Goal: Task Accomplishment & Management: Manage account settings

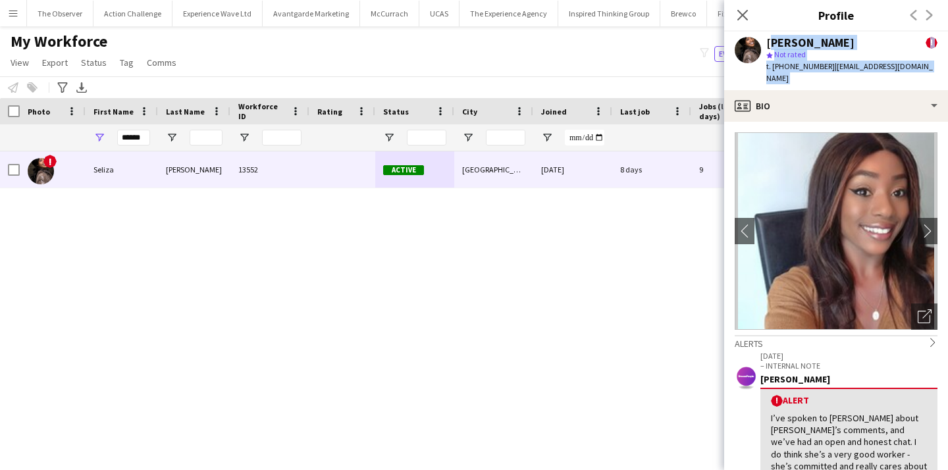
click at [11, 19] on button "Menu" at bounding box center [13, 13] width 26 height 26
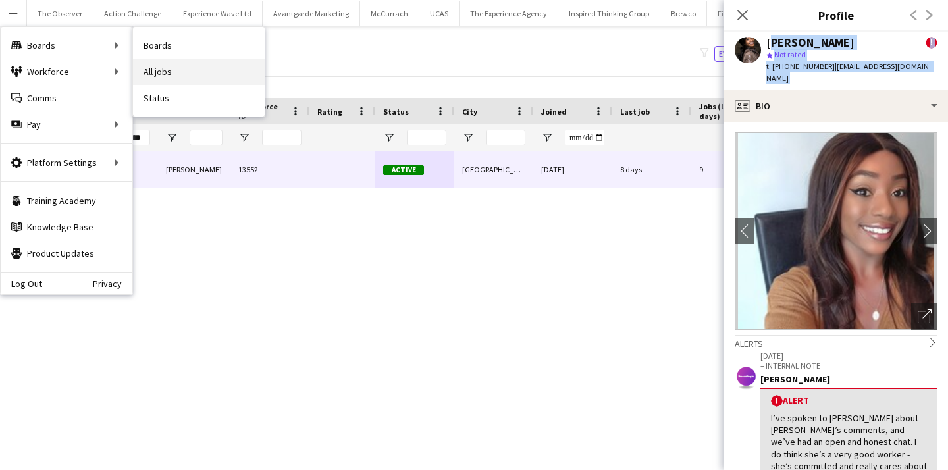
click at [159, 67] on link "All jobs" at bounding box center [199, 72] width 132 height 26
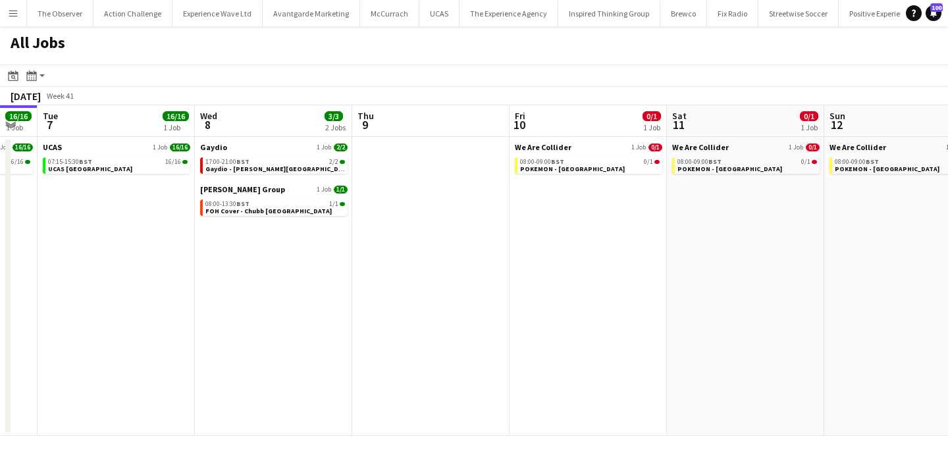
scroll to position [0, 420]
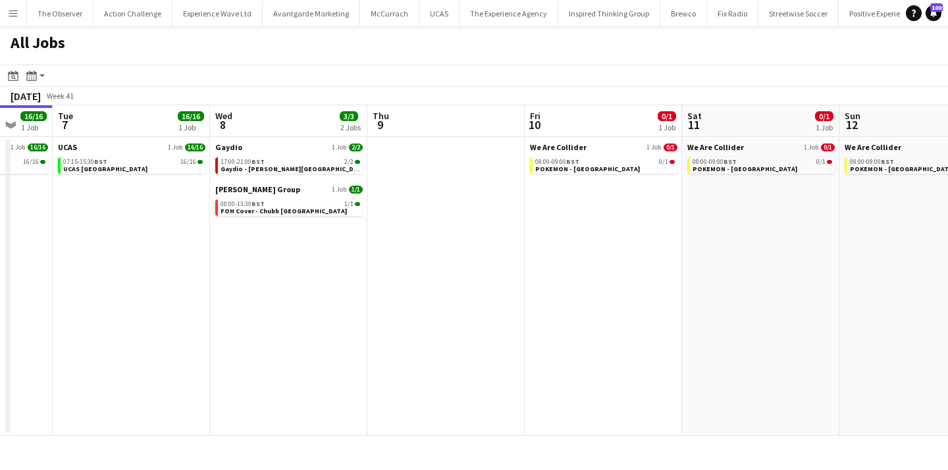
click at [5, 13] on button "Menu" at bounding box center [13, 13] width 26 height 26
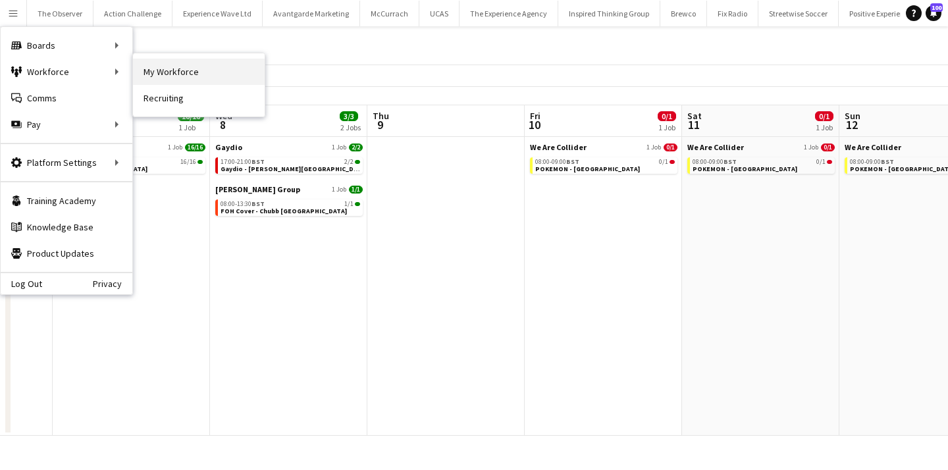
click at [159, 77] on link "My Workforce" at bounding box center [199, 72] width 132 height 26
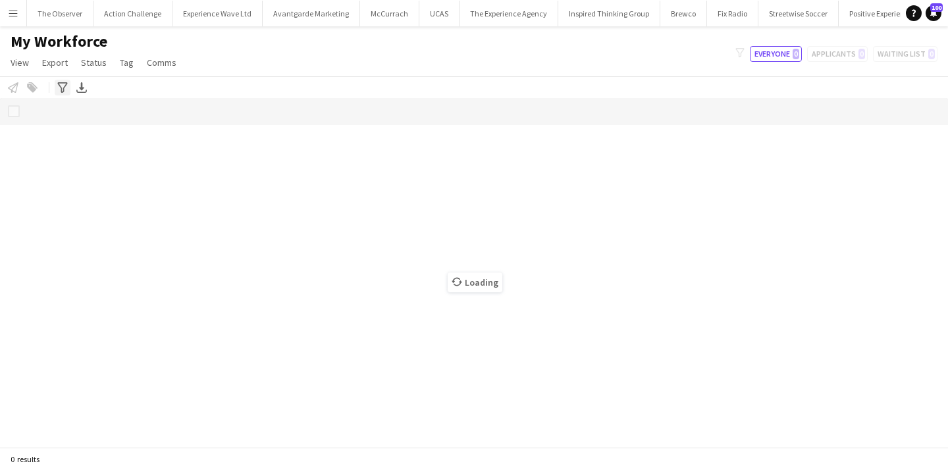
click at [68, 86] on div "Advanced filters" at bounding box center [63, 88] width 16 height 16
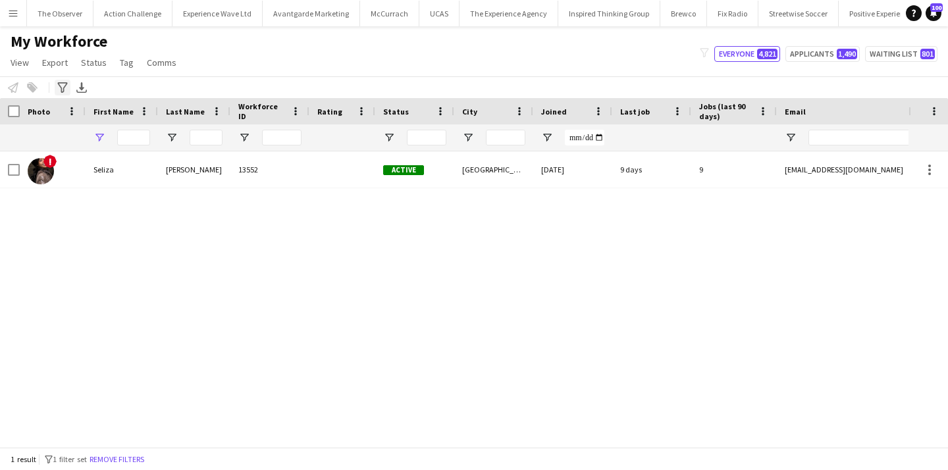
type input "******"
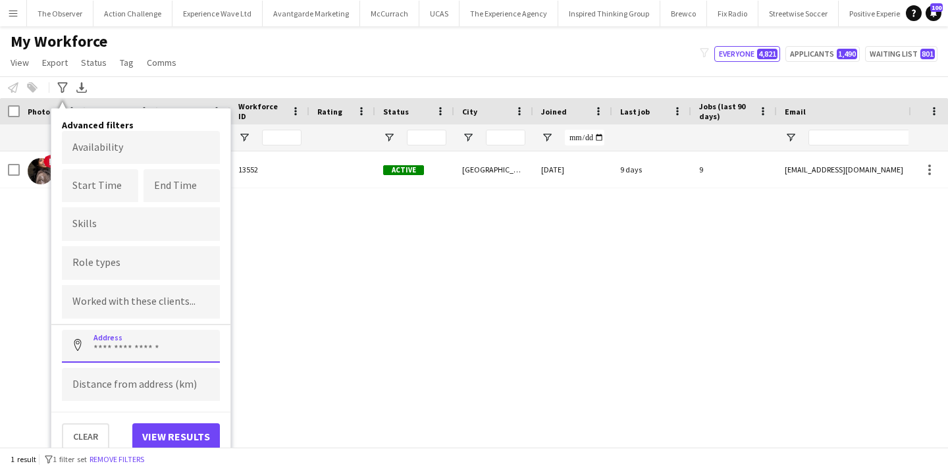
click at [128, 349] on input at bounding box center [141, 346] width 158 height 33
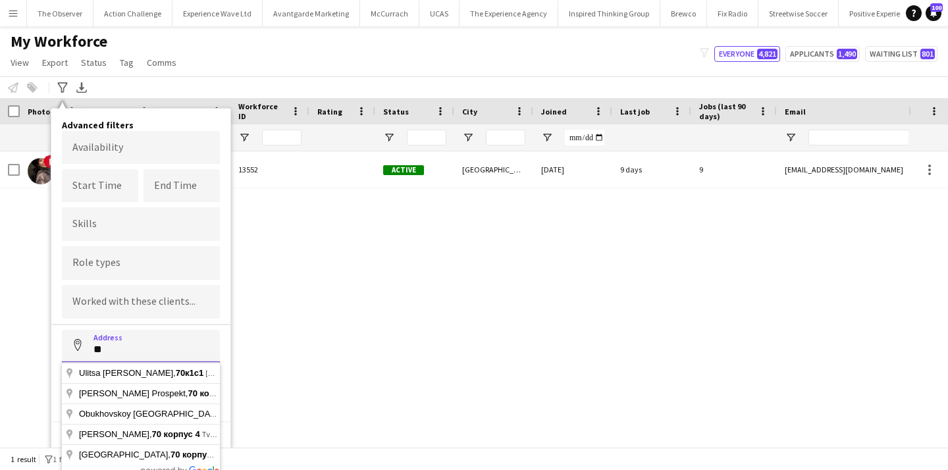
type input "*"
type input "**********"
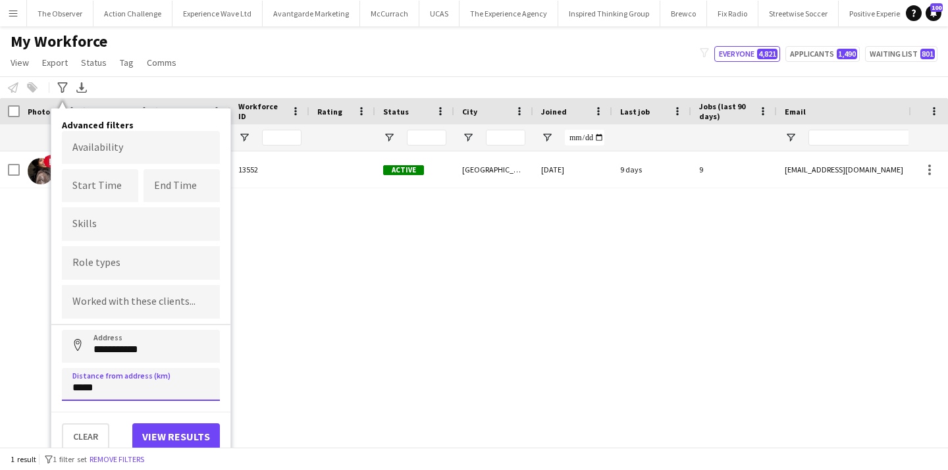
type input "*****"
click at [194, 440] on button "View results" at bounding box center [176, 436] width 88 height 26
type input "**********"
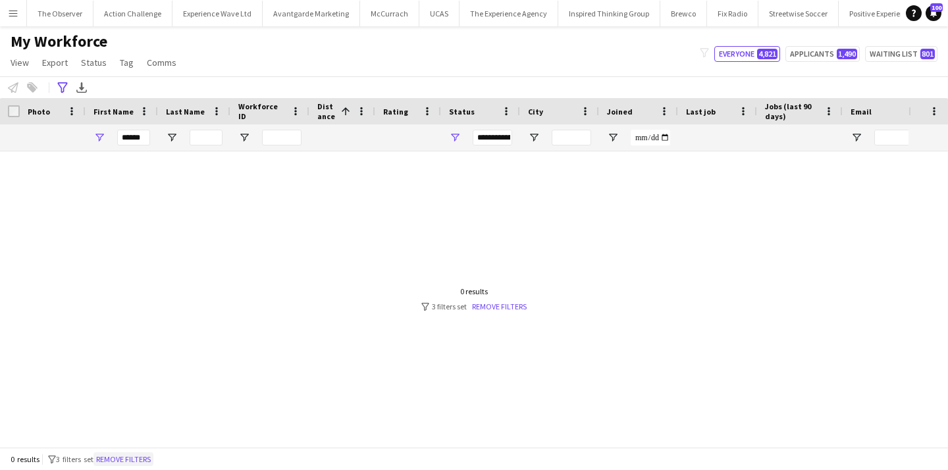
click at [132, 454] on button "Remove filters" at bounding box center [124, 459] width 60 height 14
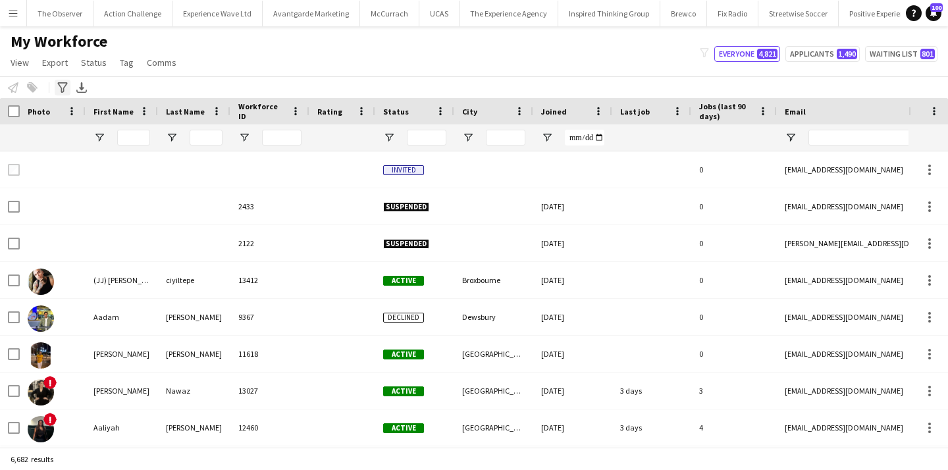
click at [63, 90] on icon "Advanced filters" at bounding box center [62, 87] width 11 height 11
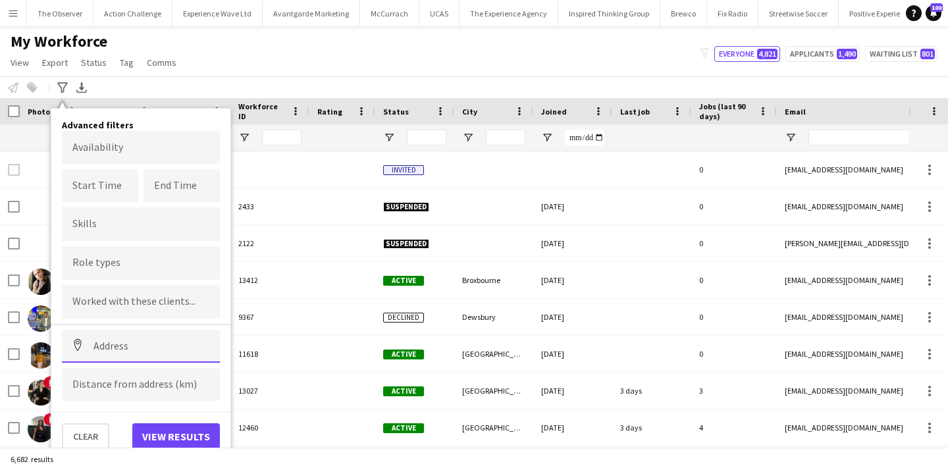
click at [137, 342] on input at bounding box center [141, 346] width 158 height 33
click at [121, 354] on input at bounding box center [141, 346] width 158 height 33
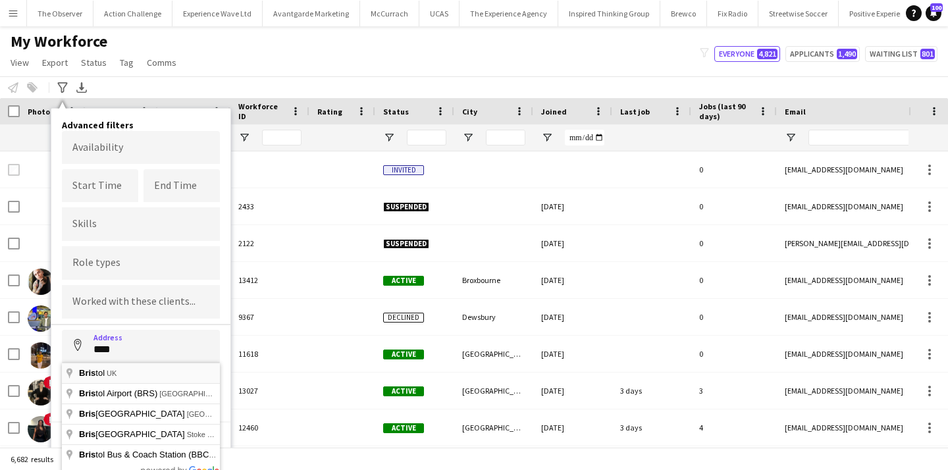
type input "**********"
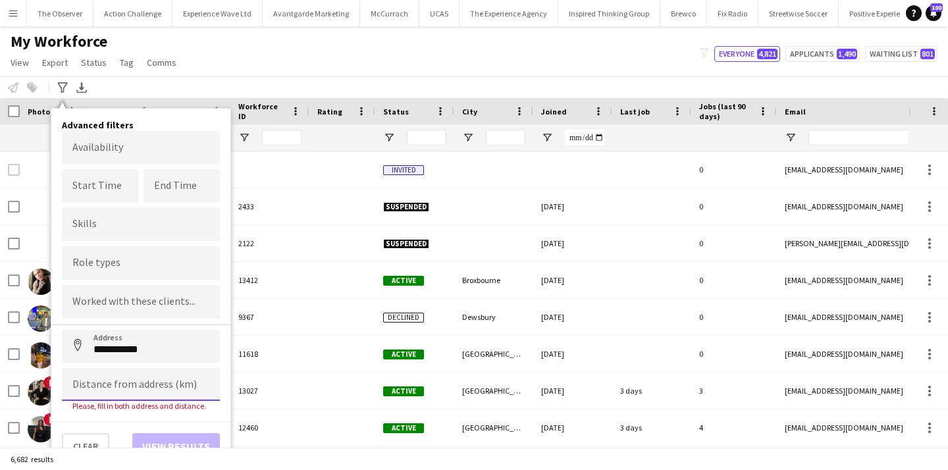
click at [115, 397] on input at bounding box center [141, 384] width 158 height 33
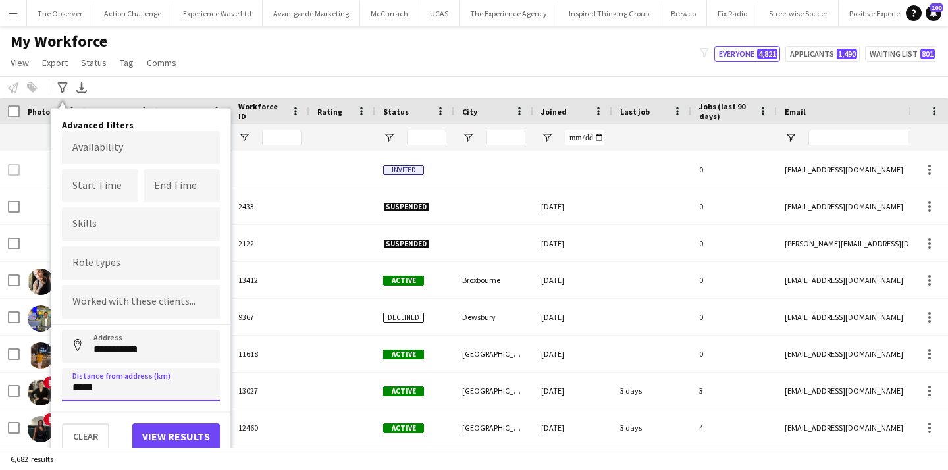
type input "*****"
click at [154, 430] on button "View results" at bounding box center [176, 436] width 88 height 26
type input "**********"
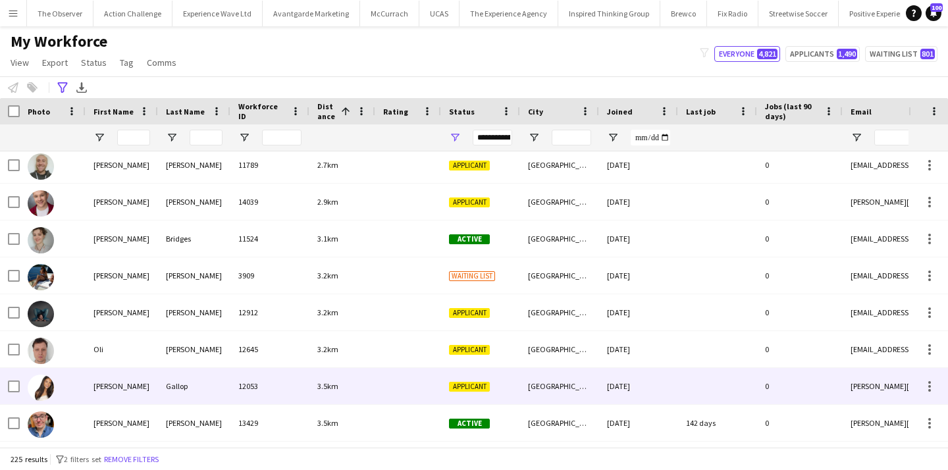
scroll to position [699, 0]
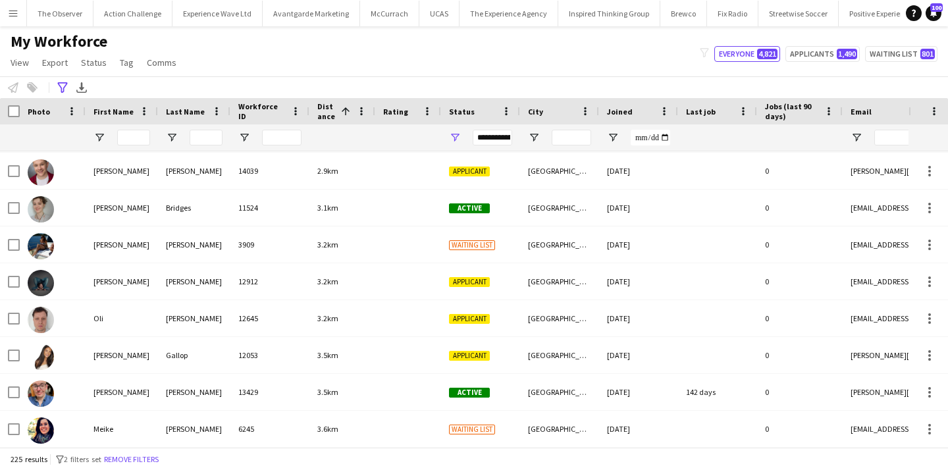
click at [50, 94] on div "**********" at bounding box center [474, 87] width 948 height 22
click at [61, 92] on icon at bounding box center [62, 87] width 10 height 11
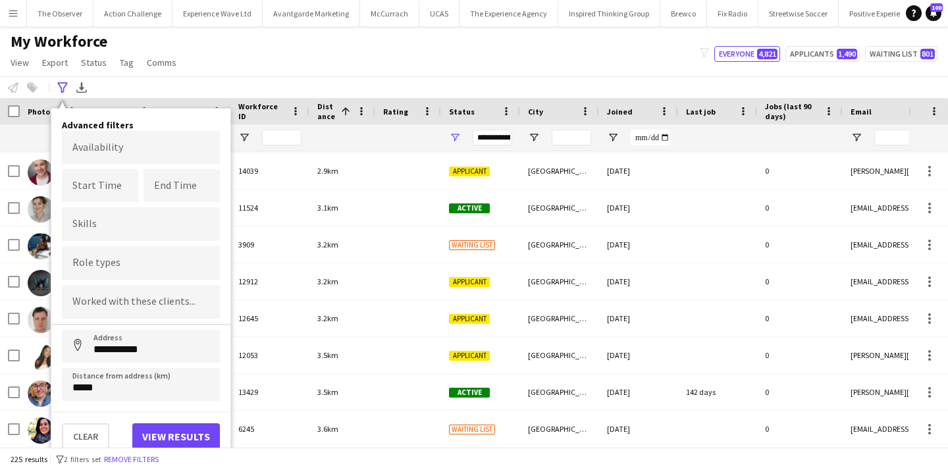
click at [161, 87] on div "**********" at bounding box center [474, 87] width 948 height 22
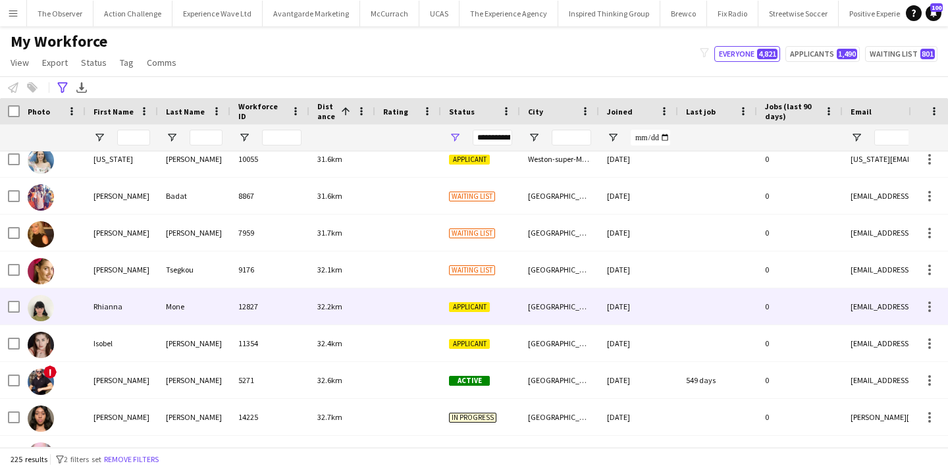
scroll to position [3719, 0]
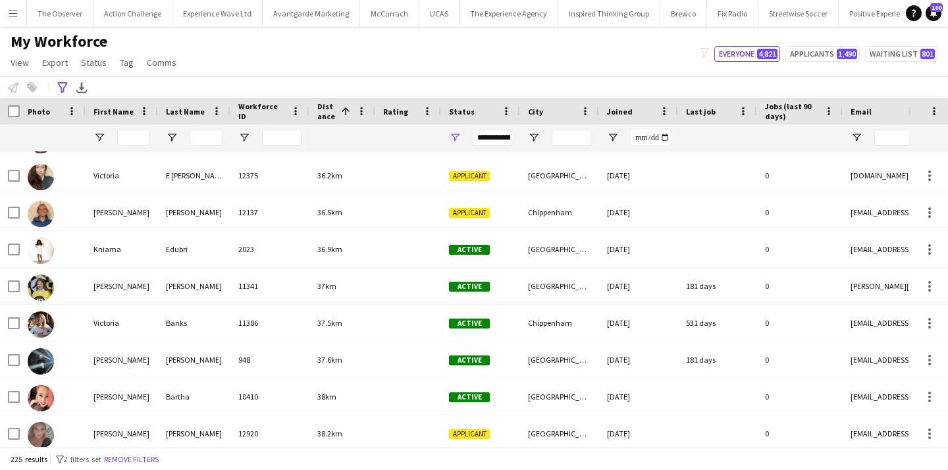
click at [506, 140] on div "**********" at bounding box center [493, 138] width 40 height 16
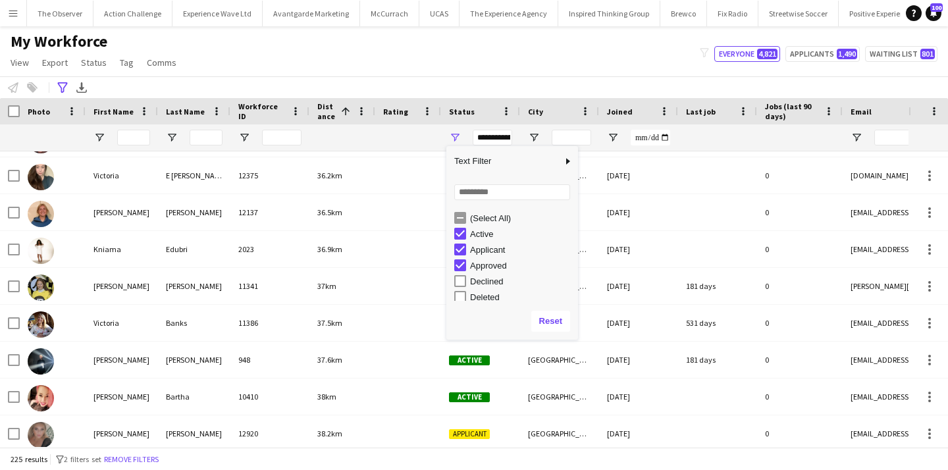
scroll to position [83, 0]
click at [489, 294] on div "Waiting list" at bounding box center [522, 293] width 104 height 10
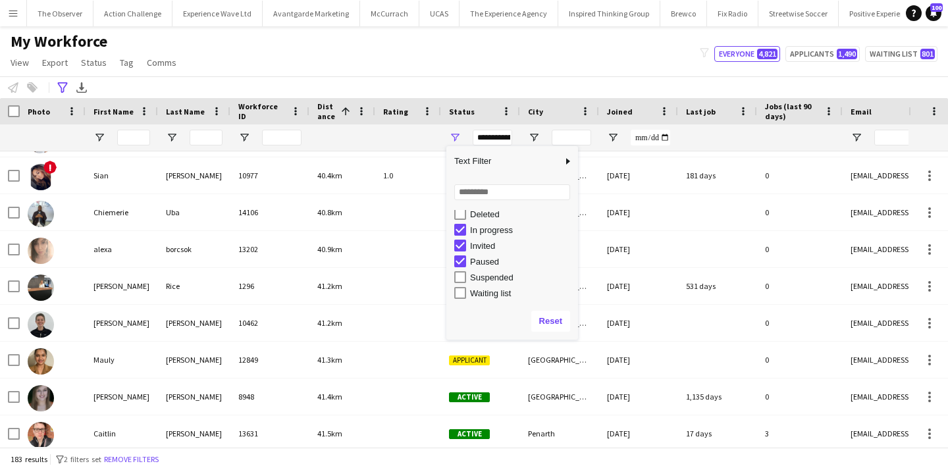
click at [491, 263] on div "Paused" at bounding box center [522, 262] width 104 height 10
type input "**********"
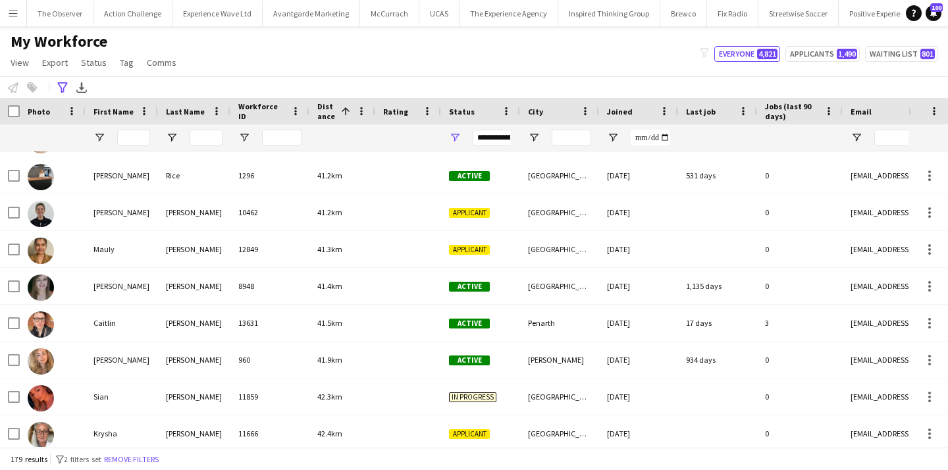
click at [420, 71] on div "My Workforce View Views Default view New view Update view Delete view Edit name…" at bounding box center [474, 54] width 948 height 45
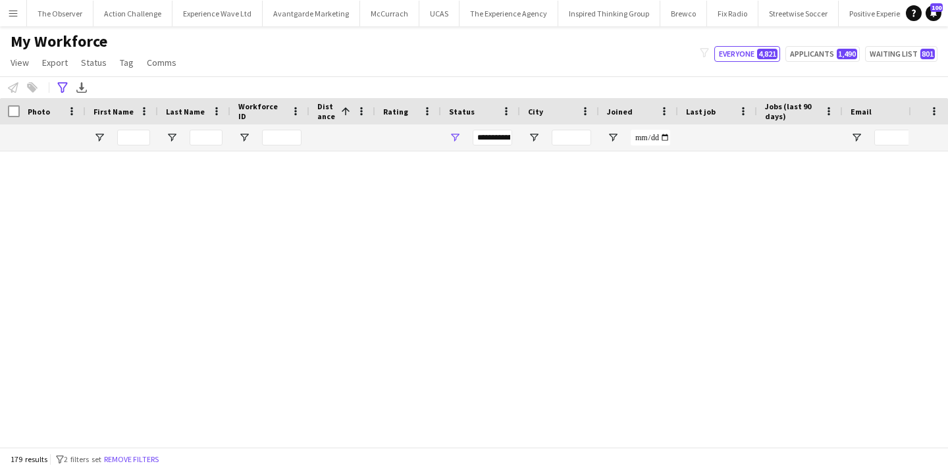
scroll to position [0, 0]
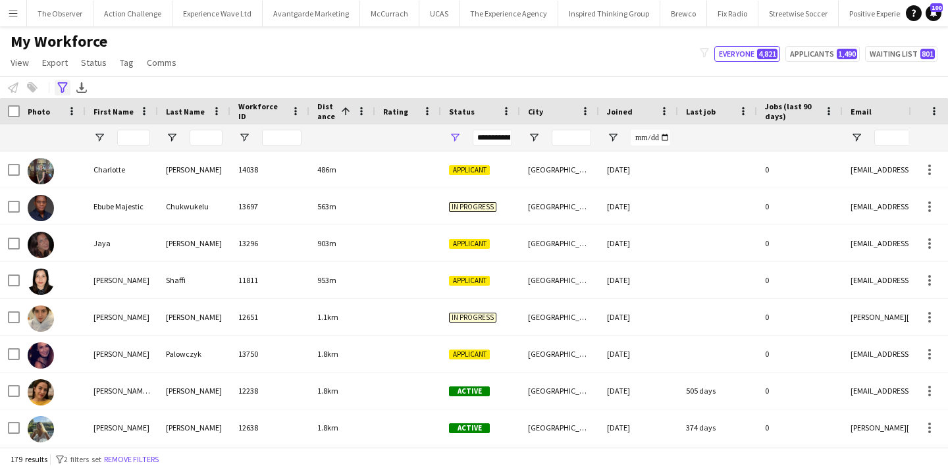
click at [60, 86] on icon at bounding box center [62, 87] width 10 height 11
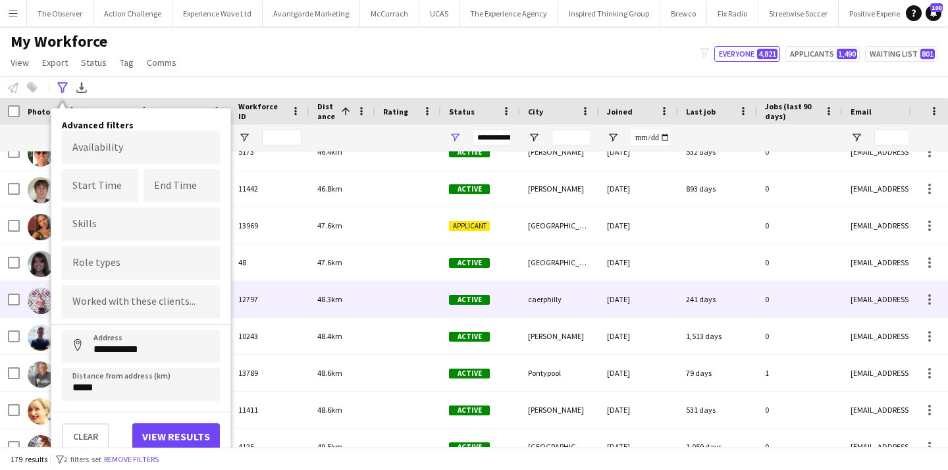
click at [361, 297] on div "48.3km" at bounding box center [343, 299] width 66 height 36
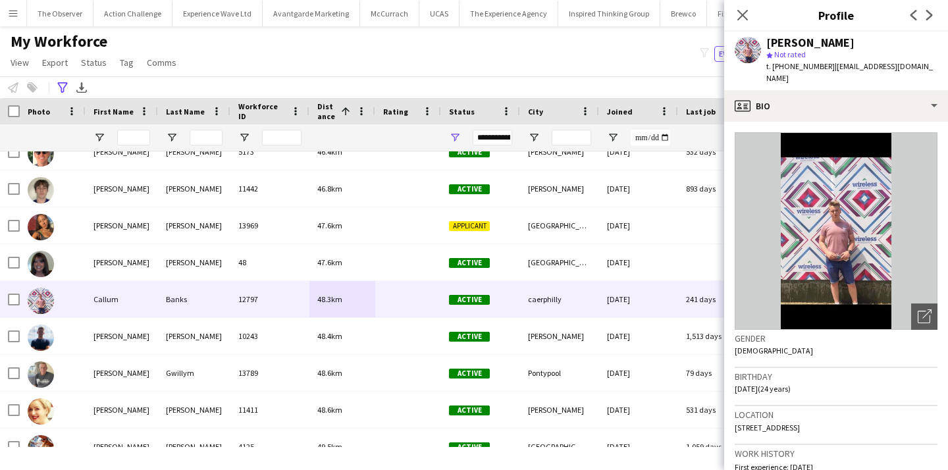
click at [11, 12] on app-icon "Menu" at bounding box center [13, 13] width 11 height 11
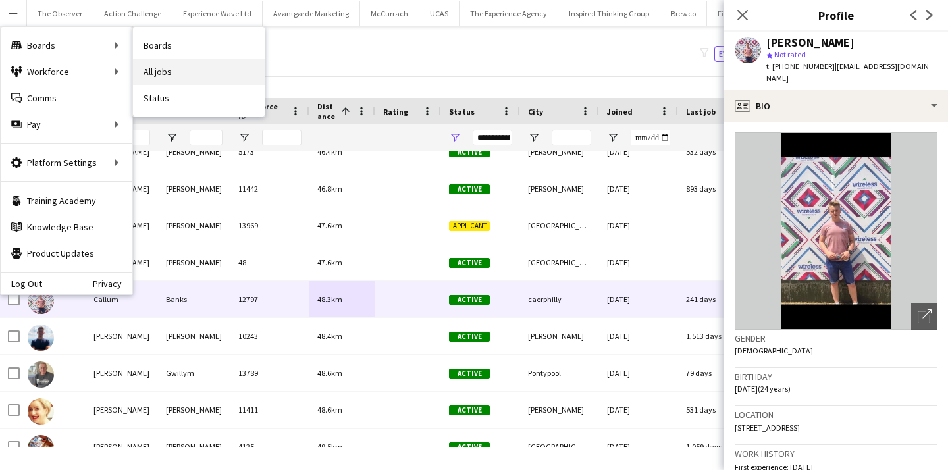
click at [161, 61] on link "All jobs" at bounding box center [199, 72] width 132 height 26
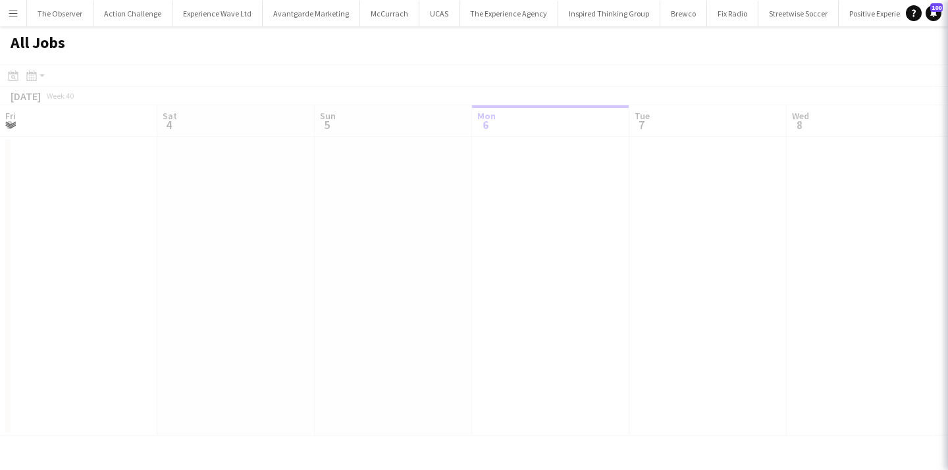
scroll to position [0, 315]
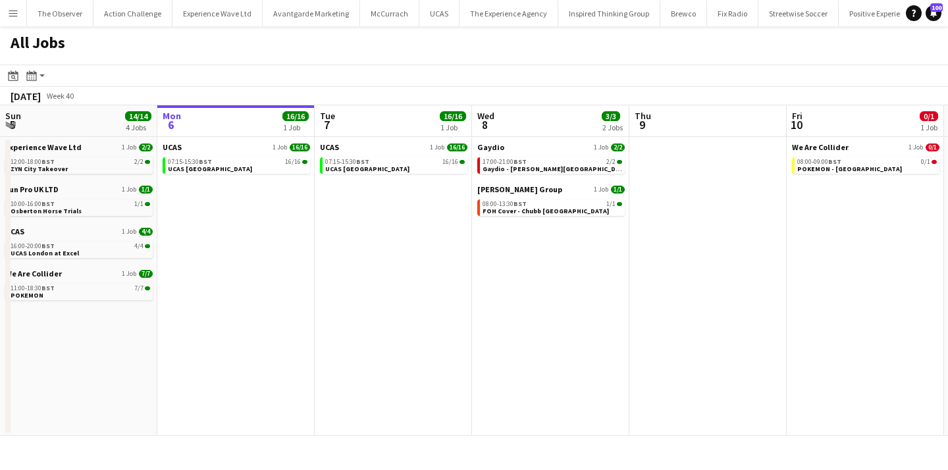
click at [11, 18] on app-icon "Menu" at bounding box center [13, 13] width 11 height 11
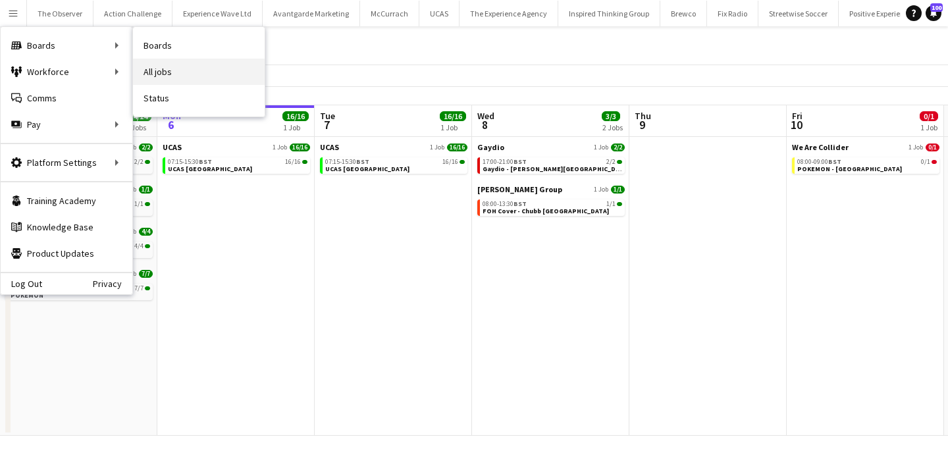
click at [165, 59] on link "All jobs" at bounding box center [199, 72] width 132 height 26
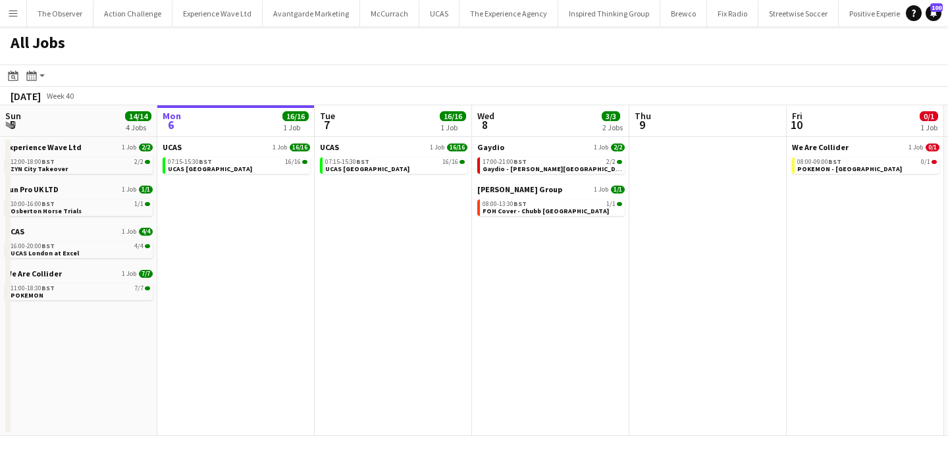
click at [22, 23] on button "Menu" at bounding box center [13, 13] width 26 height 26
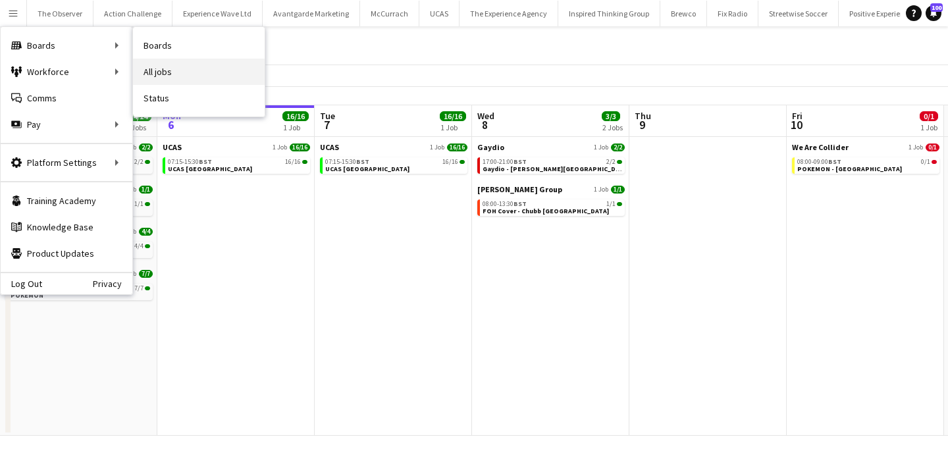
click at [169, 67] on link "All jobs" at bounding box center [199, 72] width 132 height 26
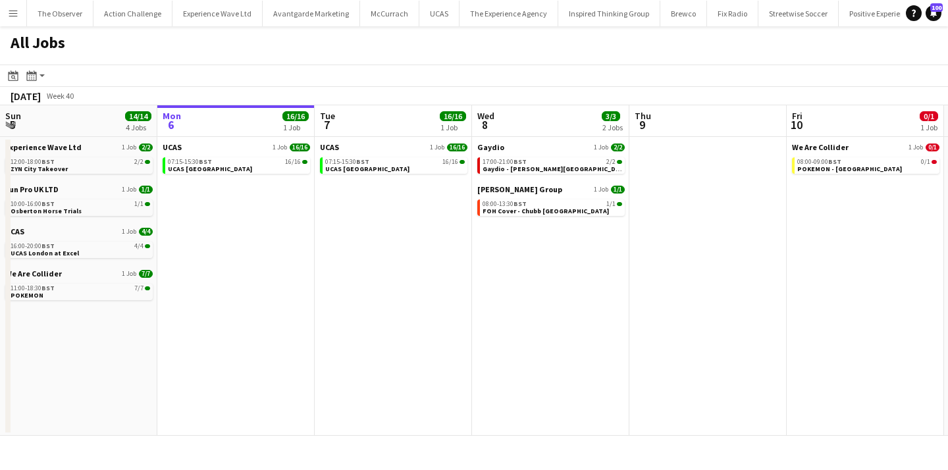
click at [9, 8] on app-icon "Menu" at bounding box center [13, 13] width 11 height 11
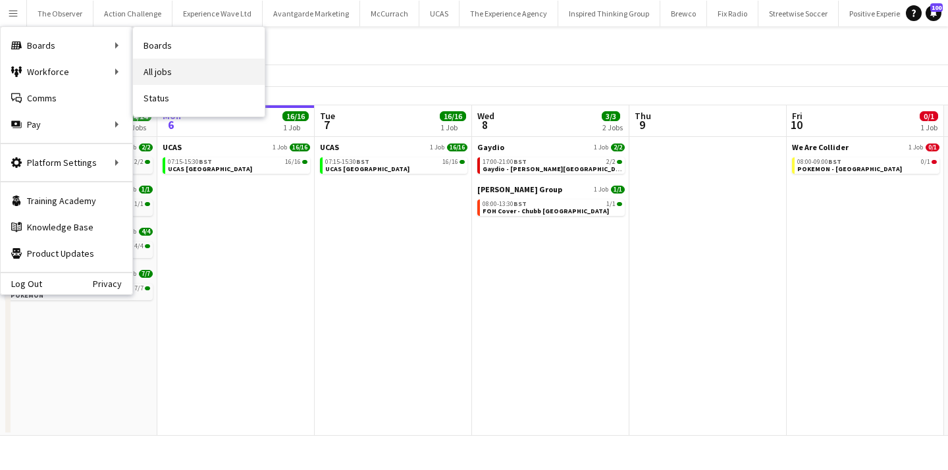
click at [175, 68] on link "All jobs" at bounding box center [199, 72] width 132 height 26
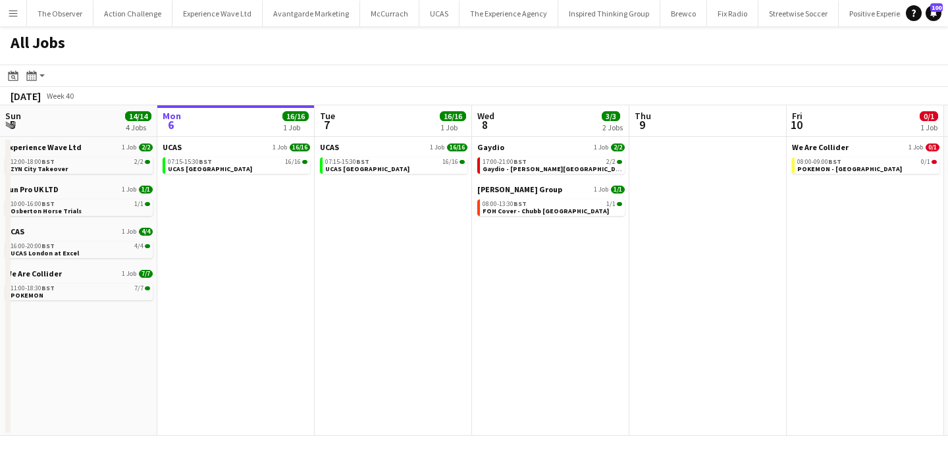
click at [10, 20] on button "Menu" at bounding box center [13, 13] width 26 height 26
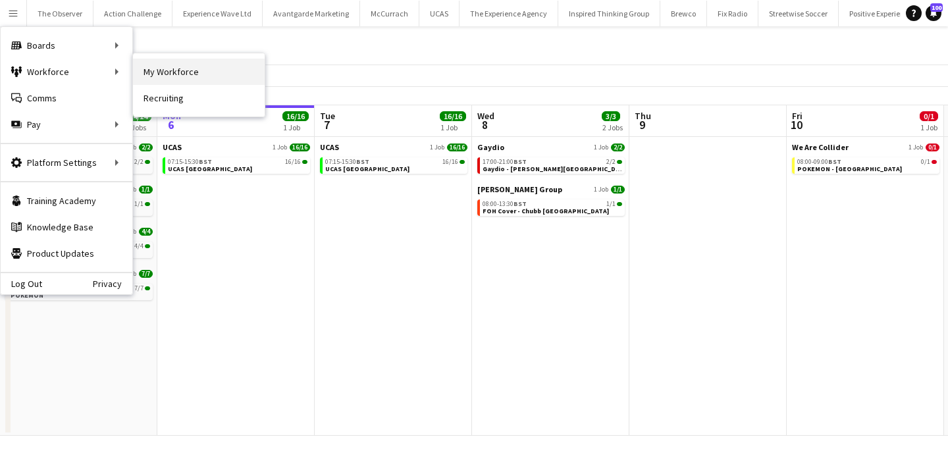
click at [161, 76] on link "My Workforce" at bounding box center [199, 72] width 132 height 26
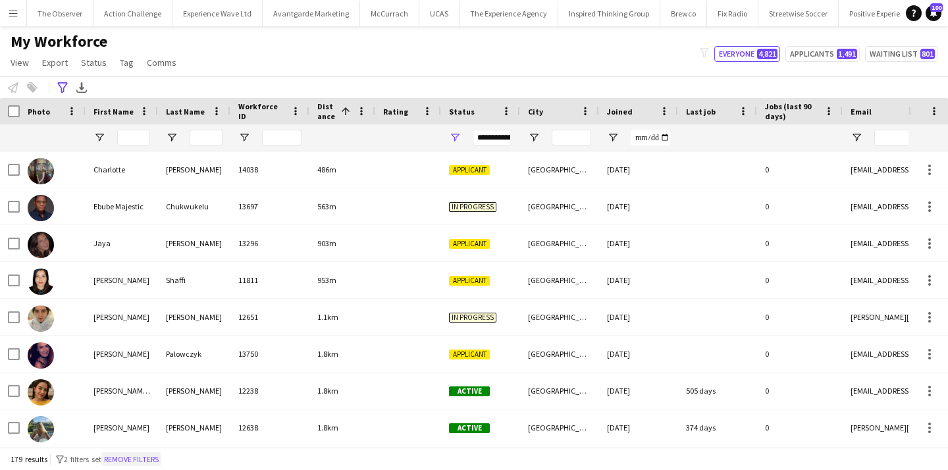
click at [146, 460] on button "Remove filters" at bounding box center [131, 459] width 60 height 14
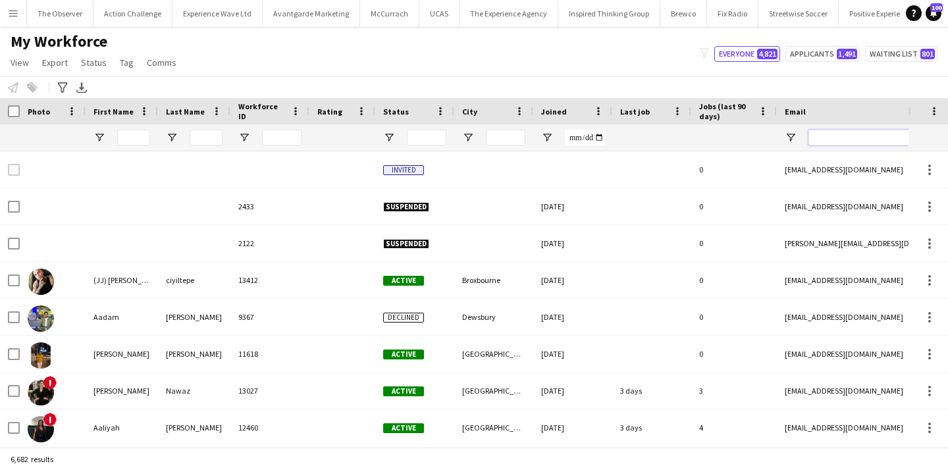
click at [829, 142] on input "Email Filter Input" at bounding box center [921, 138] width 224 height 16
paste input "**********"
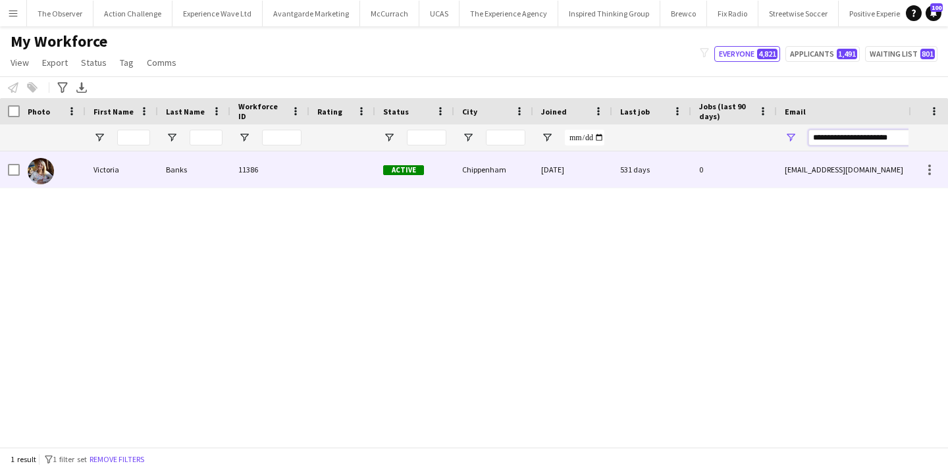
type input "**********"
click at [778, 164] on div "vikki85banks@icloud.com" at bounding box center [908, 169] width 263 height 36
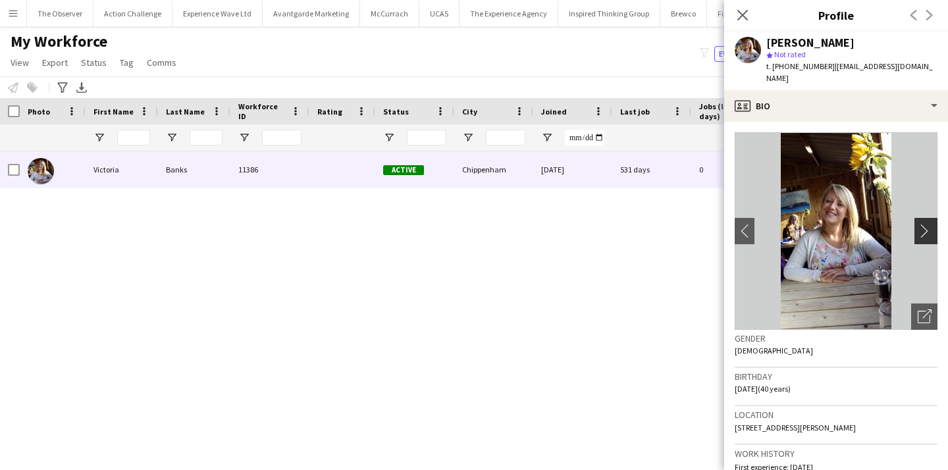
click at [930, 224] on app-icon "chevron-right" at bounding box center [928, 231] width 20 height 14
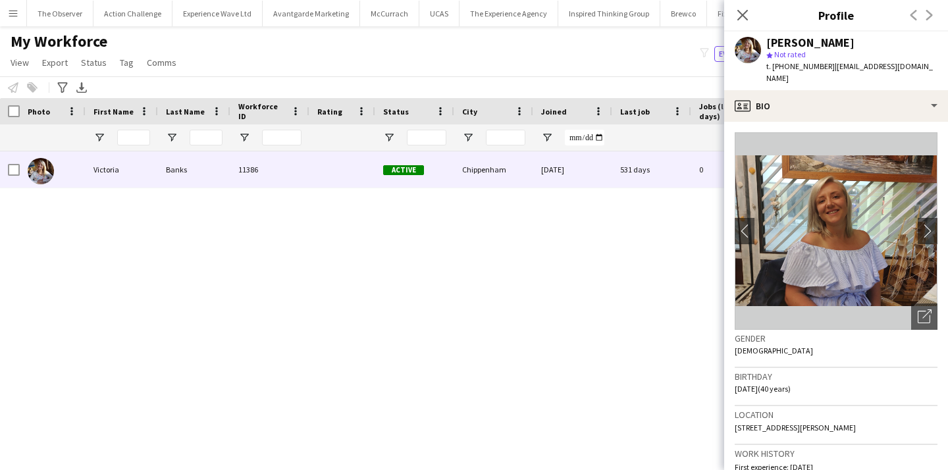
click at [912, 220] on img at bounding box center [836, 231] width 203 height 198
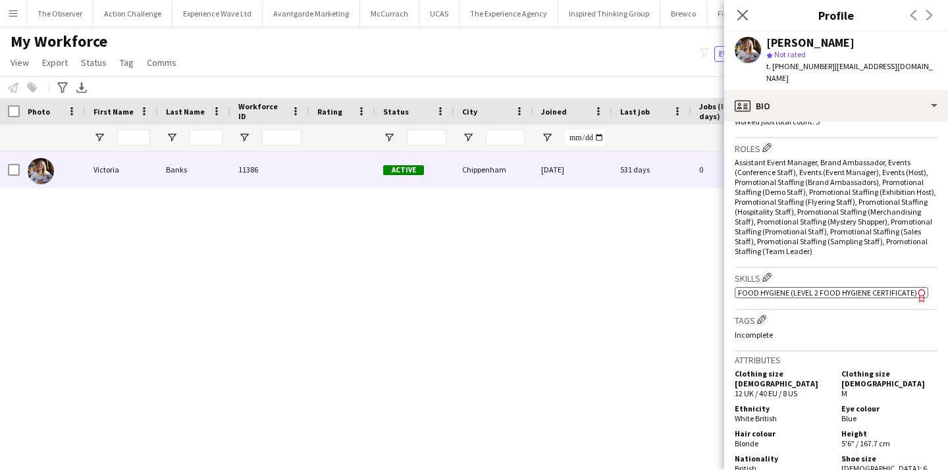
scroll to position [412, 0]
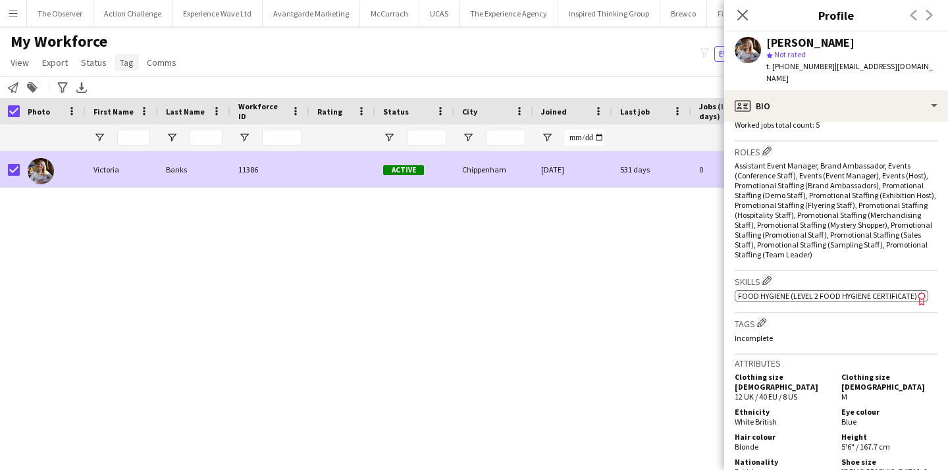
click at [128, 63] on span "Tag" at bounding box center [127, 63] width 14 height 12
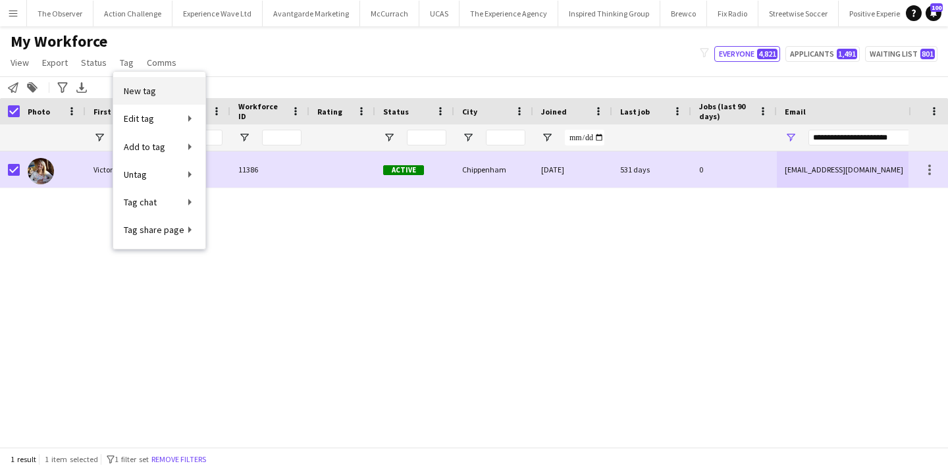
click at [155, 81] on link "New tag" at bounding box center [159, 91] width 92 height 28
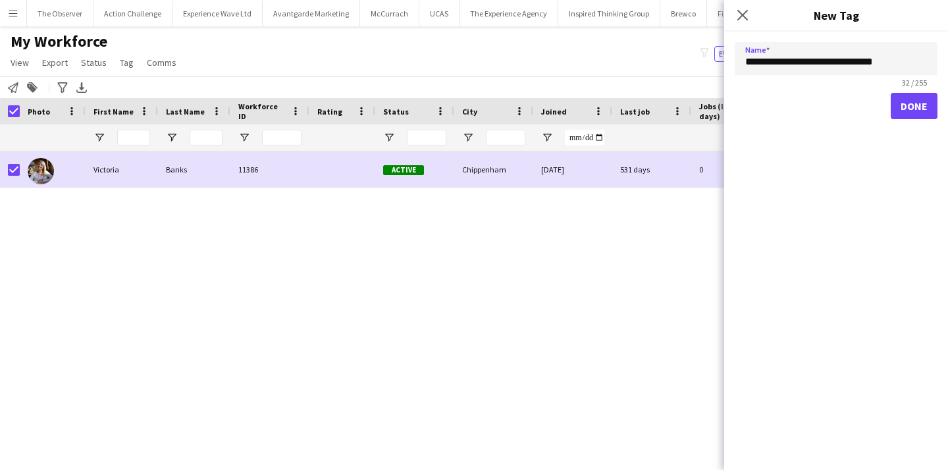
type input "**********"
click at [910, 103] on button "Done" at bounding box center [914, 106] width 47 height 26
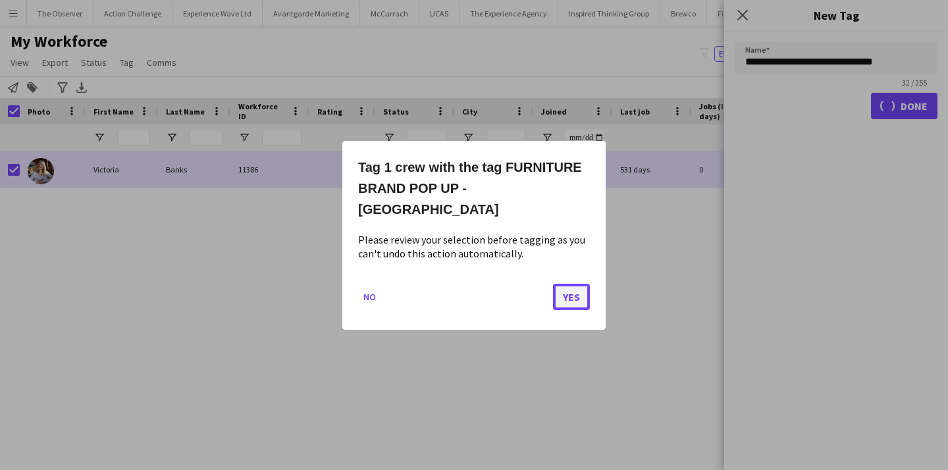
click at [562, 284] on button "Yes" at bounding box center [571, 296] width 37 height 26
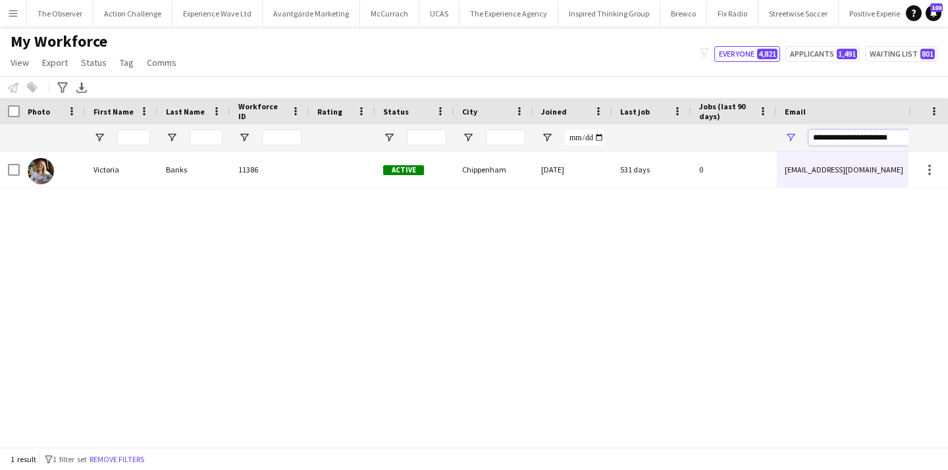
click at [861, 141] on input "**********" at bounding box center [921, 138] width 224 height 16
paste input "Email Filter Input"
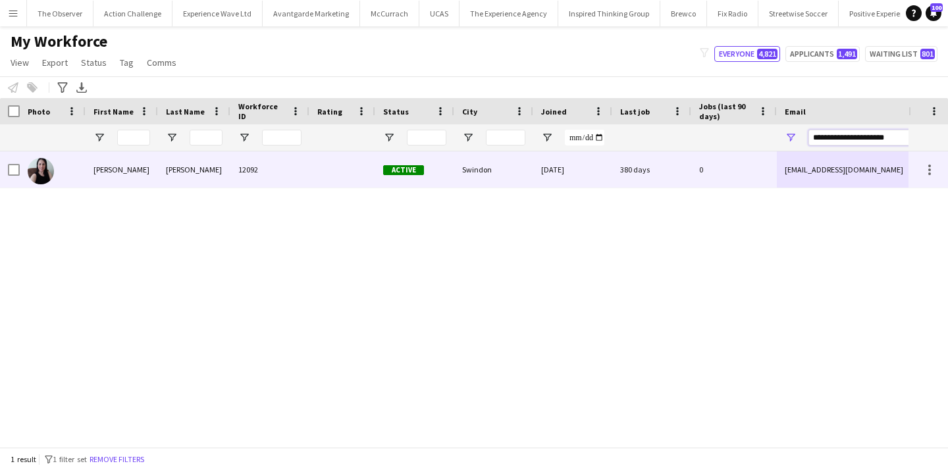
type input "**********"
click at [345, 188] on div at bounding box center [343, 169] width 66 height 36
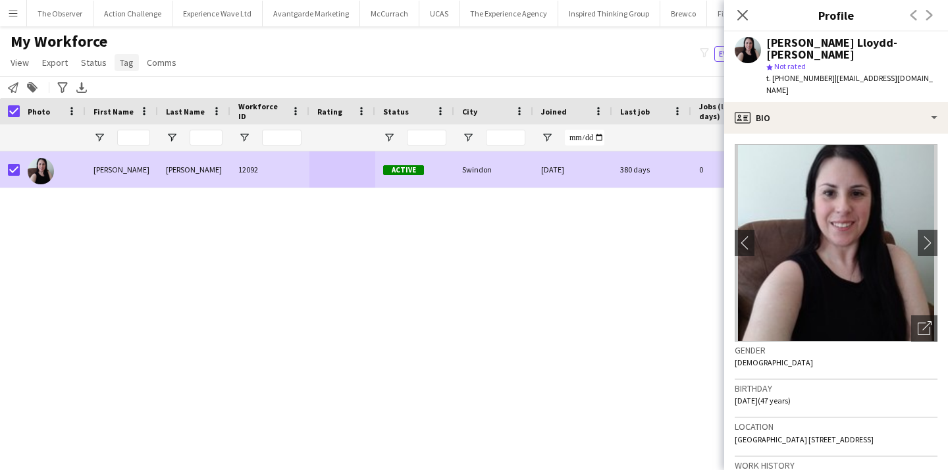
click at [121, 63] on span "Tag" at bounding box center [127, 63] width 14 height 12
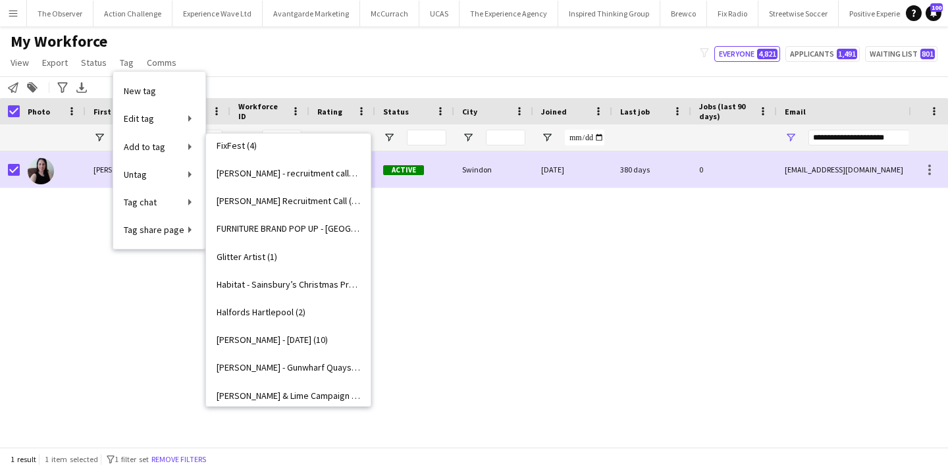
scroll to position [1112, 0]
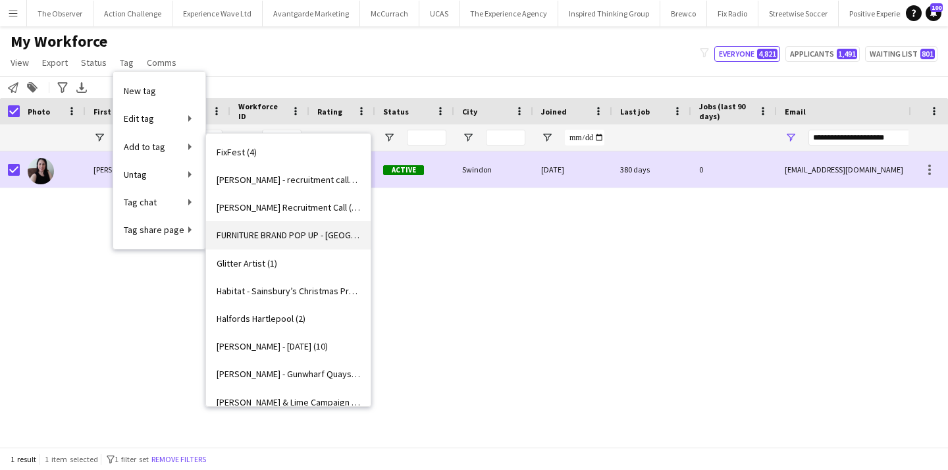
click at [327, 242] on link "FURNITURE BRAND POP UP - Bristol (1)" at bounding box center [288, 235] width 165 height 28
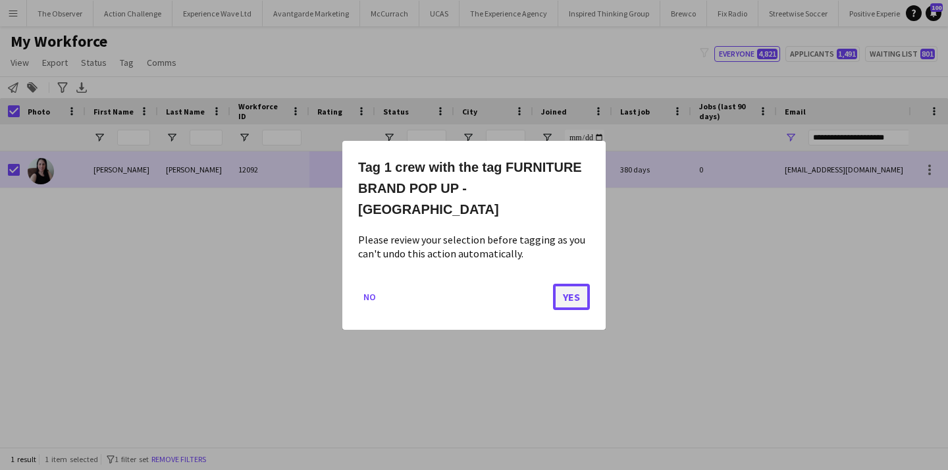
click at [560, 287] on button "Yes" at bounding box center [571, 296] width 37 height 26
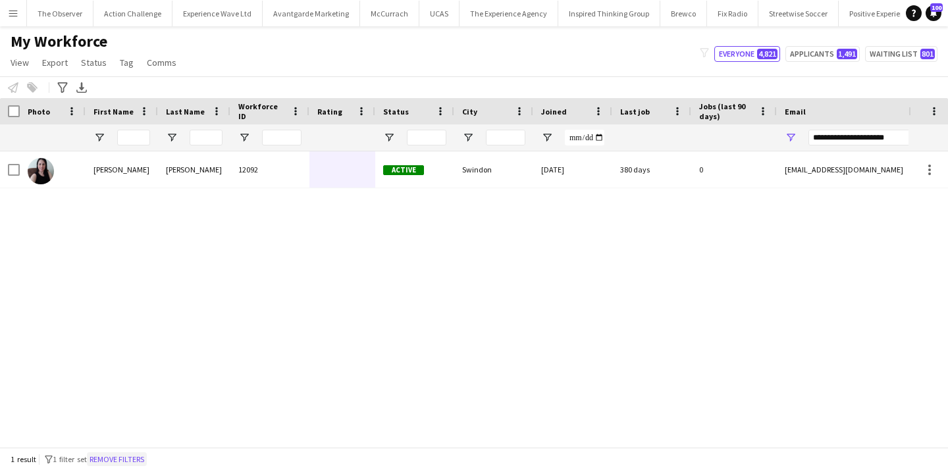
click at [121, 458] on button "Remove filters" at bounding box center [117, 459] width 60 height 14
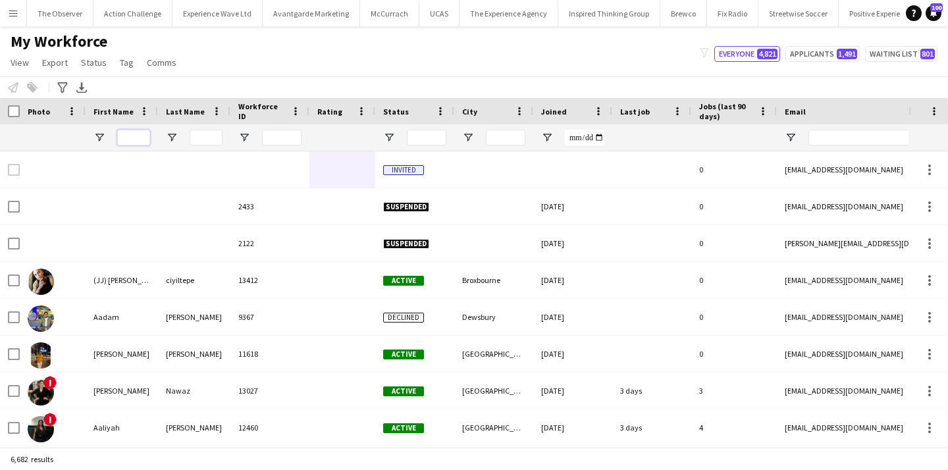
click at [136, 135] on input "First Name Filter Input" at bounding box center [133, 138] width 33 height 16
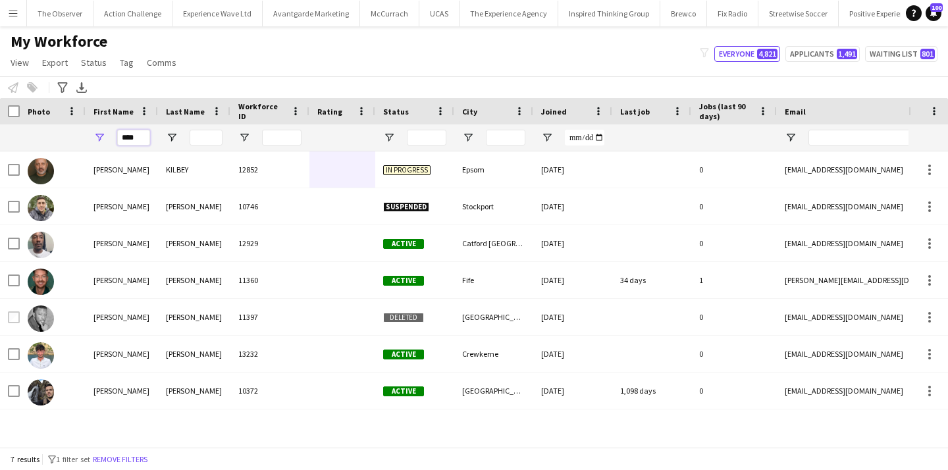
type input "****"
click at [212, 132] on input "Last Name Filter Input" at bounding box center [206, 138] width 33 height 16
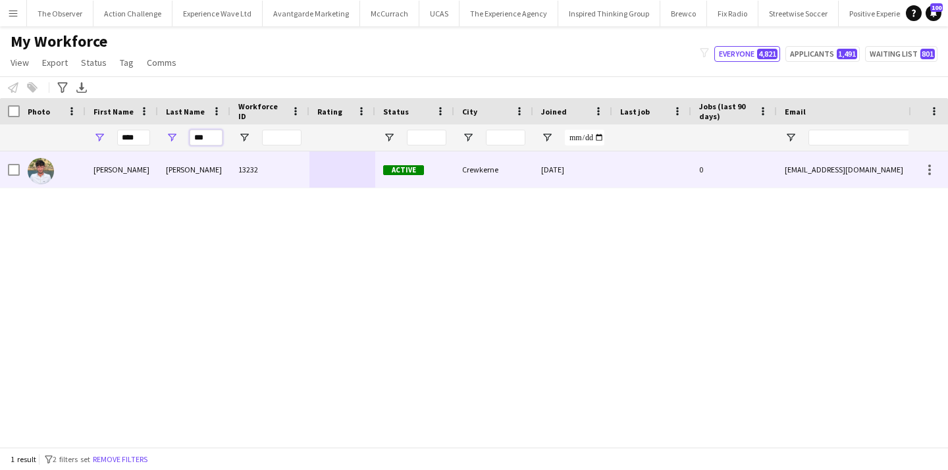
type input "***"
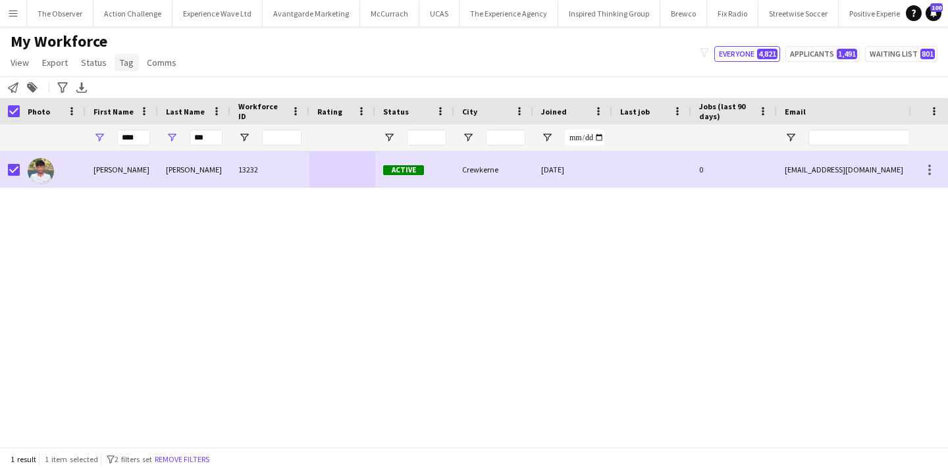
click at [123, 57] on span "Tag" at bounding box center [127, 63] width 14 height 12
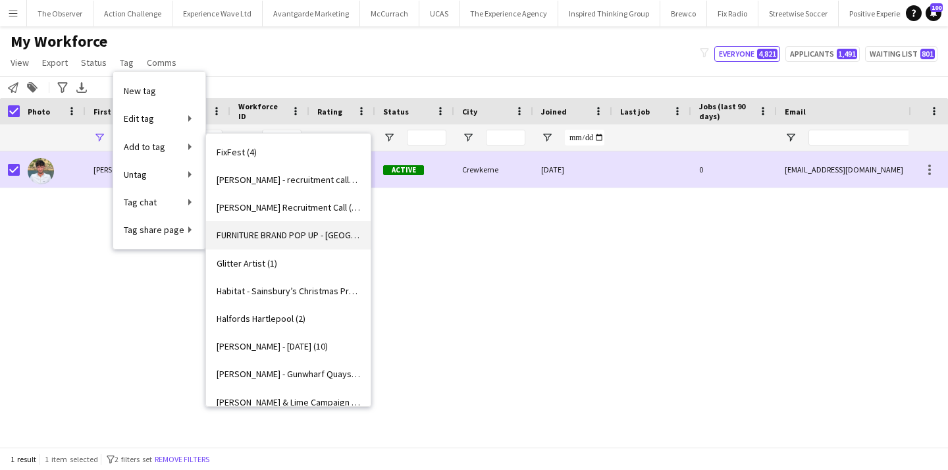
click at [312, 236] on span "FURNITURE BRAND POP UP - Bristol (2)" at bounding box center [289, 235] width 144 height 12
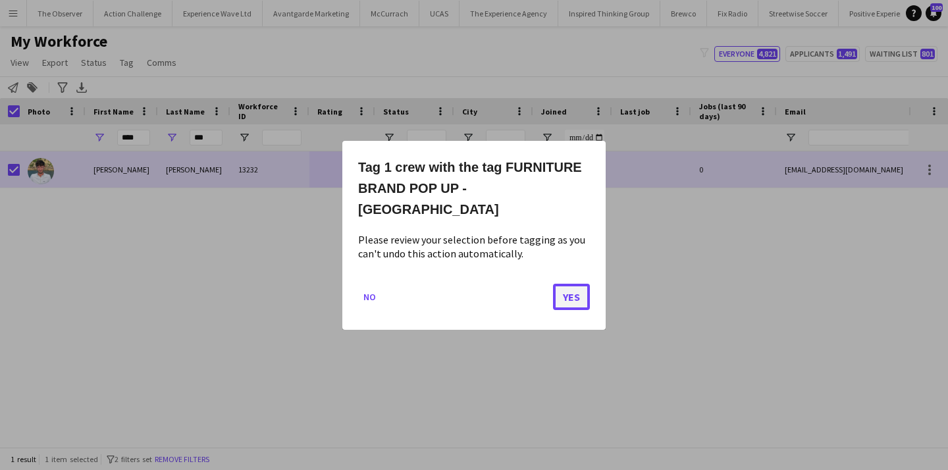
click at [576, 288] on button "Yes" at bounding box center [571, 296] width 37 height 26
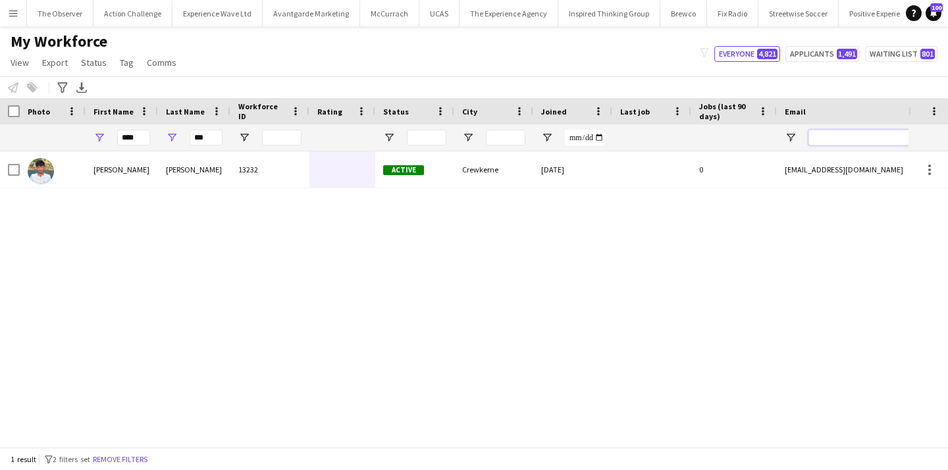
click at [840, 142] on input "Email Filter Input" at bounding box center [921, 138] width 224 height 16
paste input "**********"
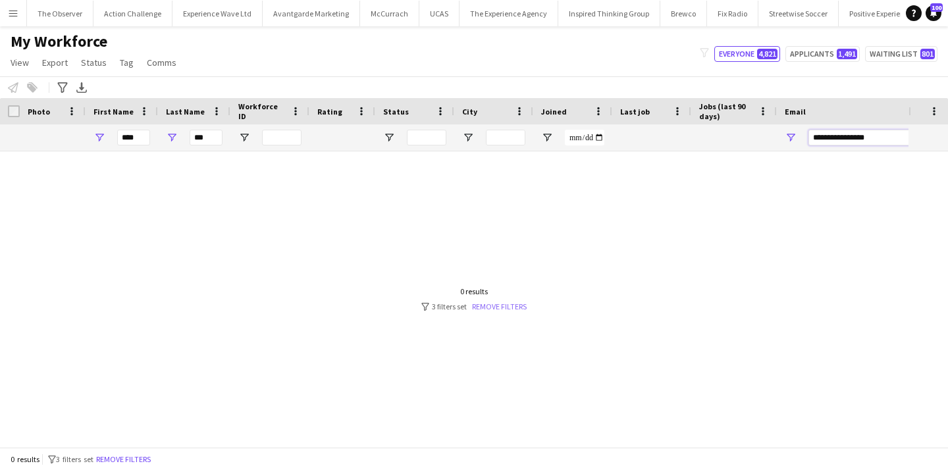
type input "**********"
click at [501, 310] on link "Remove filters" at bounding box center [499, 307] width 55 height 10
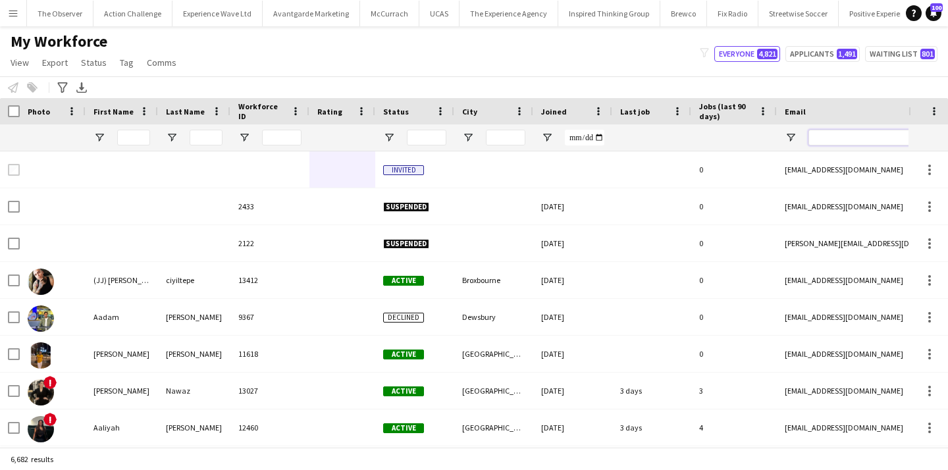
click at [863, 136] on input "Email Filter Input" at bounding box center [921, 138] width 224 height 16
paste input "**********"
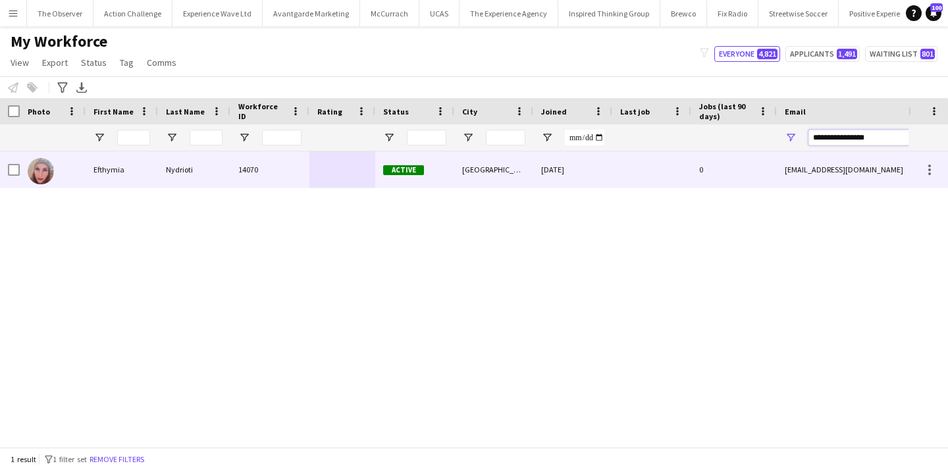
type input "**********"
click at [411, 158] on div "Active" at bounding box center [414, 169] width 79 height 36
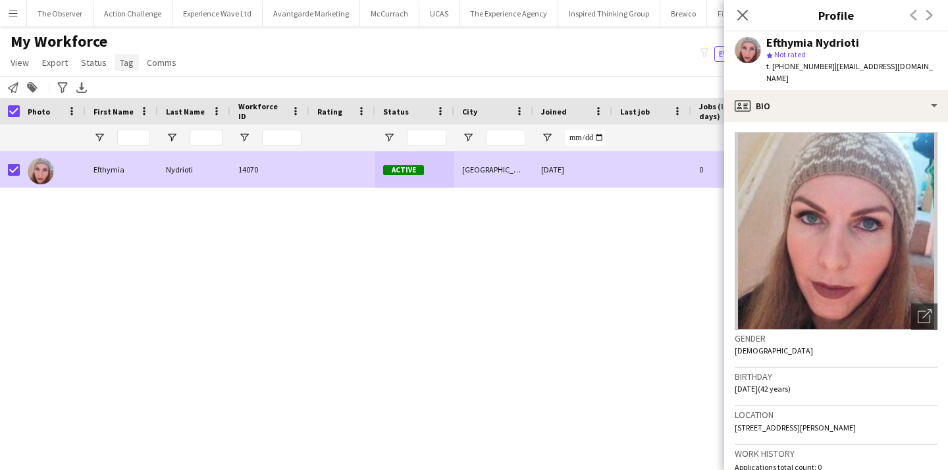
click at [124, 61] on span "Tag" at bounding box center [127, 63] width 14 height 12
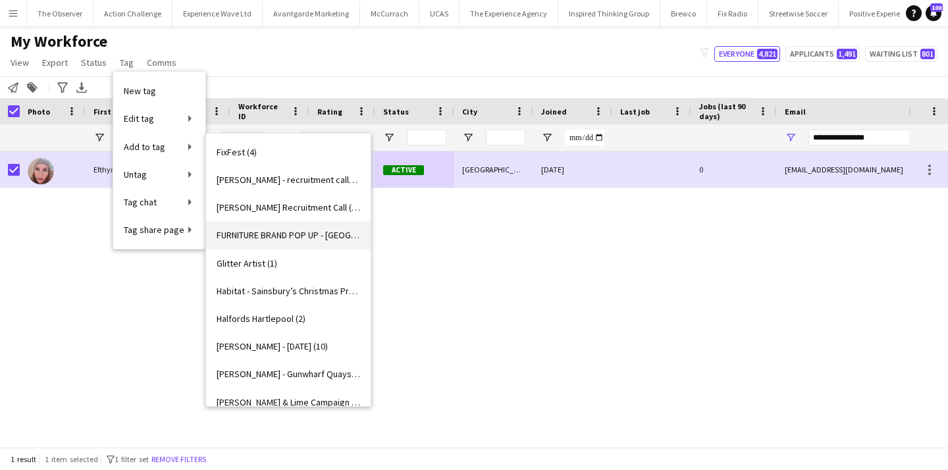
click at [288, 242] on link "FURNITURE BRAND POP UP - Bristol (3)" at bounding box center [288, 235] width 165 height 28
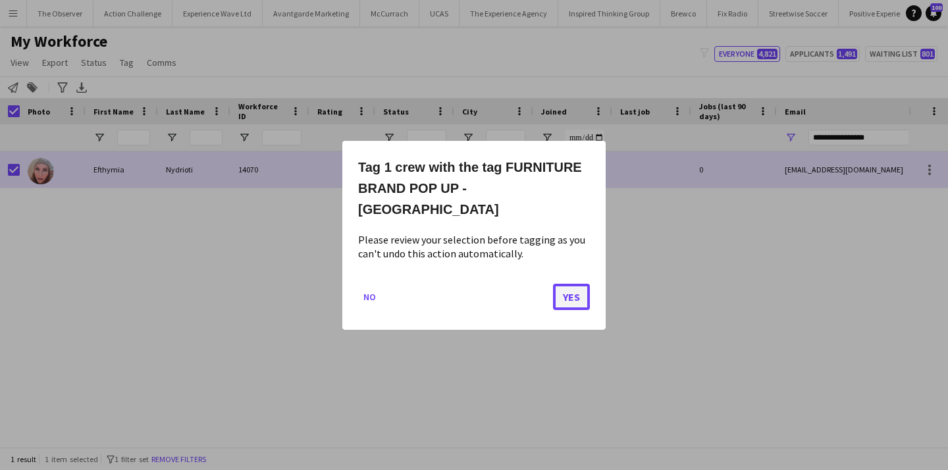
click at [570, 286] on button "Yes" at bounding box center [571, 296] width 37 height 26
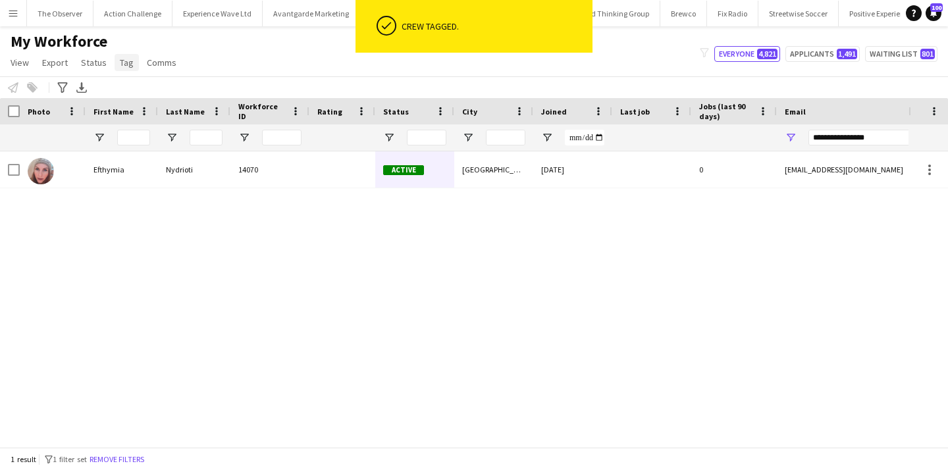
click at [123, 62] on span "Tag" at bounding box center [127, 63] width 14 height 12
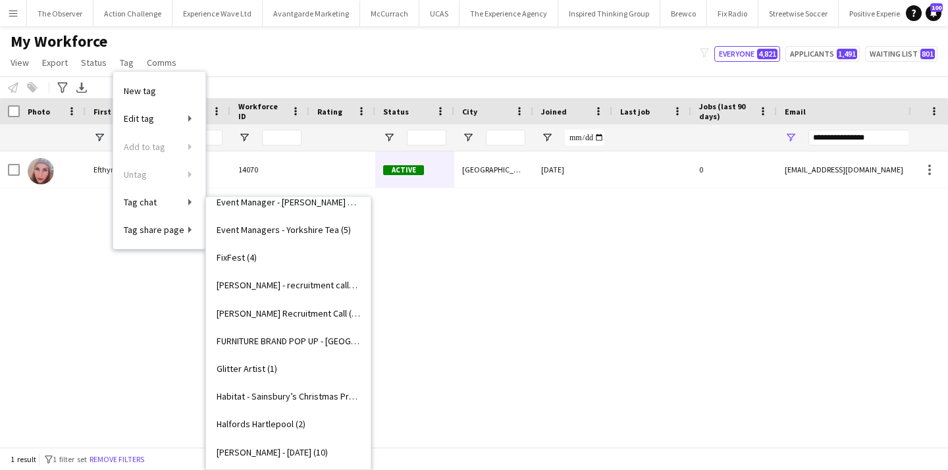
scroll to position [1016, 0]
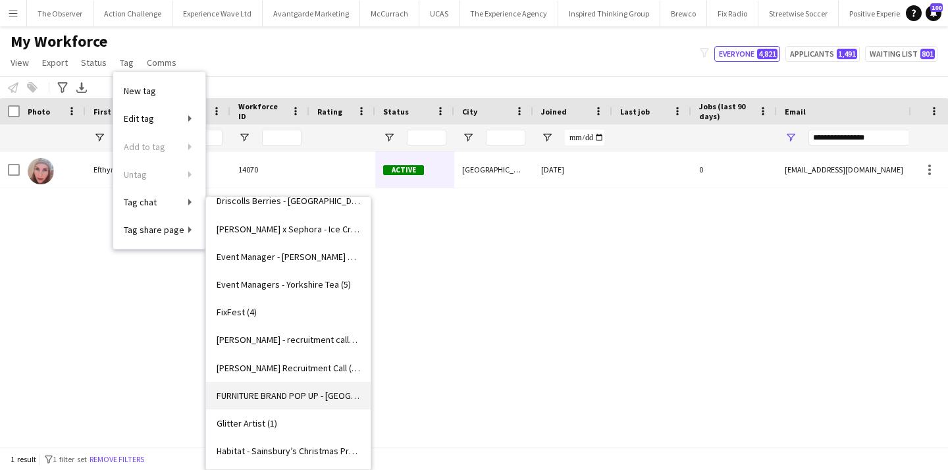
click at [288, 392] on span "FURNITURE BRAND POP UP - Bristol (4)" at bounding box center [289, 396] width 144 height 12
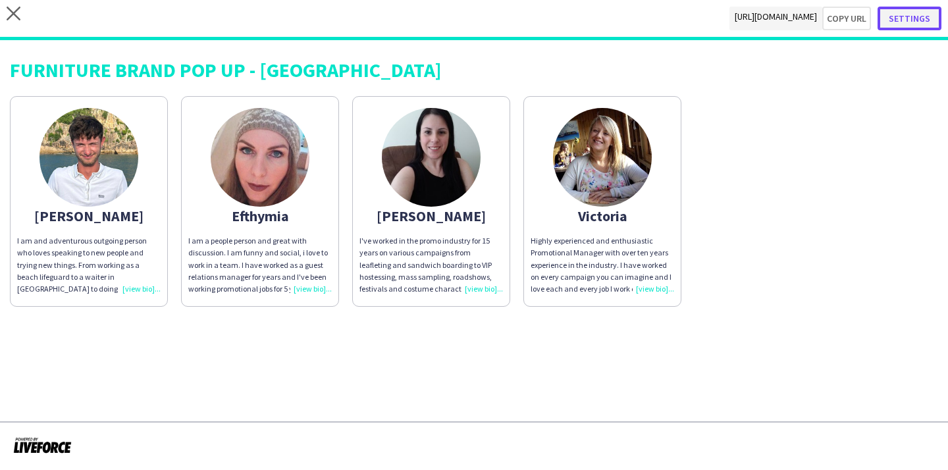
click at [927, 11] on button "Settings" at bounding box center [910, 19] width 64 height 24
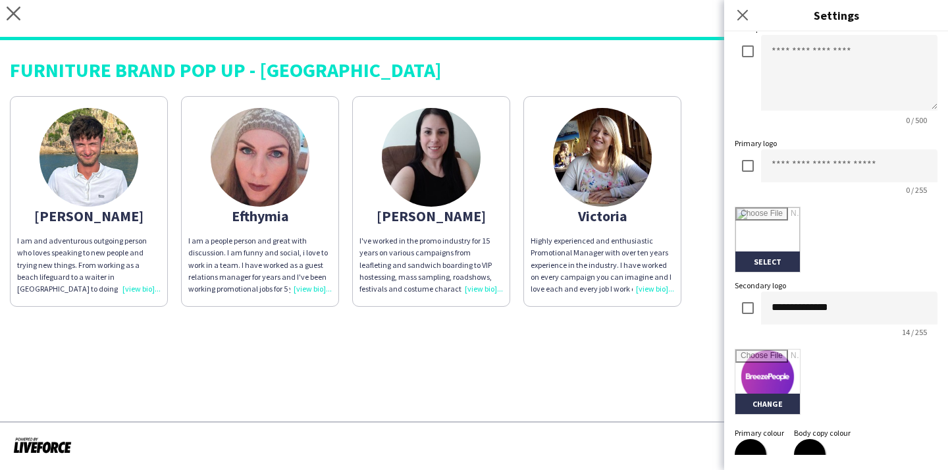
scroll to position [300, 0]
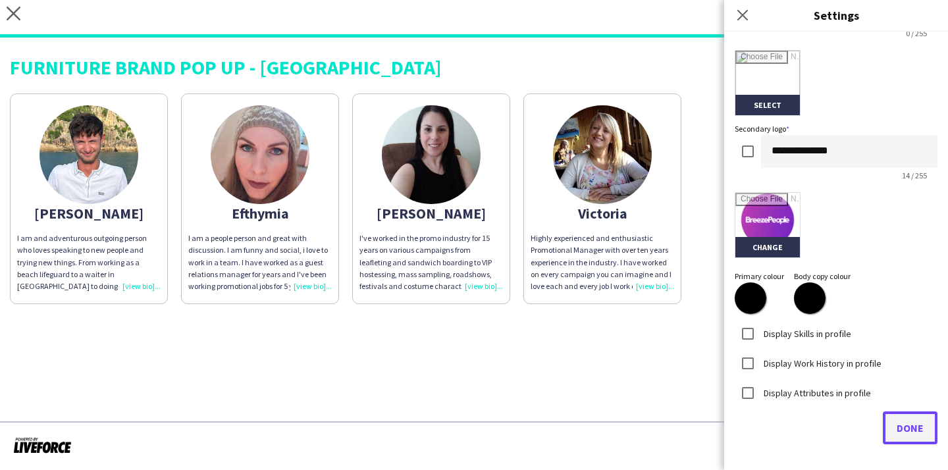
click at [907, 429] on span "Done" at bounding box center [910, 428] width 27 height 13
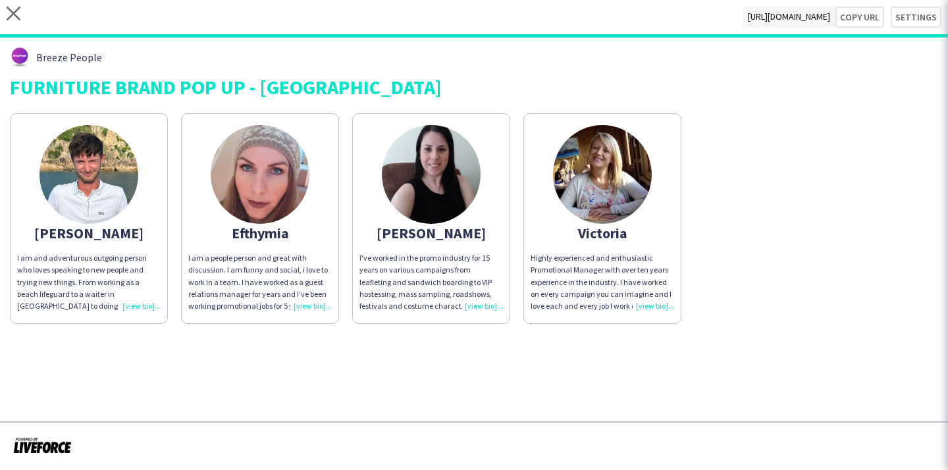
click at [646, 373] on app-share-pages "close https://admin.liveforce.co/v2/s/239b771a-e6a4-4913-8e15-b6b29adbde17 Copy…" at bounding box center [474, 235] width 948 height 470
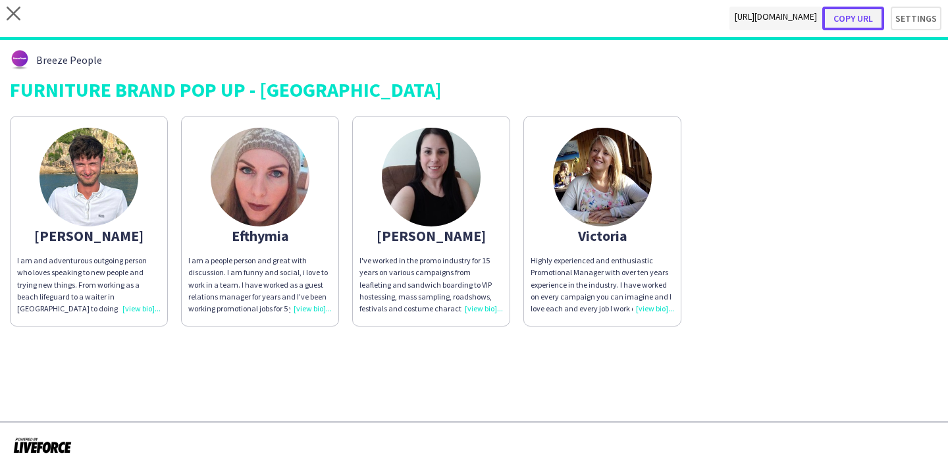
click at [866, 22] on button "Copy url" at bounding box center [854, 19] width 62 height 24
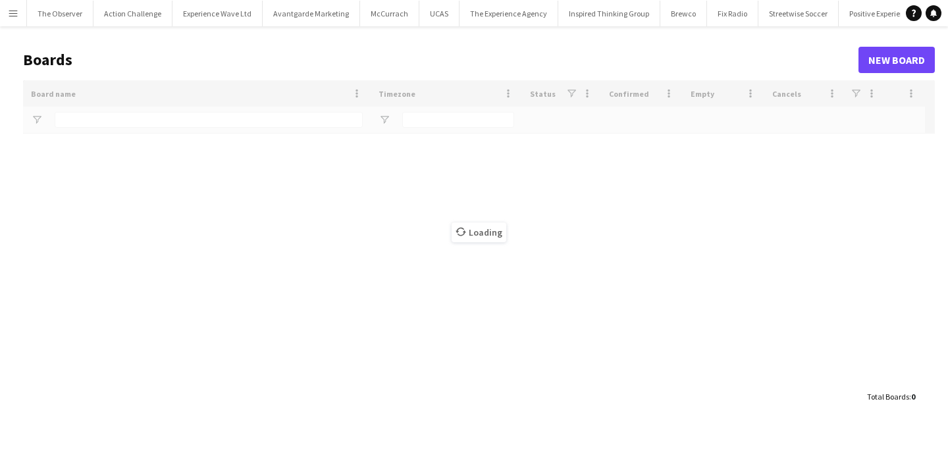
type input "****"
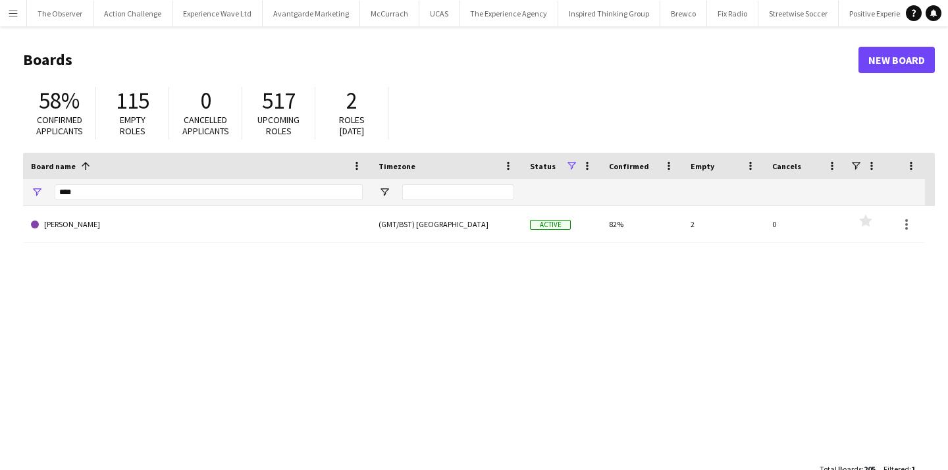
click at [7, 11] on button "Menu" at bounding box center [13, 13] width 26 height 26
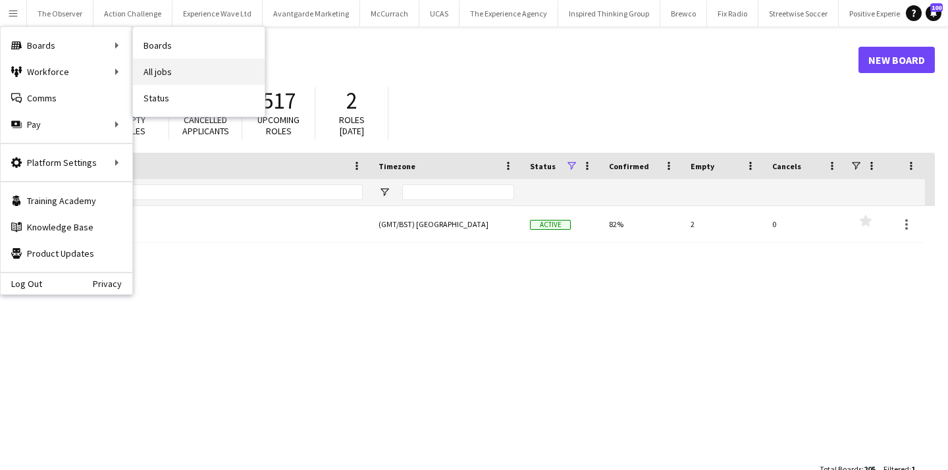
click at [200, 73] on link "All jobs" at bounding box center [199, 72] width 132 height 26
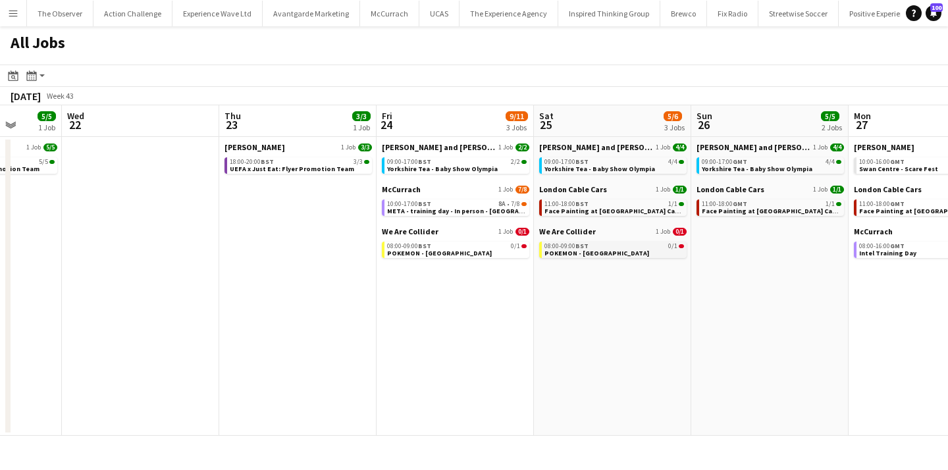
scroll to position [0, 412]
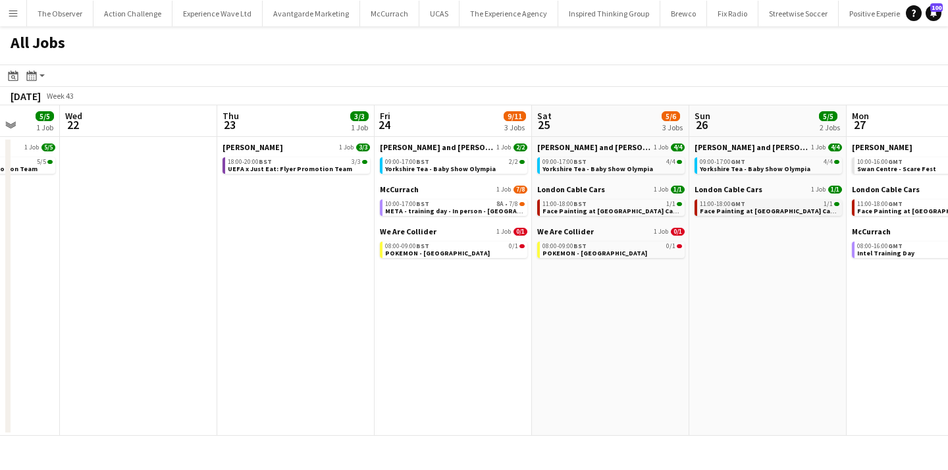
click at [726, 205] on span "11:00-18:00 GMT" at bounding box center [722, 204] width 45 height 7
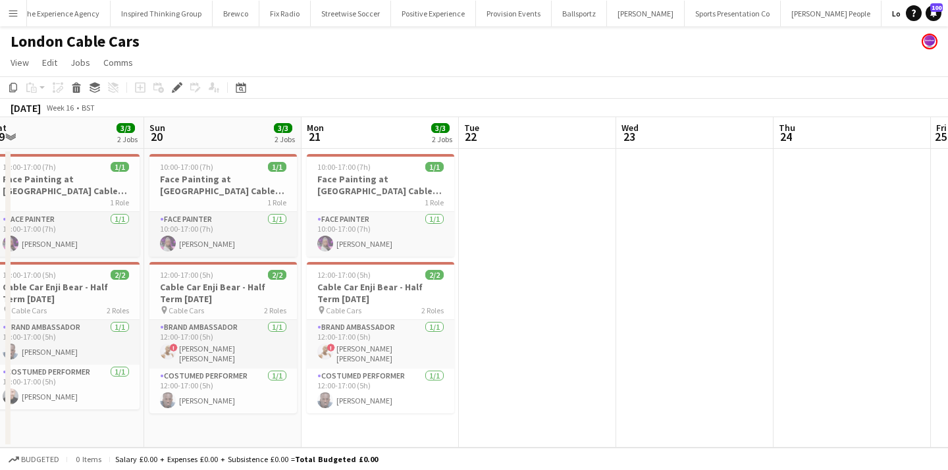
scroll to position [0, 417]
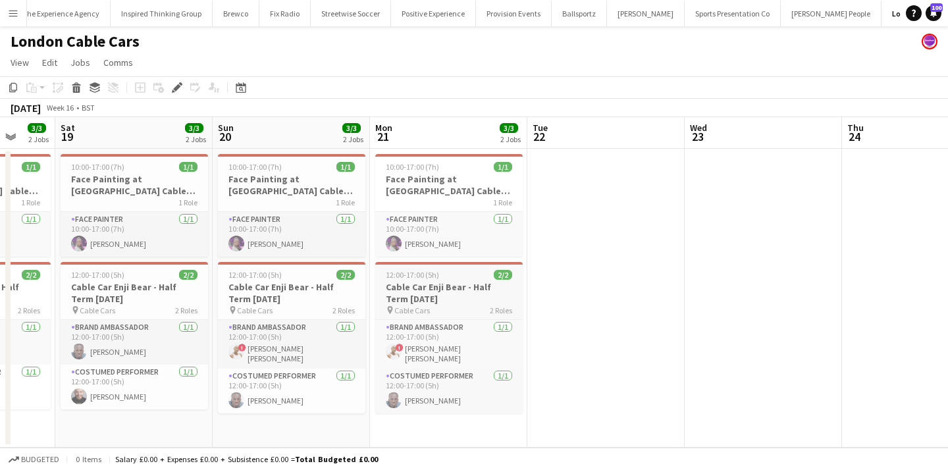
click at [463, 288] on h3 "Cable Car Enji Bear - Half Term Easter" at bounding box center [449, 293] width 148 height 24
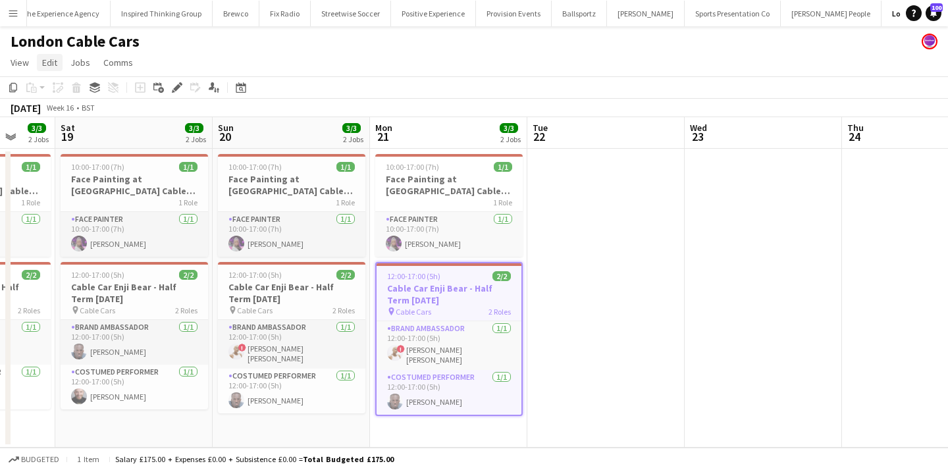
click at [57, 66] on link "Edit" at bounding box center [50, 62] width 26 height 17
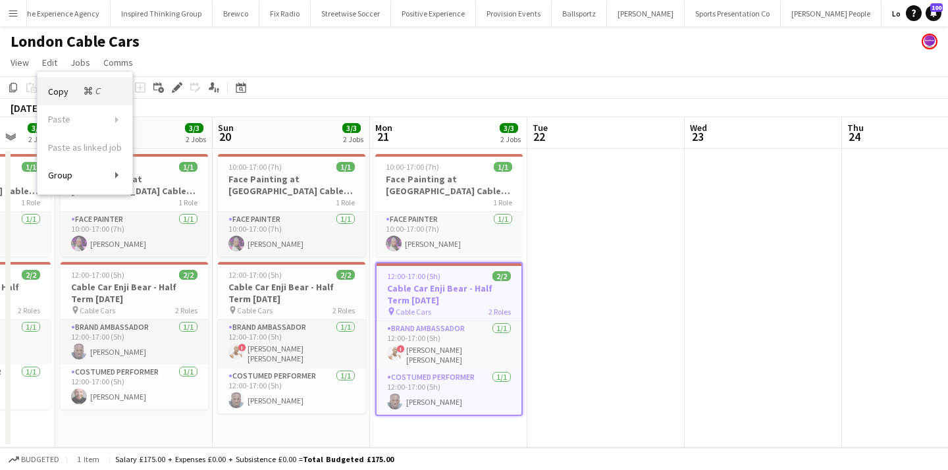
click at [61, 85] on span "Copy Command C" at bounding box center [75, 91] width 55 height 13
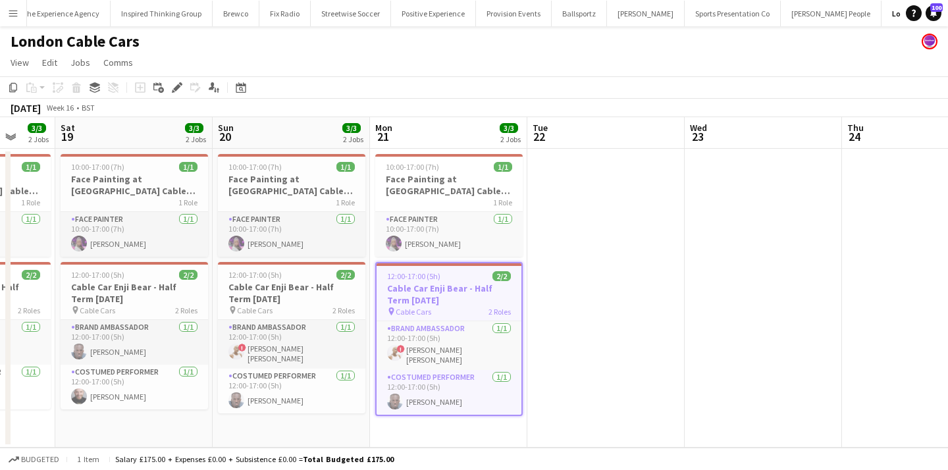
click at [639, 240] on app-date-cell at bounding box center [606, 298] width 157 height 299
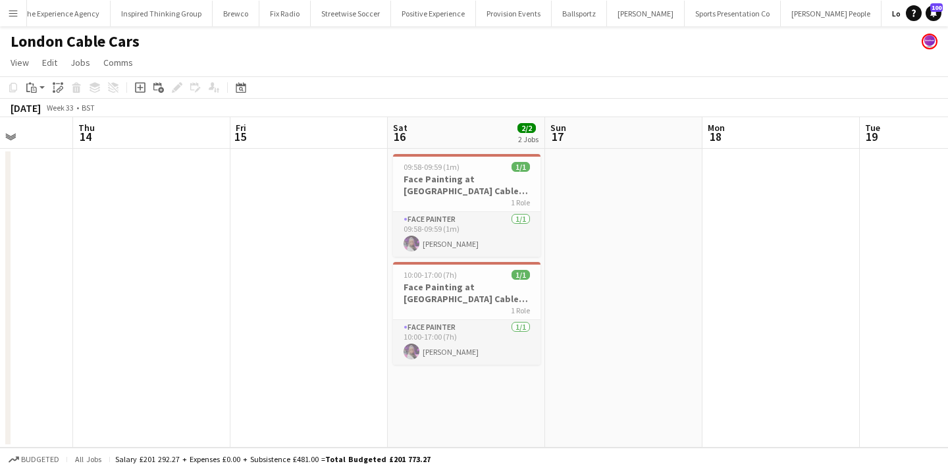
scroll to position [0, 508]
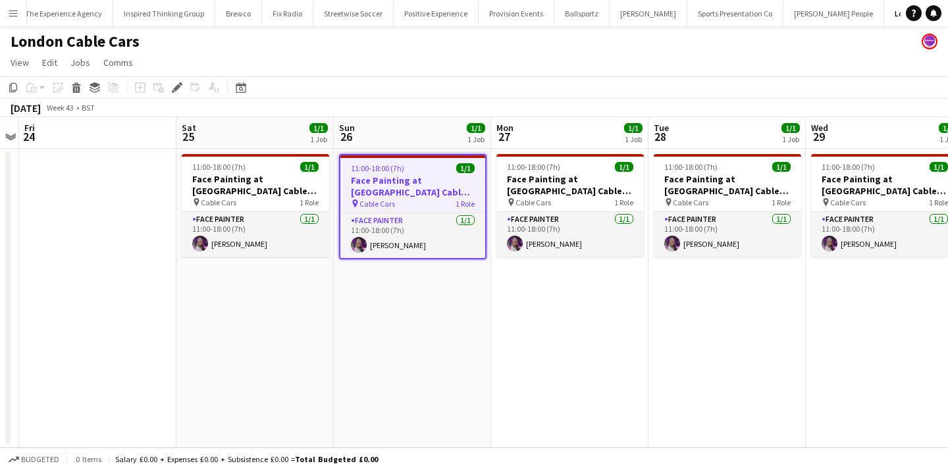
scroll to position [0, 448]
click at [298, 310] on app-date-cell "11:00-18:00 (7h) 1/1 Face Painting at [GEOGRAPHIC_DATA] Cable Cars pin Cable Ca…" at bounding box center [255, 298] width 157 height 299
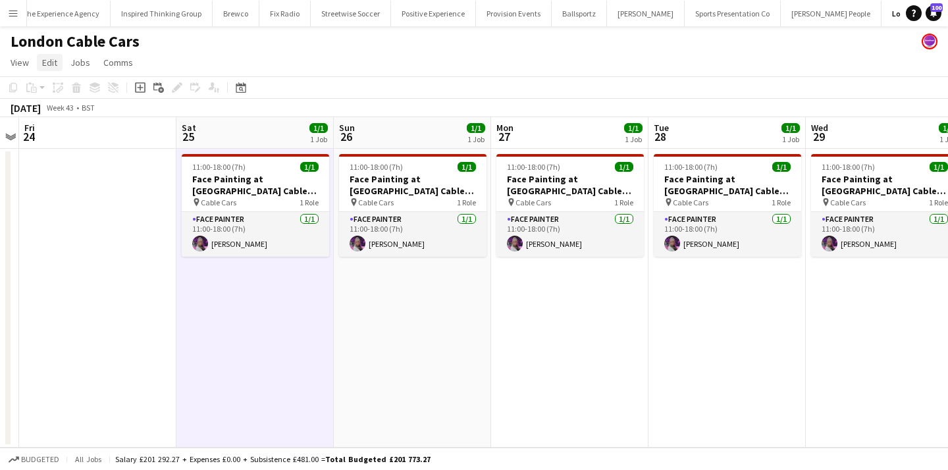
click at [54, 57] on span "Edit" at bounding box center [49, 63] width 15 height 12
click at [288, 277] on app-date-cell "11:00-18:00 (7h) 1/1 Face Painting at [GEOGRAPHIC_DATA] Cable Cars pin Cable Ca…" at bounding box center [255, 298] width 157 height 299
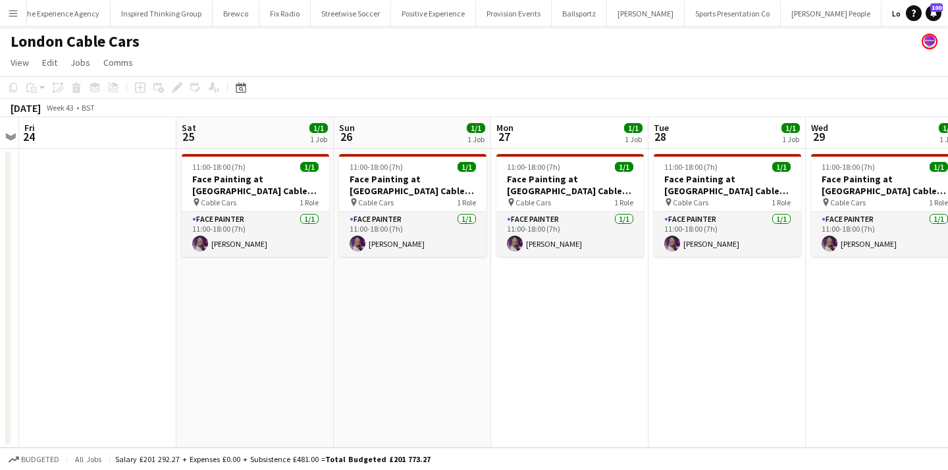
click at [288, 277] on app-date-cell "11:00-18:00 (7h) 1/1 Face Painting at [GEOGRAPHIC_DATA] Cable Cars pin Cable Ca…" at bounding box center [255, 298] width 157 height 299
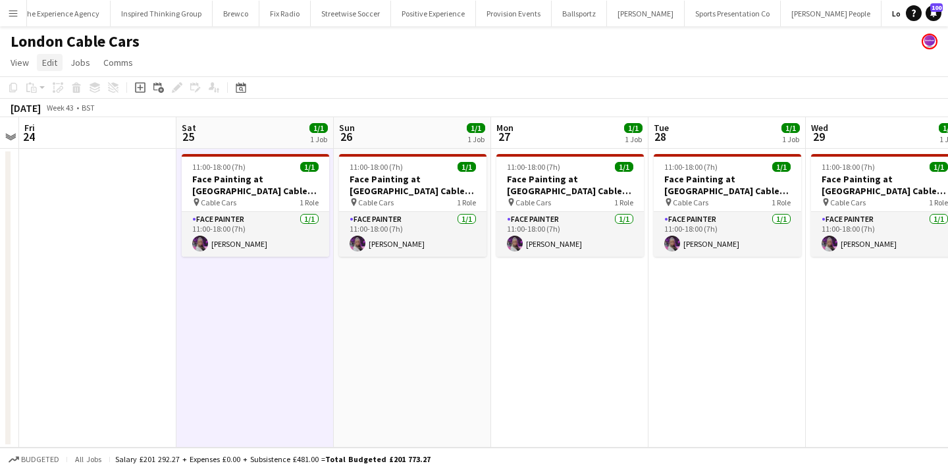
click at [52, 63] on span "Edit" at bounding box center [49, 63] width 15 height 12
click at [273, 288] on app-date-cell "11:00-18:00 (7h) 1/1 Face Painting at [GEOGRAPHIC_DATA] Cable Cars pin Cable Ca…" at bounding box center [255, 298] width 157 height 299
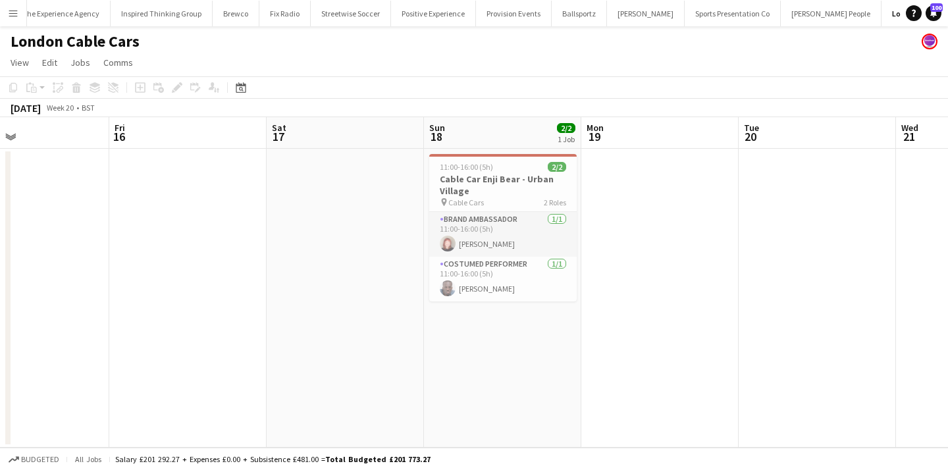
scroll to position [0, 567]
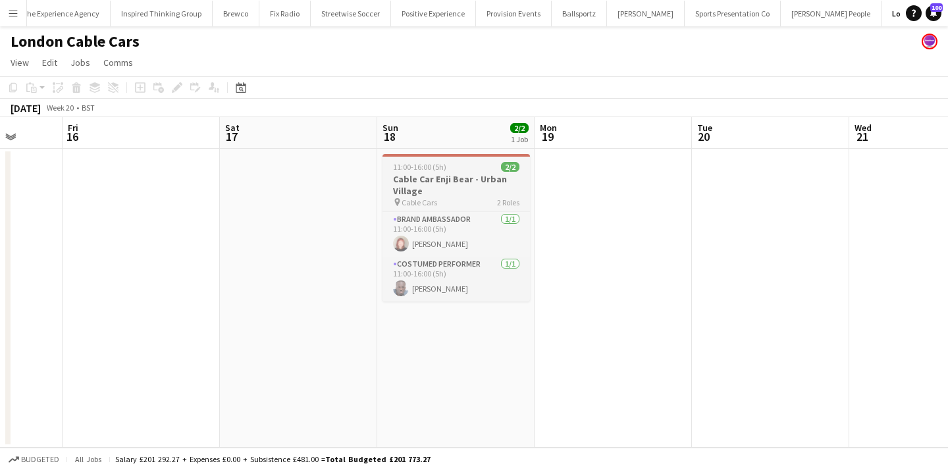
click at [414, 188] on h3 "Cable Car Enji Bear - Urban Village" at bounding box center [457, 185] width 148 height 24
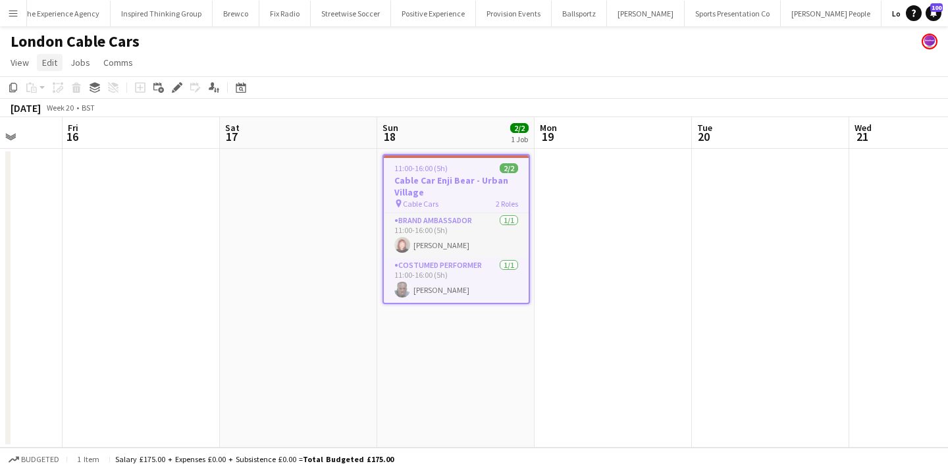
click at [51, 70] on link "Edit" at bounding box center [50, 62] width 26 height 17
click at [59, 85] on span "Copy Command C" at bounding box center [75, 91] width 55 height 13
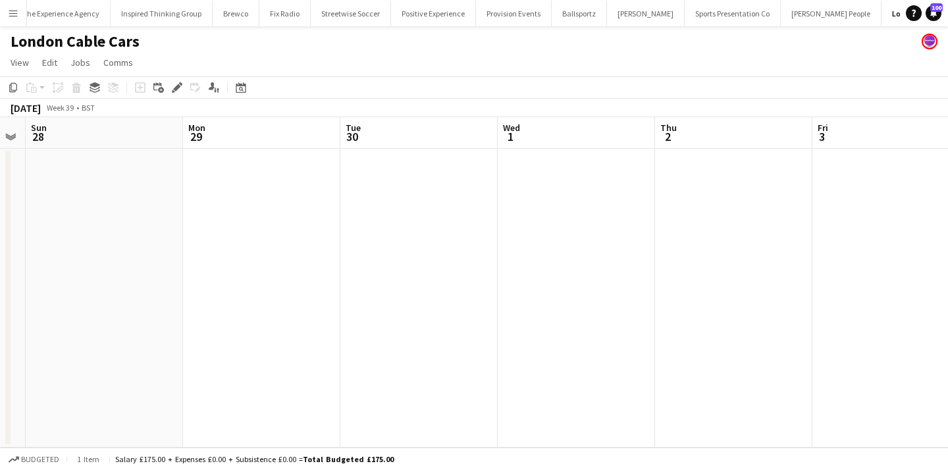
scroll to position [0, 485]
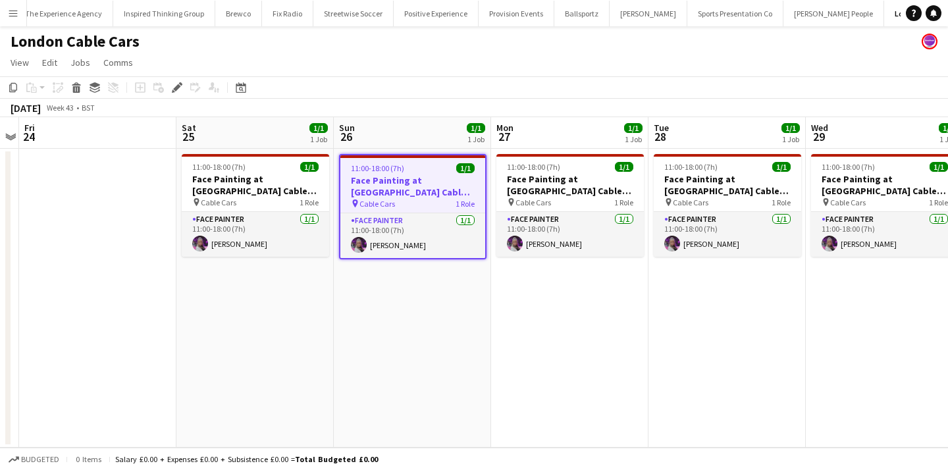
scroll to position [0, 448]
click at [236, 313] on app-date-cell "11:00-18:00 (7h) 1/1 Face Painting at London Cable Cars pin Cable Cars 1 Role F…" at bounding box center [255, 298] width 157 height 299
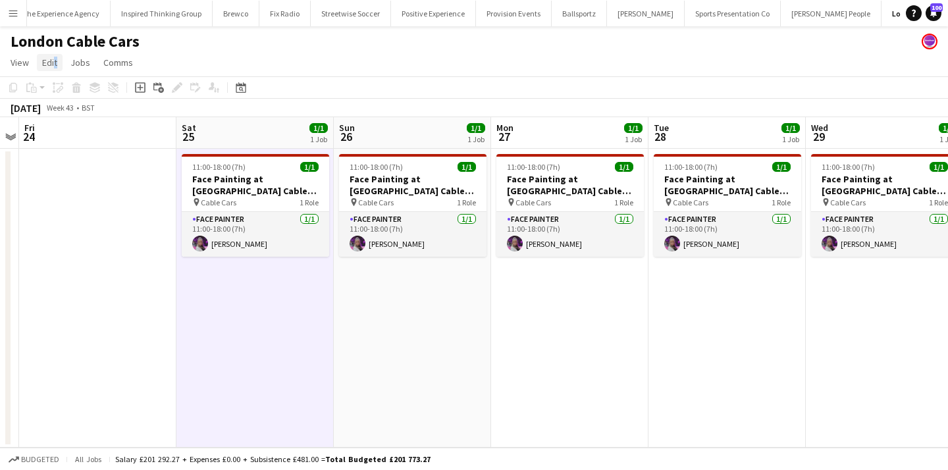
click at [53, 66] on span "Edit" at bounding box center [49, 63] width 15 height 12
click at [229, 295] on app-date-cell "11:00-18:00 (7h) 1/1 Face Painting at London Cable Cars pin Cable Cars 1 Role F…" at bounding box center [255, 298] width 157 height 299
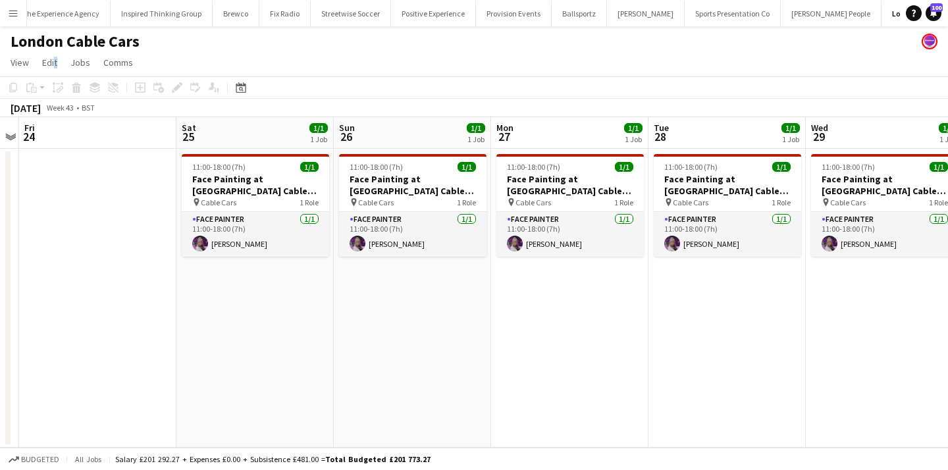
click at [229, 295] on app-date-cell "11:00-18:00 (7h) 1/1 Face Painting at London Cable Cars pin Cable Cars 1 Role F…" at bounding box center [255, 298] width 157 height 299
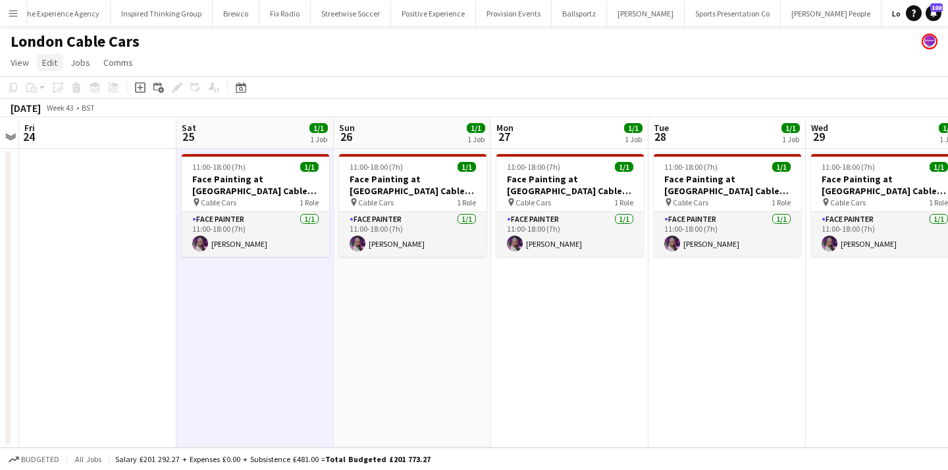
click at [44, 63] on span "Edit" at bounding box center [49, 63] width 15 height 12
click at [121, 309] on app-date-cell at bounding box center [97, 298] width 157 height 299
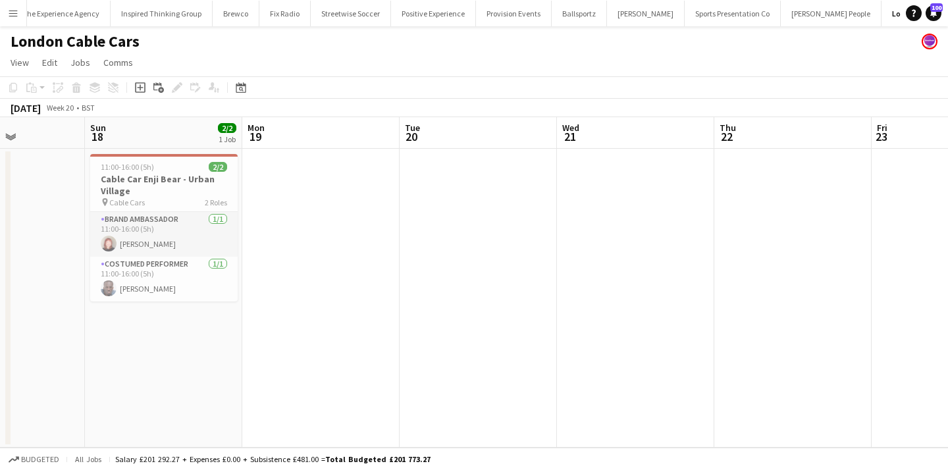
scroll to position [0, 439]
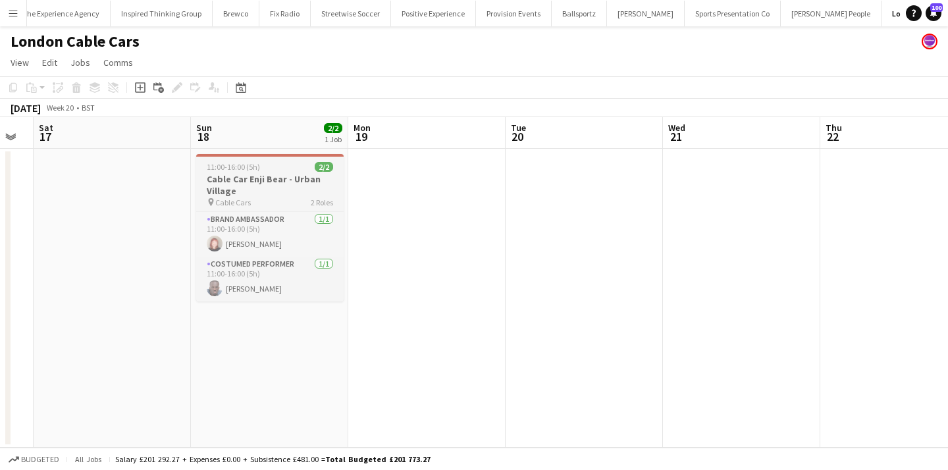
click at [302, 183] on h3 "Cable Car Enji Bear - Urban Village" at bounding box center [270, 185] width 148 height 24
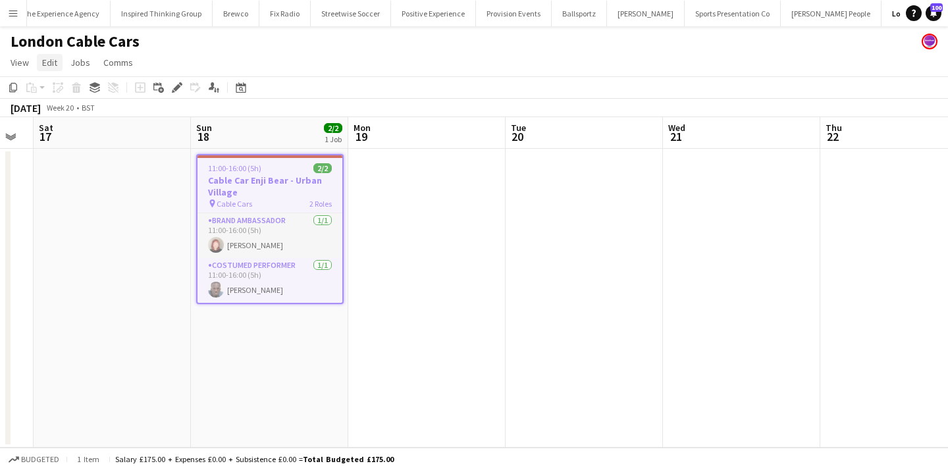
click at [54, 59] on span "Edit" at bounding box center [49, 63] width 15 height 12
click at [65, 100] on link "Copy Command C" at bounding box center [85, 91] width 95 height 28
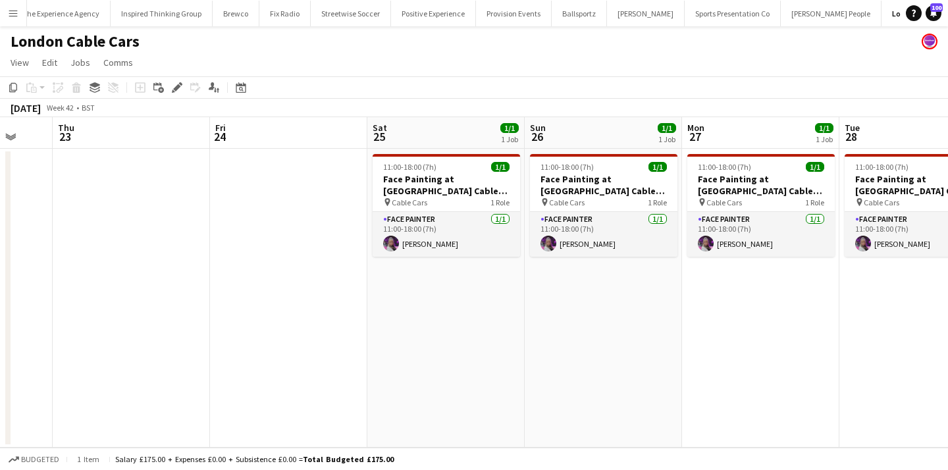
scroll to position [0, 639]
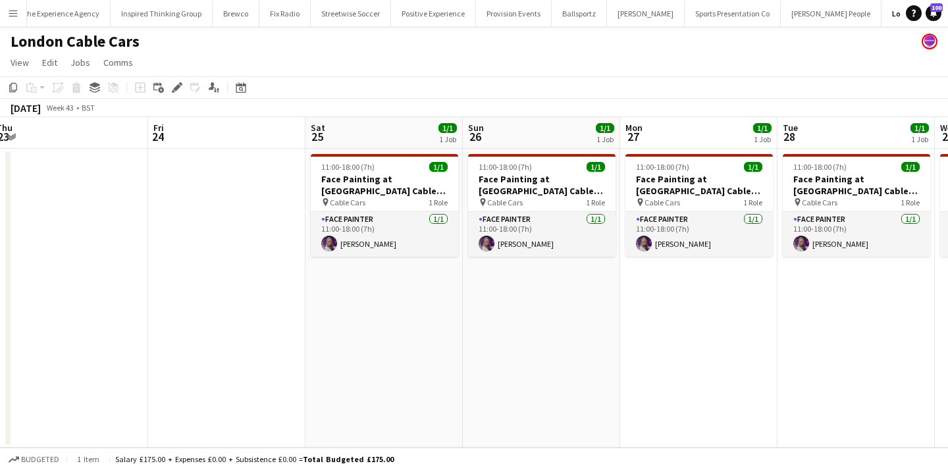
click at [345, 292] on app-date-cell "11:00-18:00 (7h) 1/1 Face Painting at London Cable Cars pin Cable Cars 1 Role F…" at bounding box center [384, 298] width 157 height 299
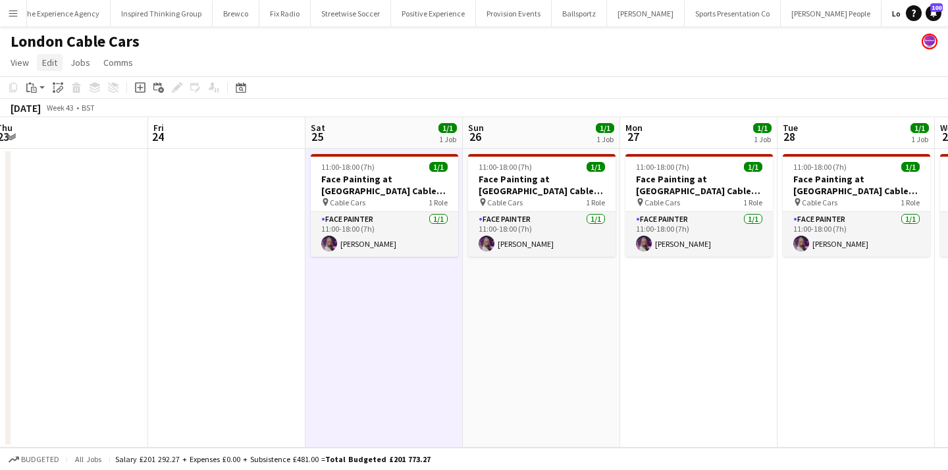
click at [53, 61] on span "Edit" at bounding box center [49, 63] width 15 height 12
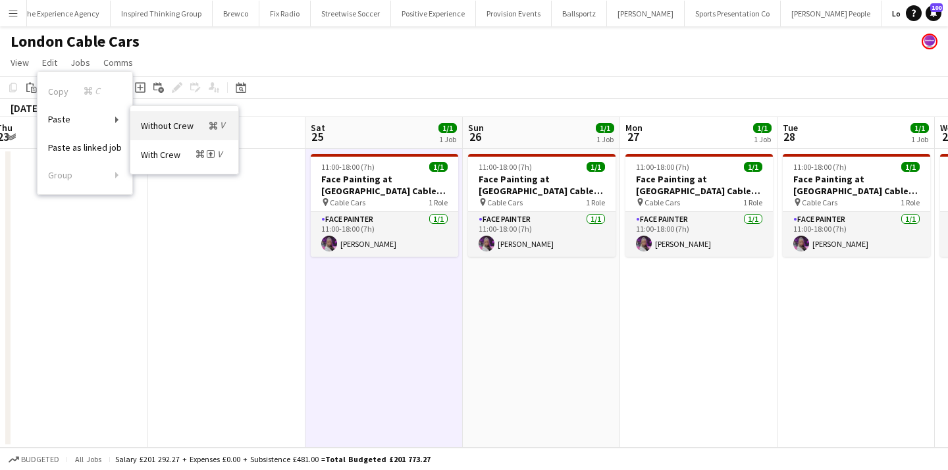
click at [196, 130] on span "Without Crew Command V" at bounding box center [184, 125] width 87 height 13
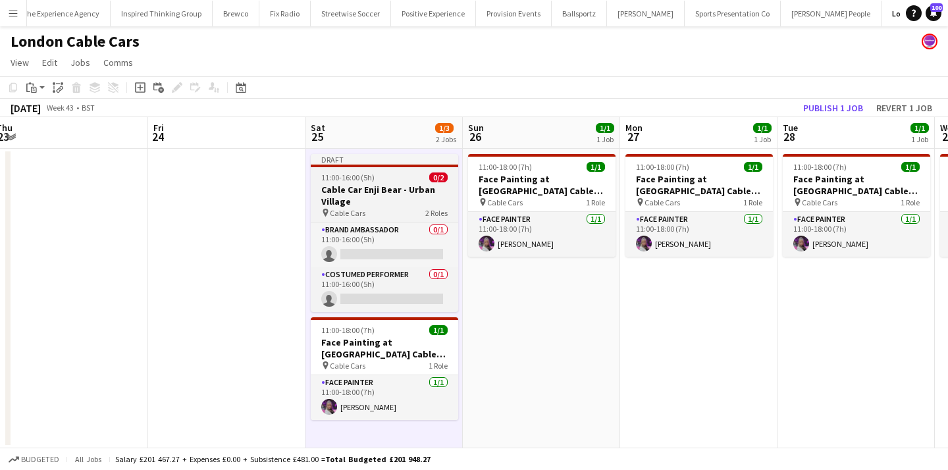
click at [387, 204] on h3 "Cable Car Enji Bear - Urban Village" at bounding box center [385, 196] width 148 height 24
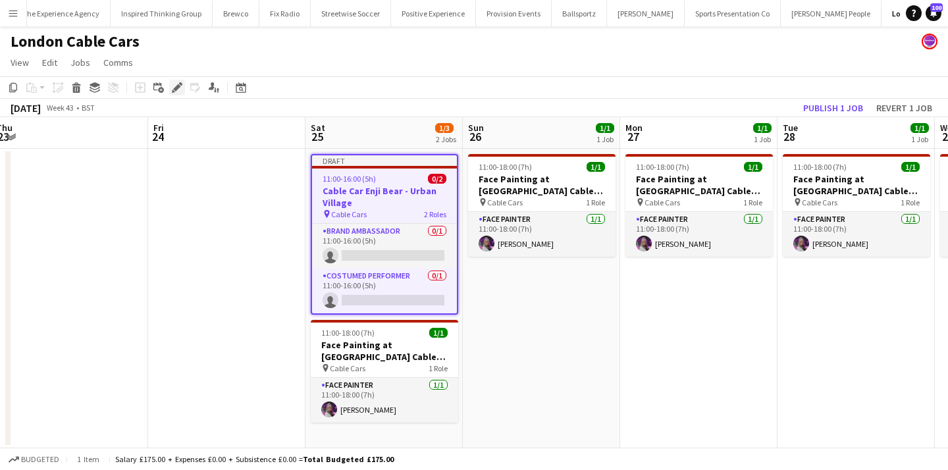
click at [178, 88] on icon at bounding box center [176, 87] width 7 height 7
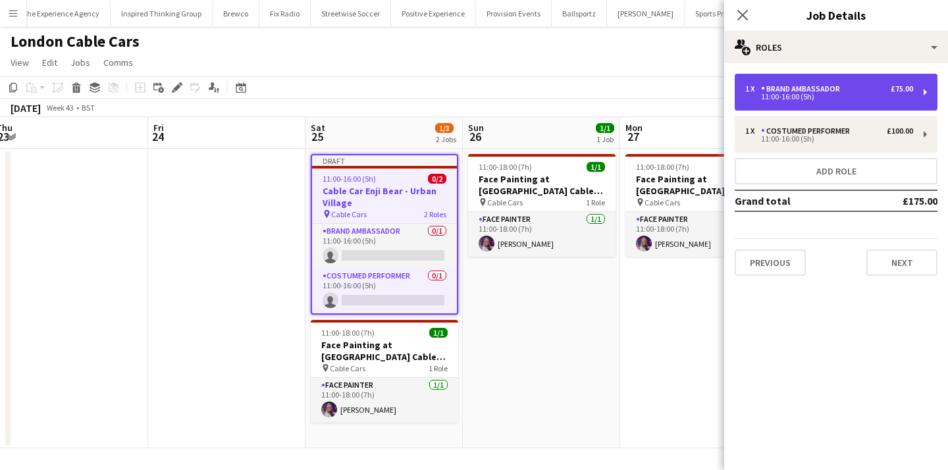
click at [818, 99] on div "11:00-16:00 (5h)" at bounding box center [830, 97] width 168 height 7
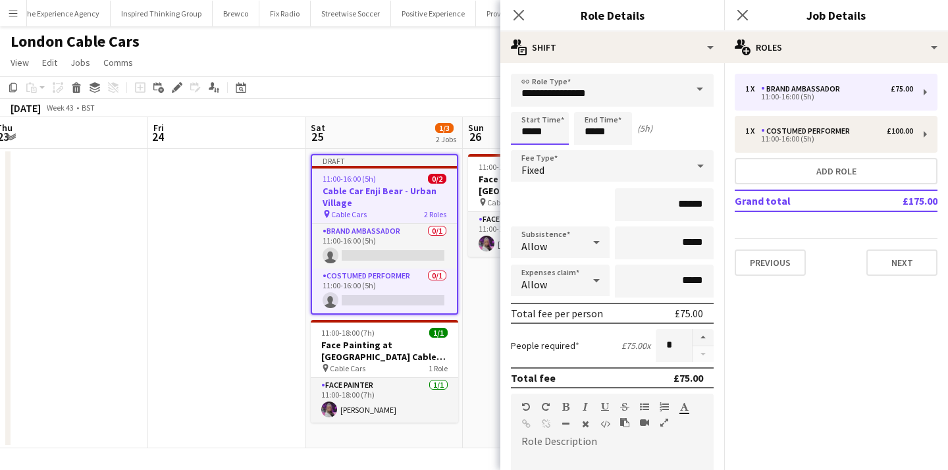
click at [529, 138] on input "*****" at bounding box center [540, 128] width 58 height 33
click at [531, 151] on div at bounding box center [527, 151] width 26 height 13
click at [524, 100] on div at bounding box center [527, 105] width 26 height 13
type input "*****"
click at [524, 100] on div at bounding box center [527, 105] width 26 height 13
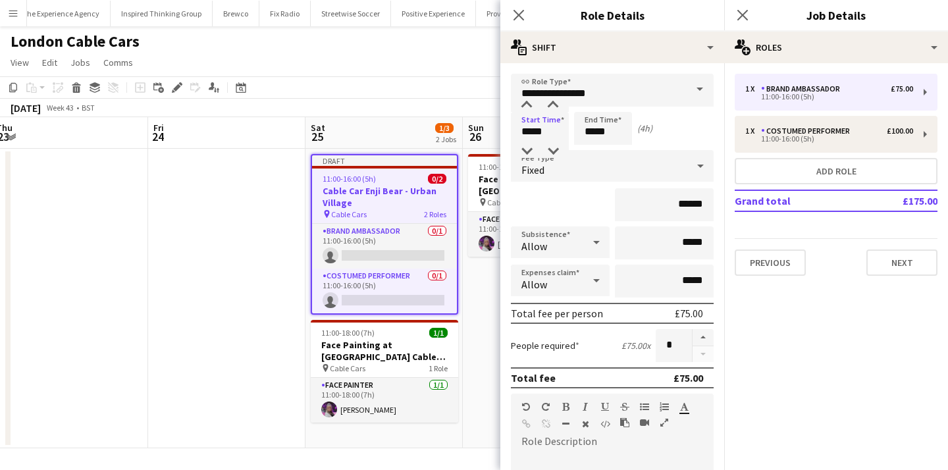
click at [582, 146] on form "**********" at bounding box center [613, 451] width 224 height 754
click at [591, 142] on input "*****" at bounding box center [603, 128] width 58 height 33
click at [591, 150] on div at bounding box center [590, 151] width 26 height 13
click at [591, 105] on div at bounding box center [590, 105] width 26 height 13
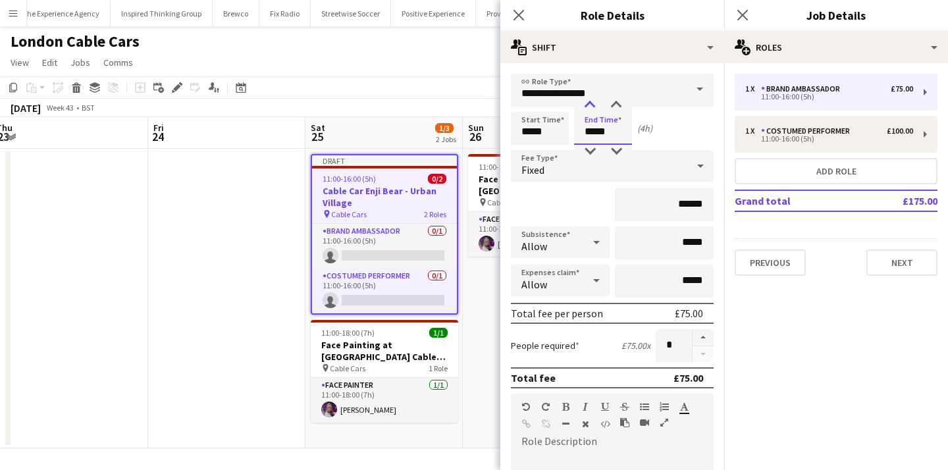
click at [591, 105] on div at bounding box center [590, 105] width 26 height 13
type input "*****"
click at [591, 105] on div at bounding box center [590, 105] width 26 height 13
click at [650, 177] on div "Fixed" at bounding box center [599, 166] width 177 height 32
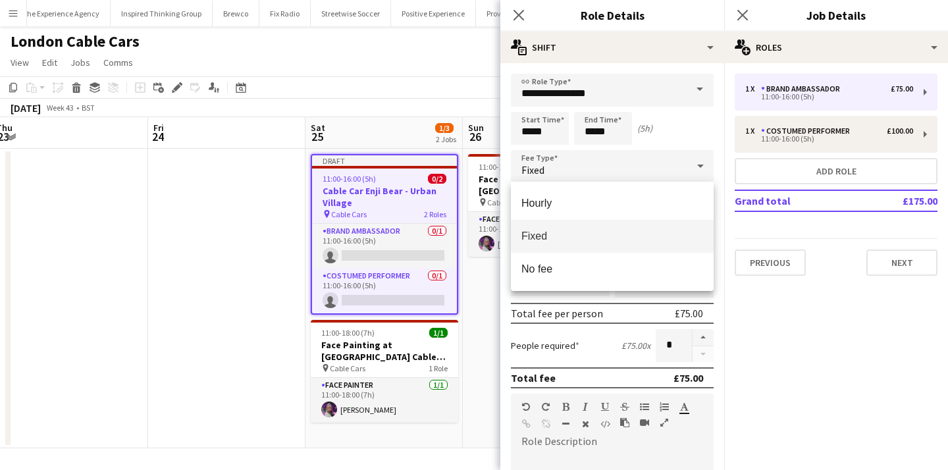
click at [687, 142] on div at bounding box center [474, 235] width 948 height 470
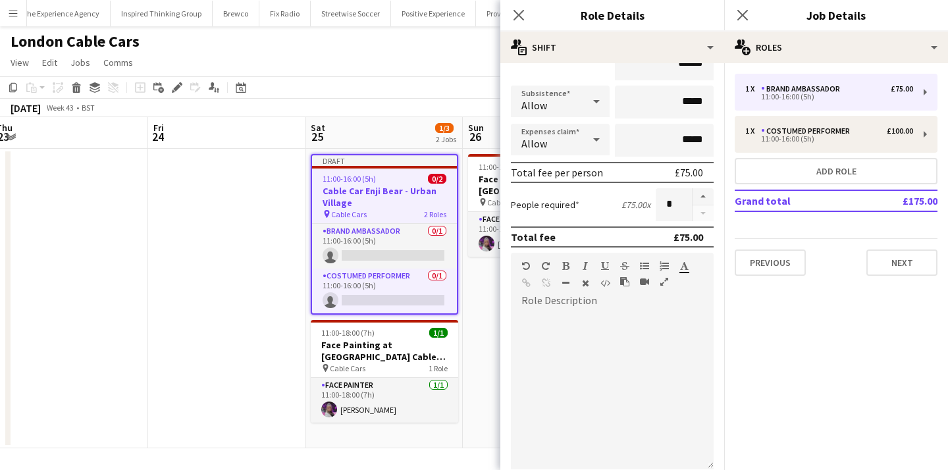
scroll to position [357, 0]
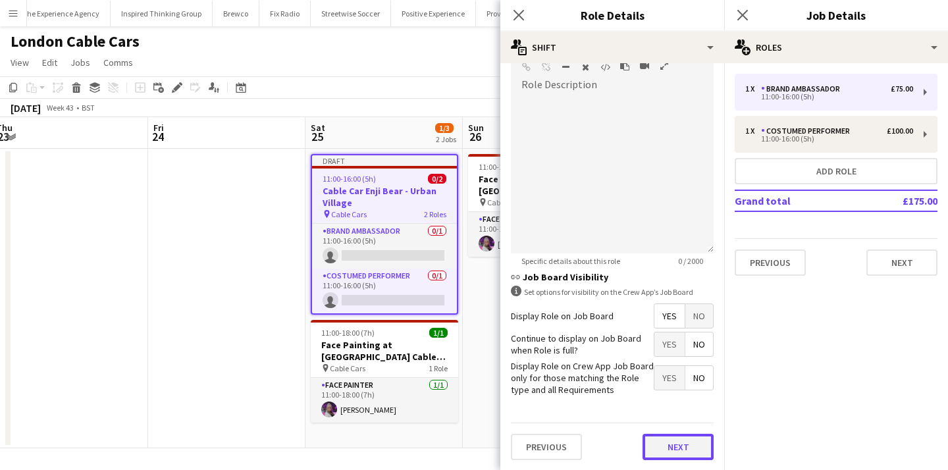
click at [692, 452] on button "Next" at bounding box center [678, 447] width 71 height 26
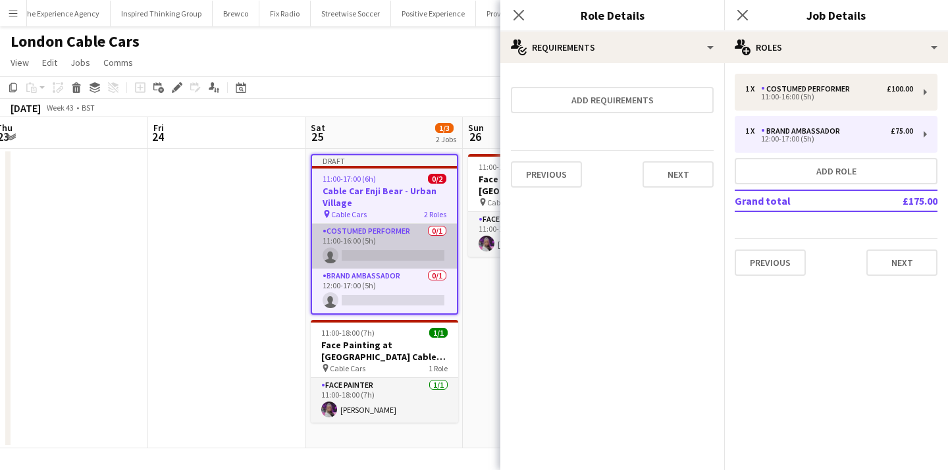
click at [414, 247] on app-card-role "Costumed Performer 0/1 11:00-16:00 (5h) single-neutral-actions" at bounding box center [384, 246] width 145 height 45
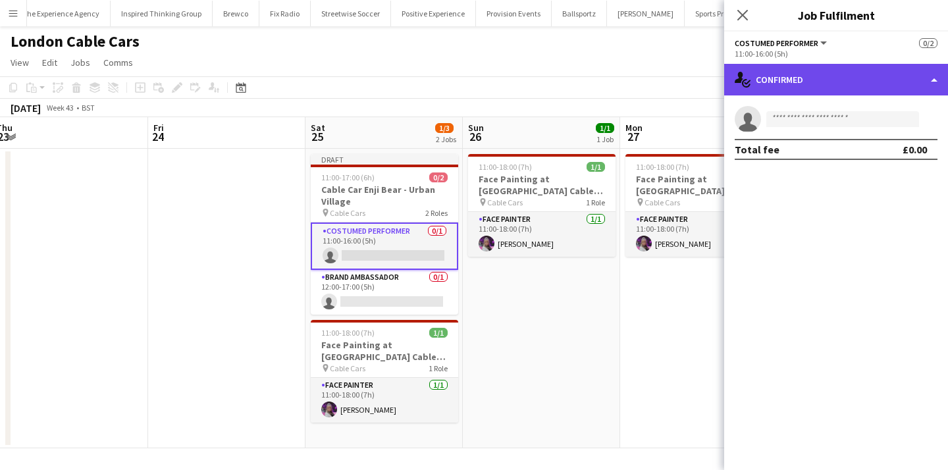
click at [830, 84] on div "single-neutral-actions-check-2 Confirmed" at bounding box center [836, 80] width 224 height 32
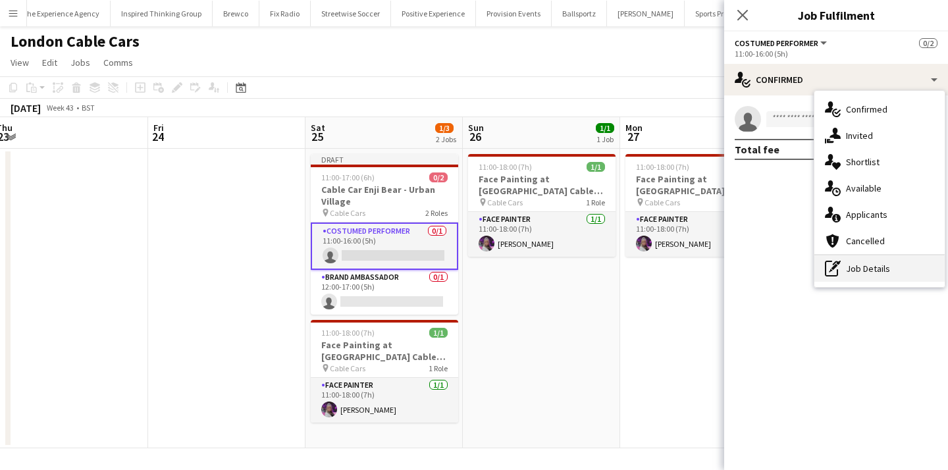
click at [894, 277] on div "pen-write Job Details" at bounding box center [880, 269] width 130 height 26
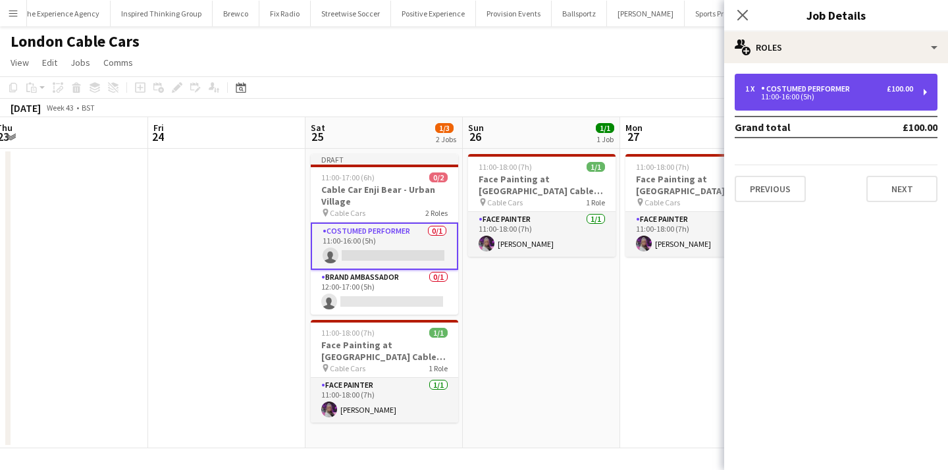
click at [800, 86] on div "Costumed Performer" at bounding box center [808, 88] width 94 height 9
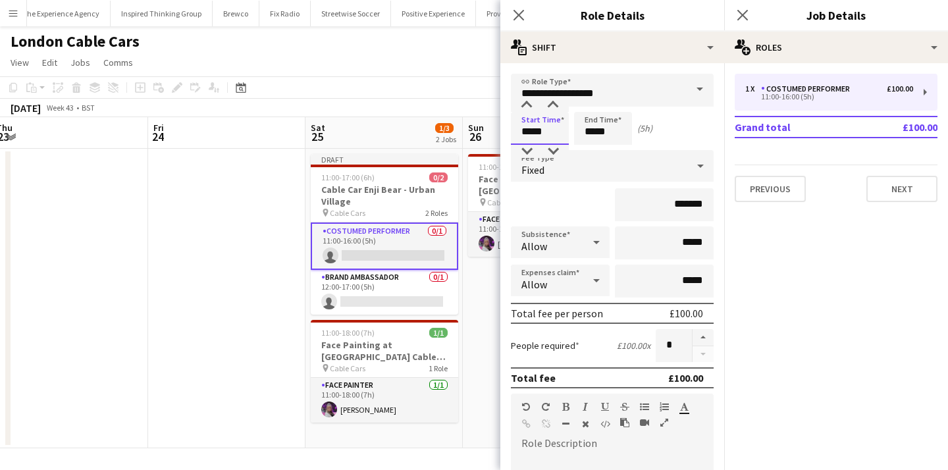
click at [544, 124] on input "*****" at bounding box center [540, 128] width 58 height 33
type input "*****"
click at [528, 111] on div at bounding box center [527, 105] width 26 height 13
click at [599, 129] on input "*****" at bounding box center [603, 128] width 58 height 33
type input "*****"
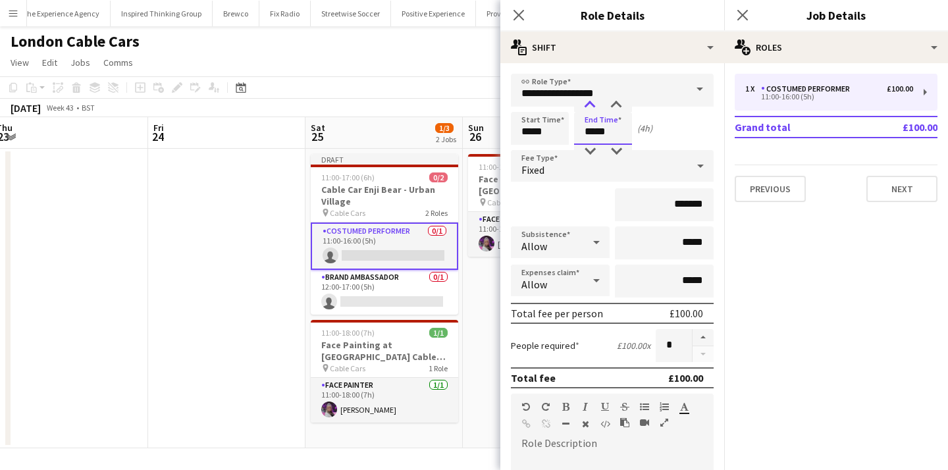
click at [589, 103] on div at bounding box center [590, 105] width 26 height 13
click at [484, 289] on app-date-cell "11:00-18:00 (7h) 1/1 Face Painting at London Cable Cars pin Cable Cars 1 Role F…" at bounding box center [541, 299] width 157 height 300
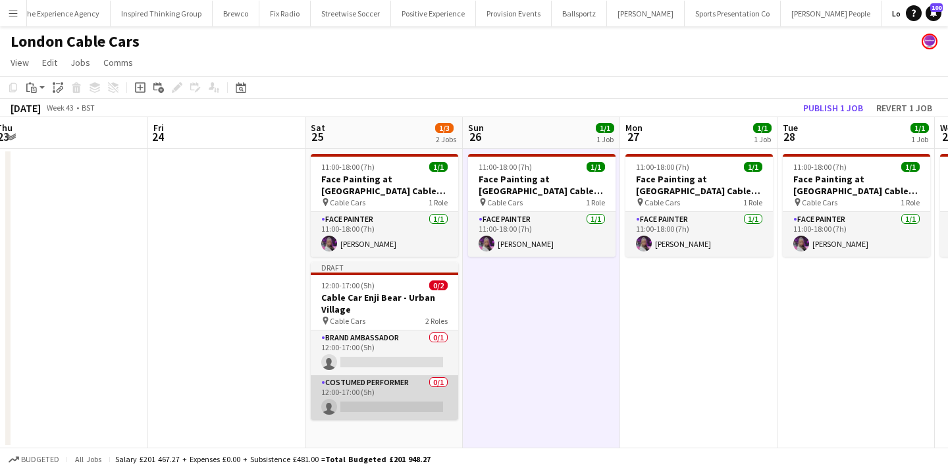
click at [431, 402] on app-card-role "Costumed Performer 0/1 12:00-17:00 (5h) single-neutral-actions" at bounding box center [385, 397] width 148 height 45
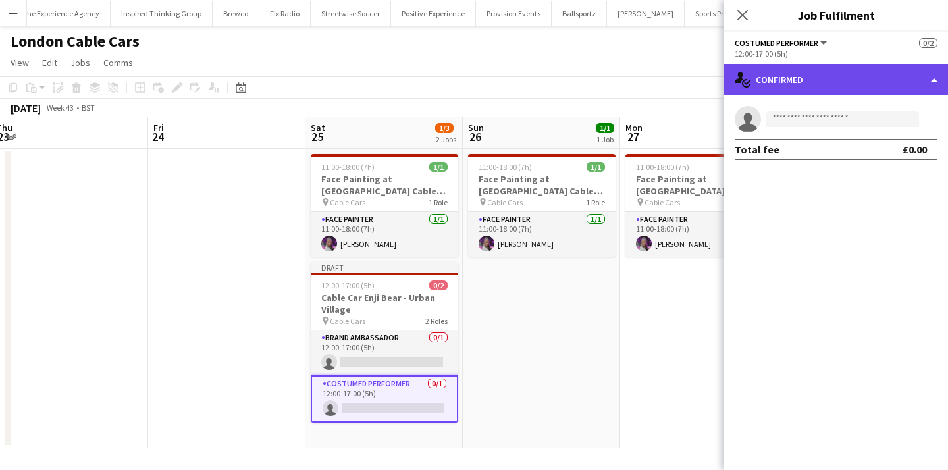
click at [881, 81] on div "single-neutral-actions-check-2 Confirmed" at bounding box center [836, 80] width 224 height 32
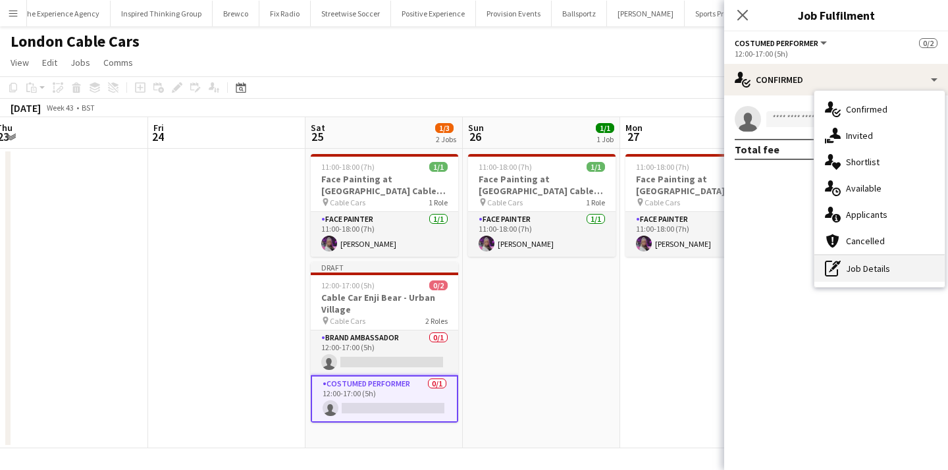
click at [890, 265] on div "pen-write Job Details" at bounding box center [880, 269] width 130 height 26
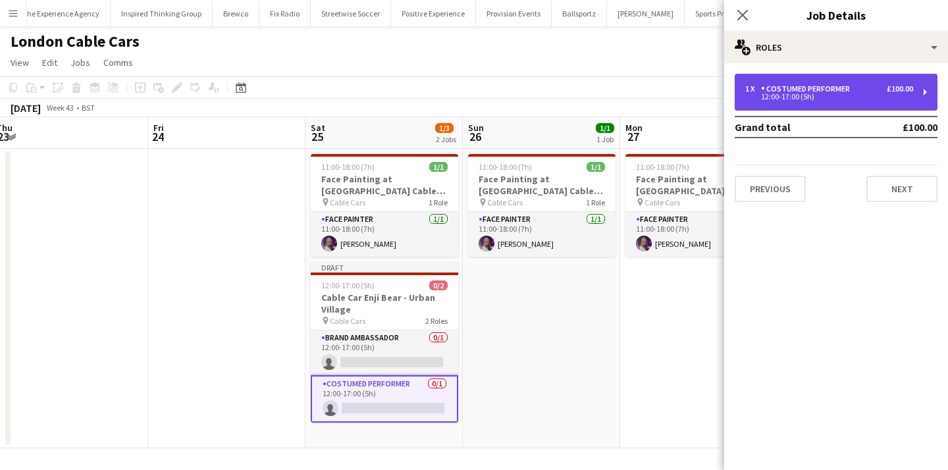
click at [861, 83] on div "1 x Costumed Performer £100.00 12:00-17:00 (5h)" at bounding box center [836, 92] width 203 height 37
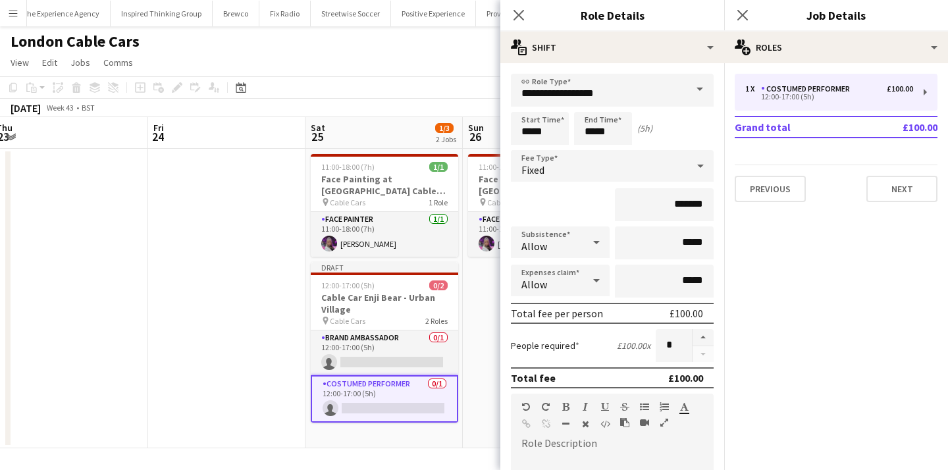
click at [483, 328] on app-date-cell "11:00-18:00 (7h) 1/1 Face Painting at London Cable Cars pin Cable Cars 1 Role F…" at bounding box center [541, 299] width 157 height 300
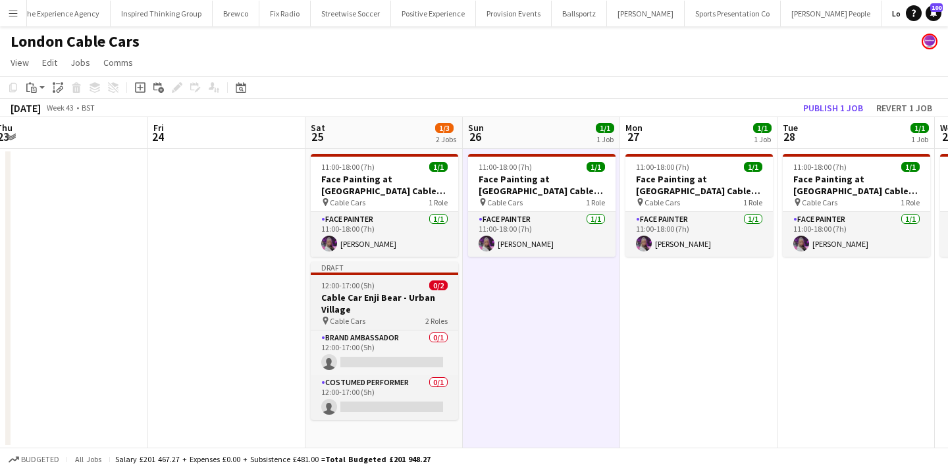
click at [406, 301] on h3 "Cable Car Enji Bear - Urban Village" at bounding box center [385, 304] width 148 height 24
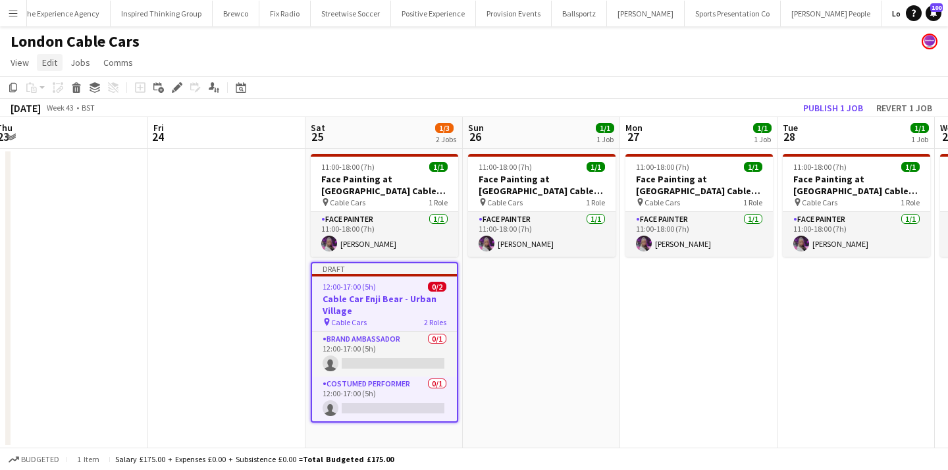
click at [49, 59] on span "Edit" at bounding box center [49, 63] width 15 height 12
click at [59, 91] on span "Copy Command C" at bounding box center [75, 91] width 55 height 13
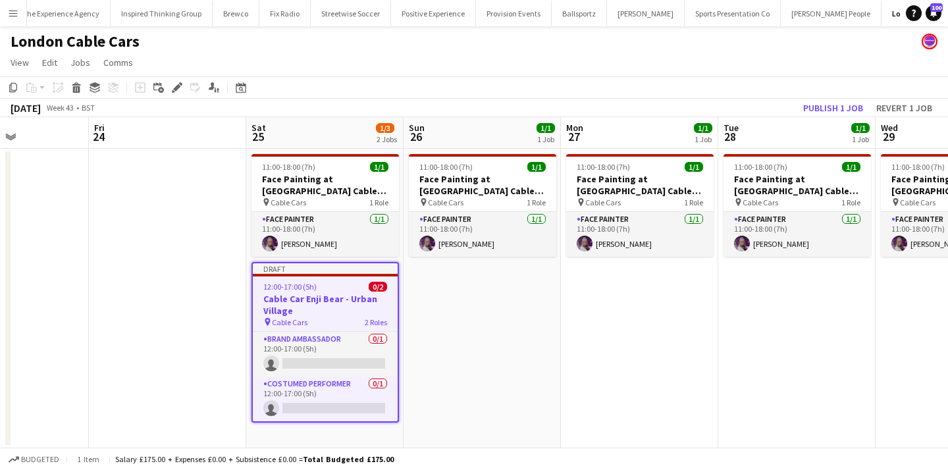
click at [441, 306] on app-date-cell "11:00-18:00 (7h) 1/1 Face Painting at London Cable Cars pin Cable Cars 1 Role F…" at bounding box center [482, 299] width 157 height 300
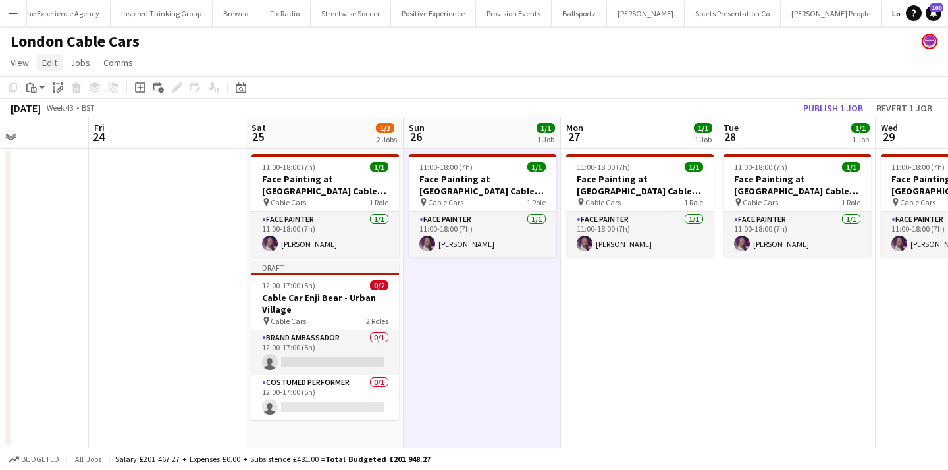
click at [57, 59] on span "Edit" at bounding box center [49, 63] width 15 height 12
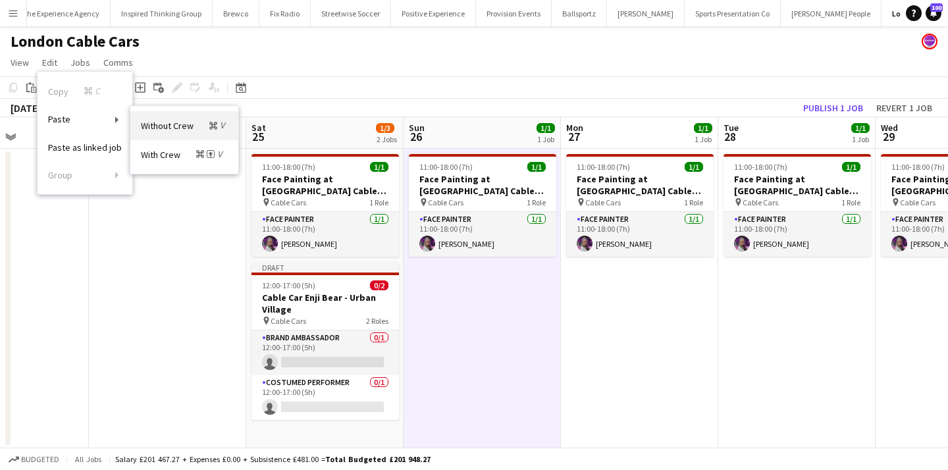
click at [174, 117] on link "Without Crew Command V" at bounding box center [184, 125] width 108 height 28
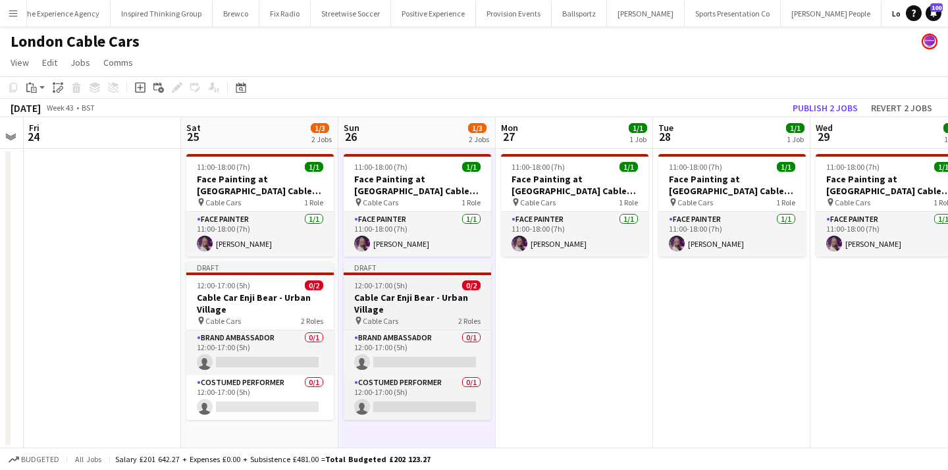
scroll to position [0, 476]
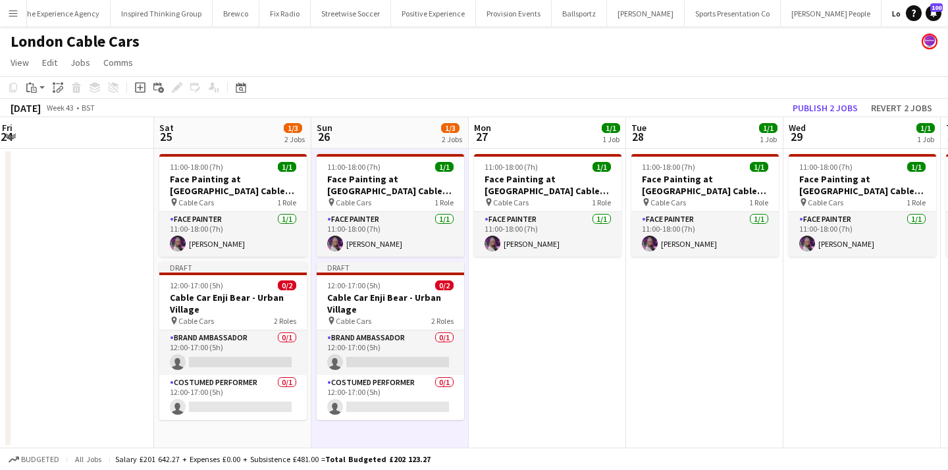
click at [508, 304] on app-date-cell "11:00-18:00 (7h) 1/1 Face Painting at London Cable Cars pin Cable Cars 1 Role F…" at bounding box center [547, 299] width 157 height 300
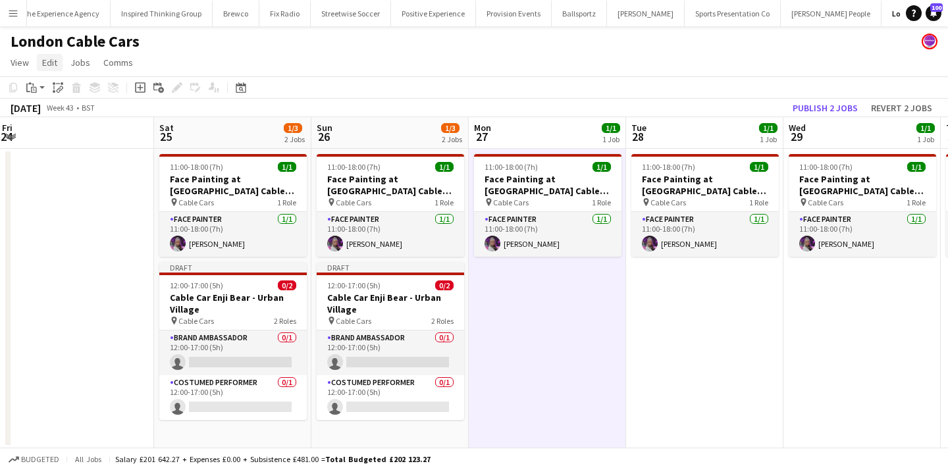
click at [54, 62] on span "Edit" at bounding box center [49, 63] width 15 height 12
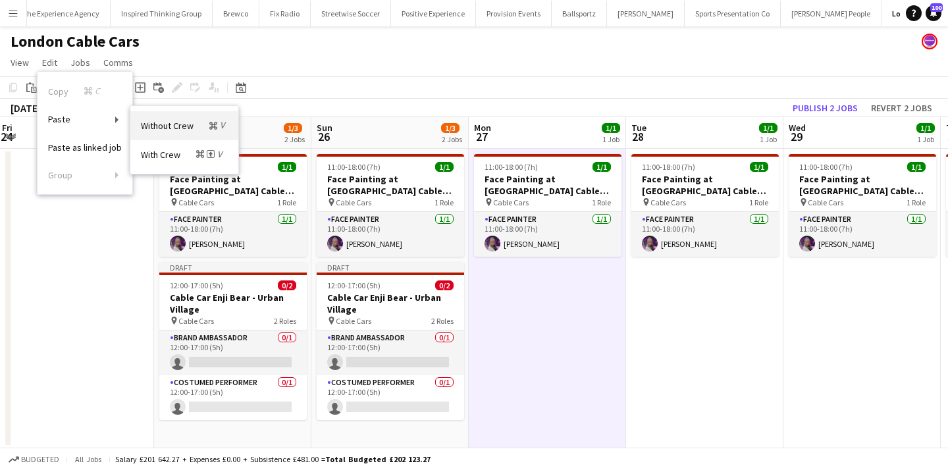
click at [167, 129] on span "Without Crew Command V" at bounding box center [184, 125] width 87 height 13
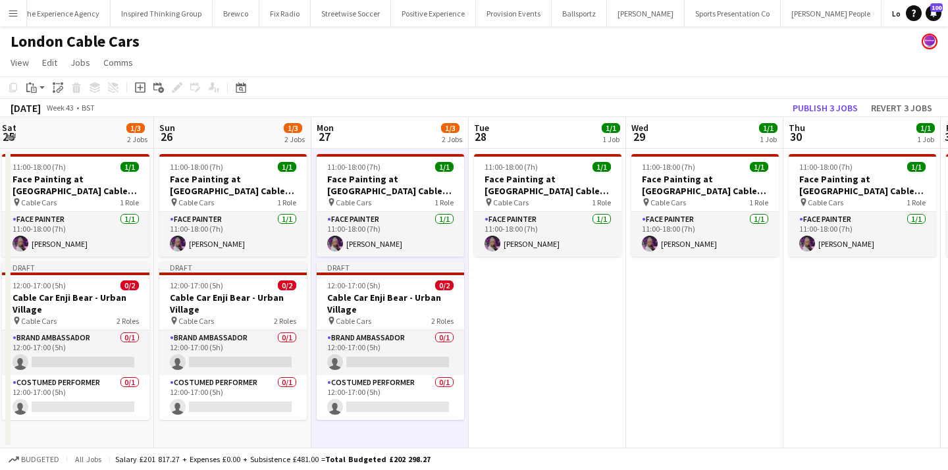
scroll to position [0, 649]
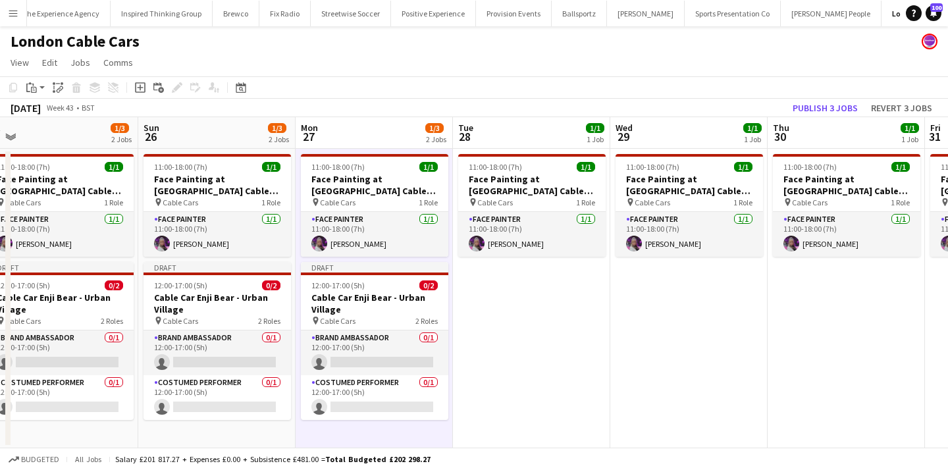
click at [564, 316] on app-date-cell "11:00-18:00 (7h) 1/1 Face Painting at London Cable Cars pin Cable Cars 1 Role F…" at bounding box center [531, 299] width 157 height 300
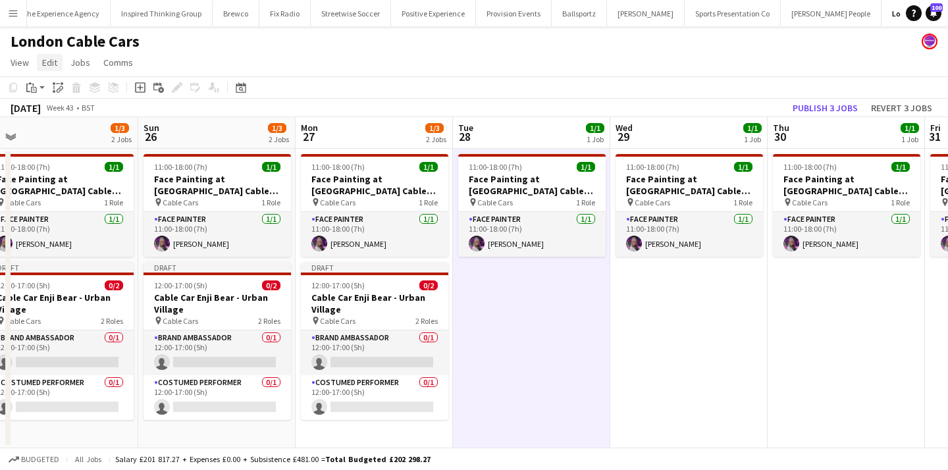
click at [55, 65] on span "Edit" at bounding box center [49, 63] width 15 height 12
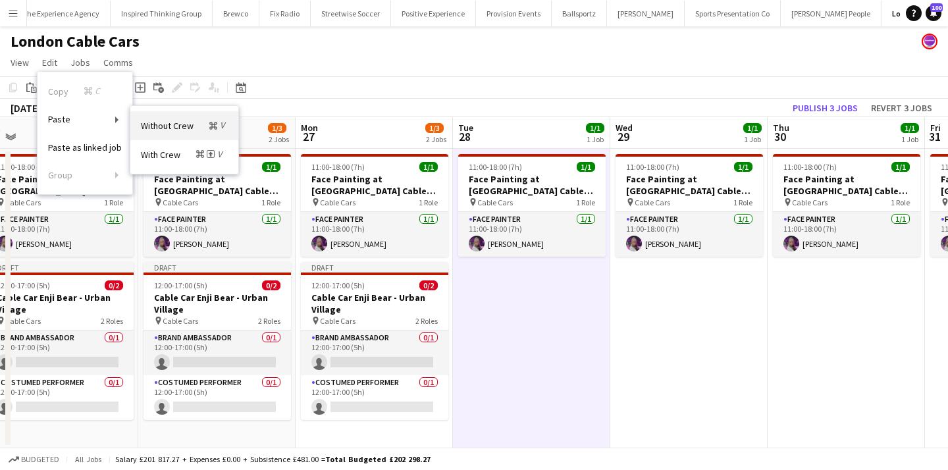
click at [172, 124] on span "Without Crew Command V" at bounding box center [184, 125] width 87 height 13
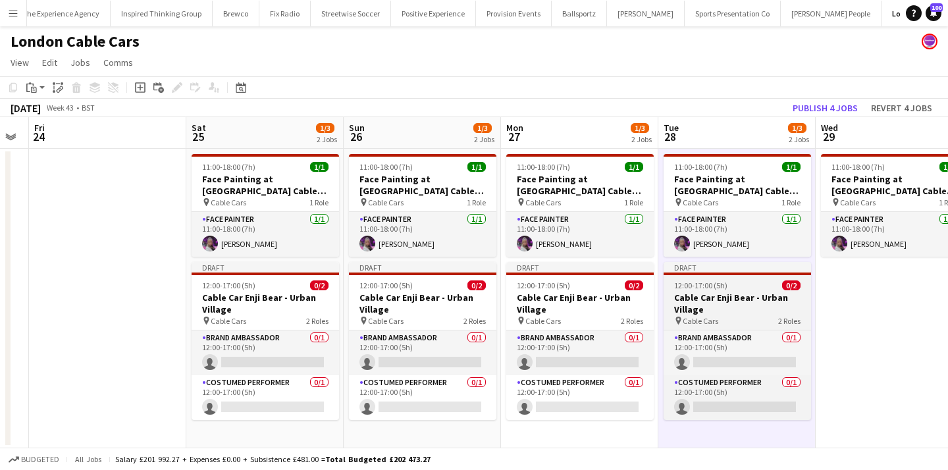
scroll to position [0, 463]
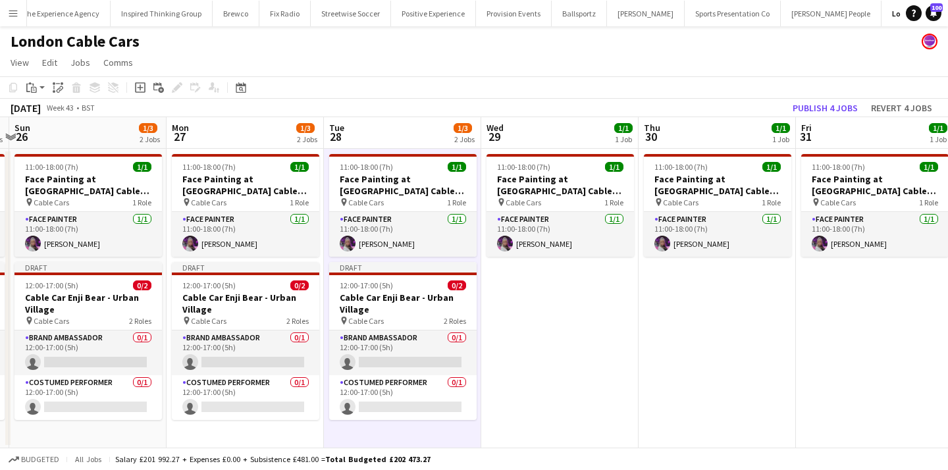
click at [535, 315] on app-date-cell "11:00-18:00 (7h) 1/1 Face Painting at London Cable Cars pin Cable Cars 1 Role F…" at bounding box center [559, 299] width 157 height 300
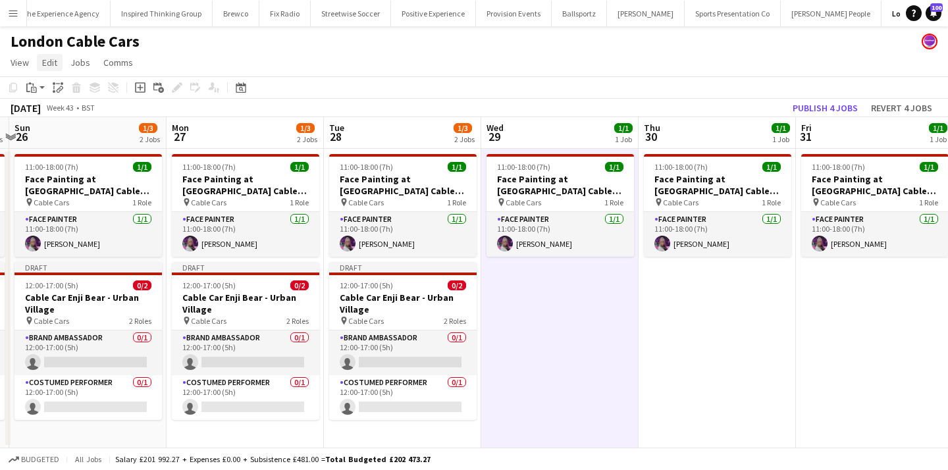
click at [57, 65] on link "Edit" at bounding box center [50, 62] width 26 height 17
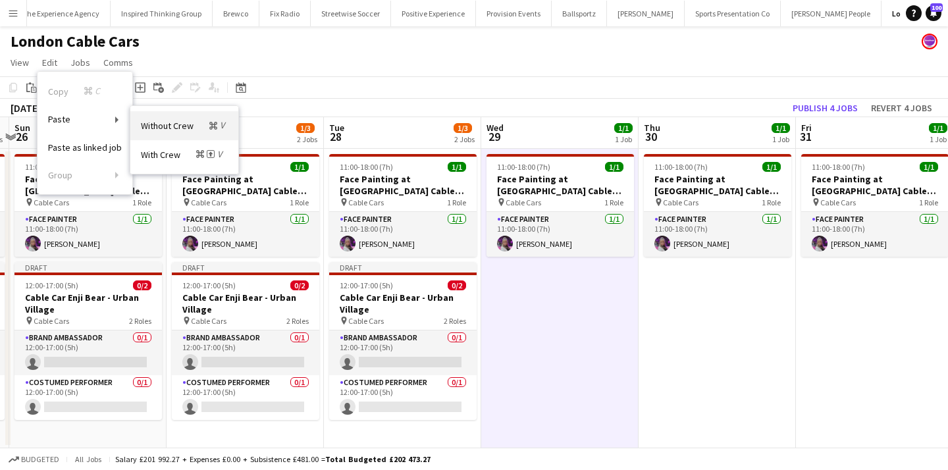
click at [190, 122] on span "Without Crew Command V" at bounding box center [184, 125] width 87 height 13
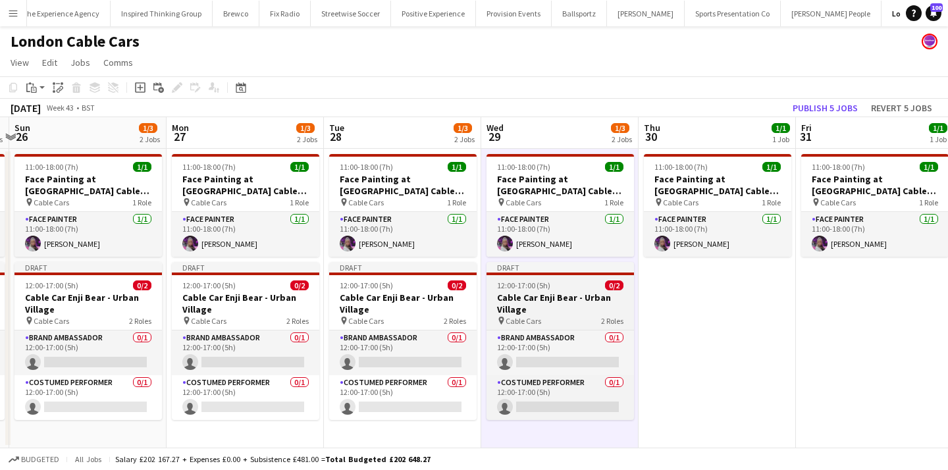
scroll to position [0, 588]
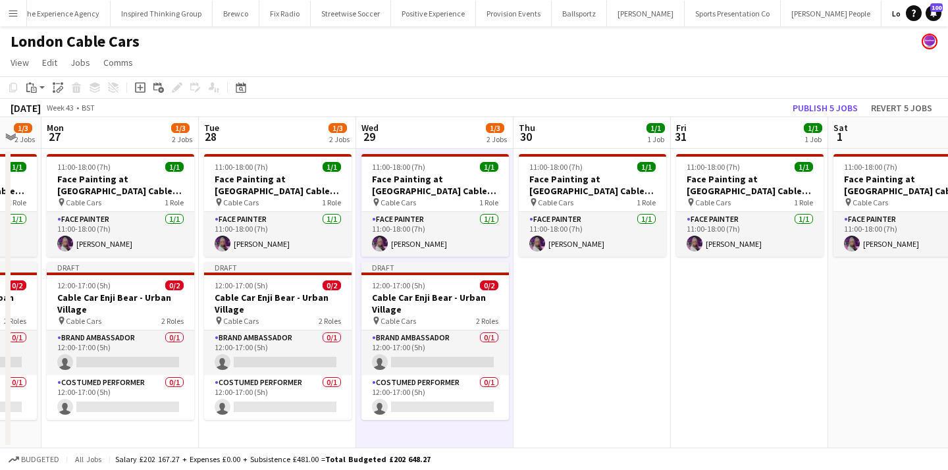
click at [553, 299] on app-date-cell "11:00-18:00 (7h) 1/1 Face Painting at London Cable Cars pin Cable Cars 1 Role F…" at bounding box center [592, 299] width 157 height 300
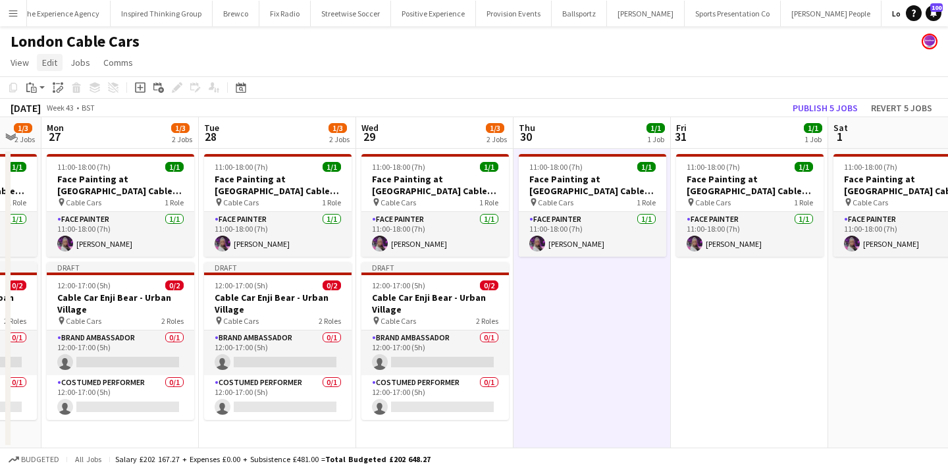
click at [40, 61] on link "Edit" at bounding box center [50, 62] width 26 height 17
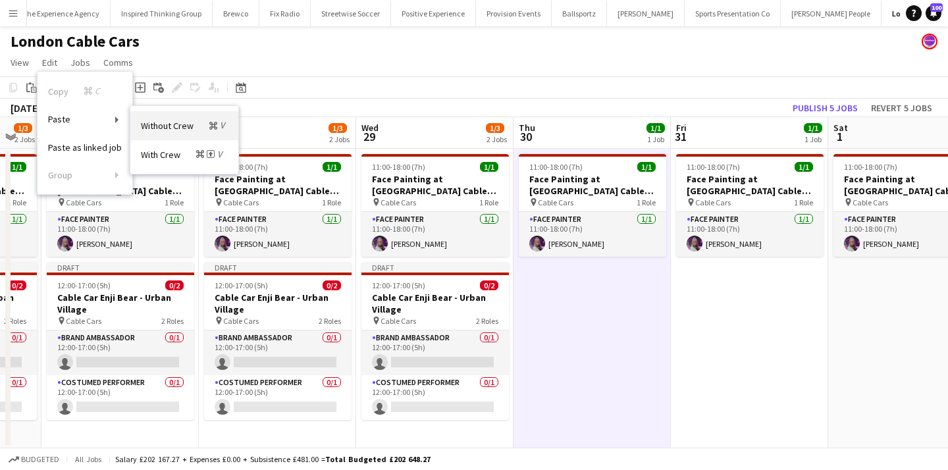
click at [146, 130] on span "Without Crew Command V" at bounding box center [184, 125] width 87 height 13
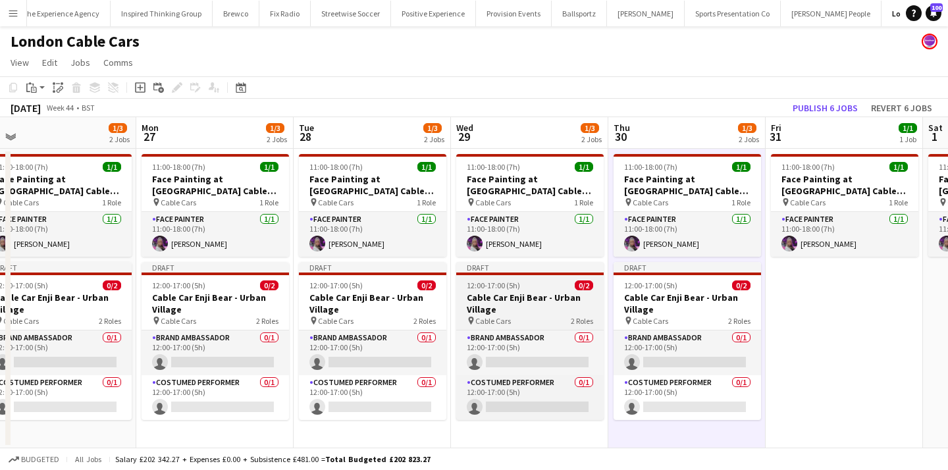
scroll to position [0, 561]
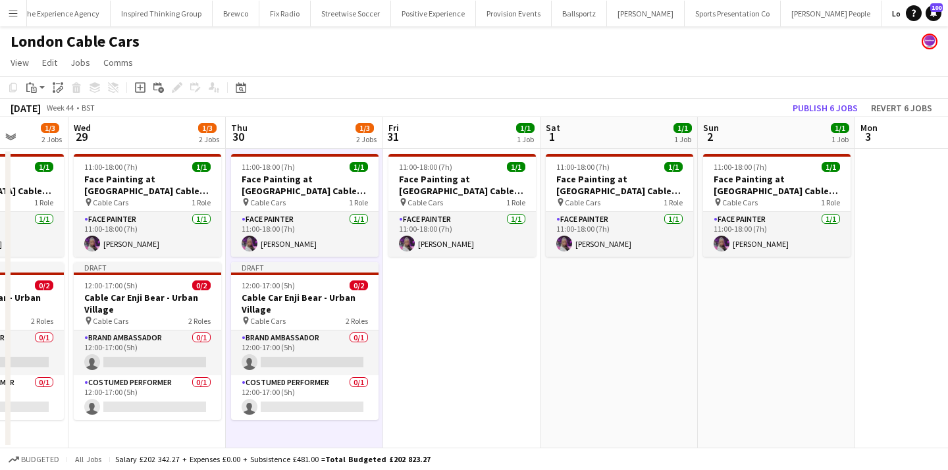
click at [488, 308] on app-date-cell "11:00-18:00 (7h) 1/1 Face Painting at London Cable Cars pin Cable Cars 1 Role F…" at bounding box center [461, 299] width 157 height 300
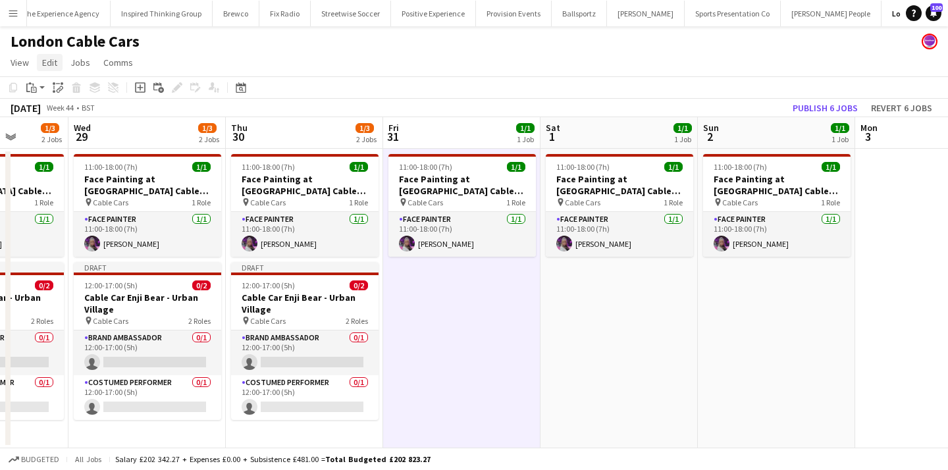
click at [47, 63] on span "Edit" at bounding box center [49, 63] width 15 height 12
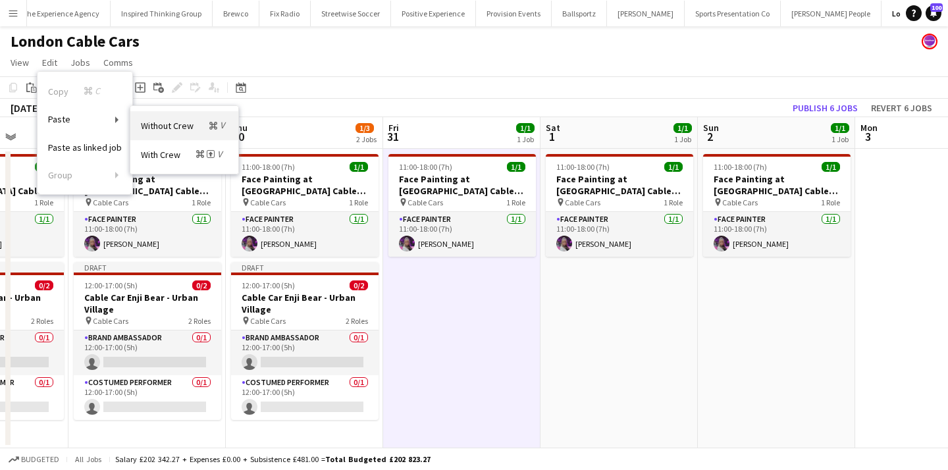
click at [172, 134] on link "Without Crew Command V" at bounding box center [184, 125] width 108 height 28
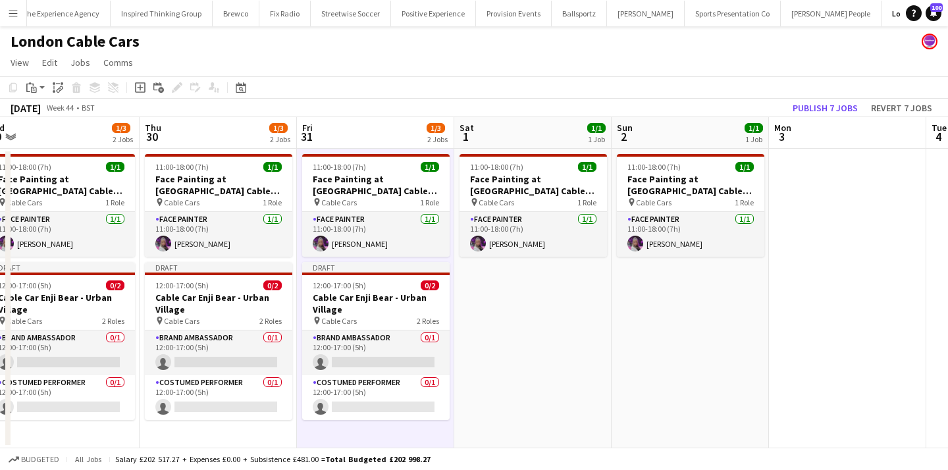
scroll to position [0, 655]
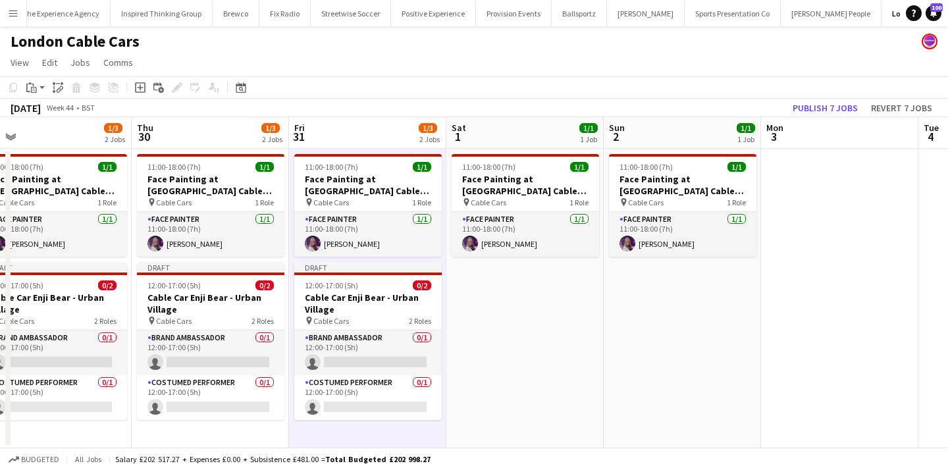
click at [503, 315] on app-date-cell "11:00-18:00 (7h) 1/1 Face Painting at London Cable Cars pin Cable Cars 1 Role F…" at bounding box center [525, 299] width 157 height 300
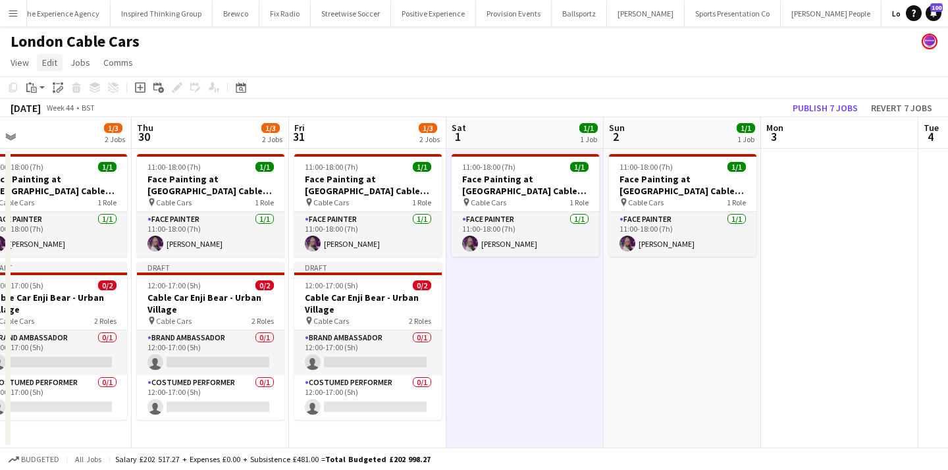
click at [55, 65] on span "Edit" at bounding box center [49, 63] width 15 height 12
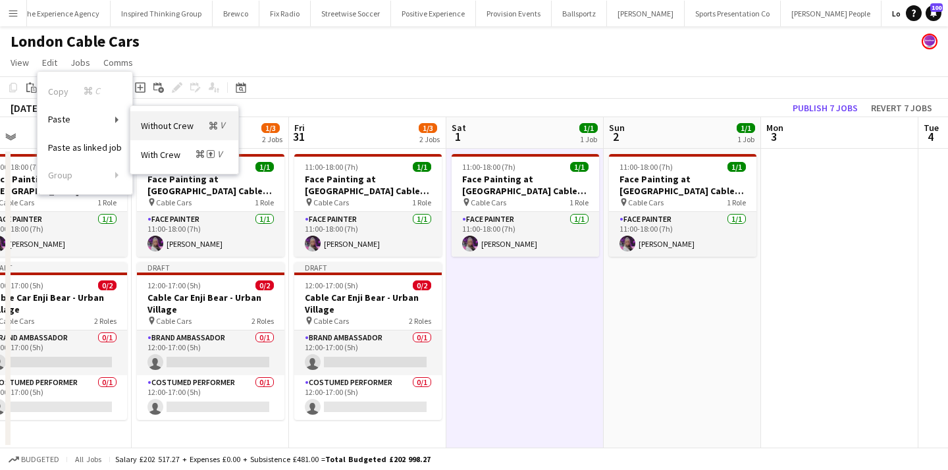
click at [204, 121] on span "Without Crew Command V" at bounding box center [184, 125] width 87 height 13
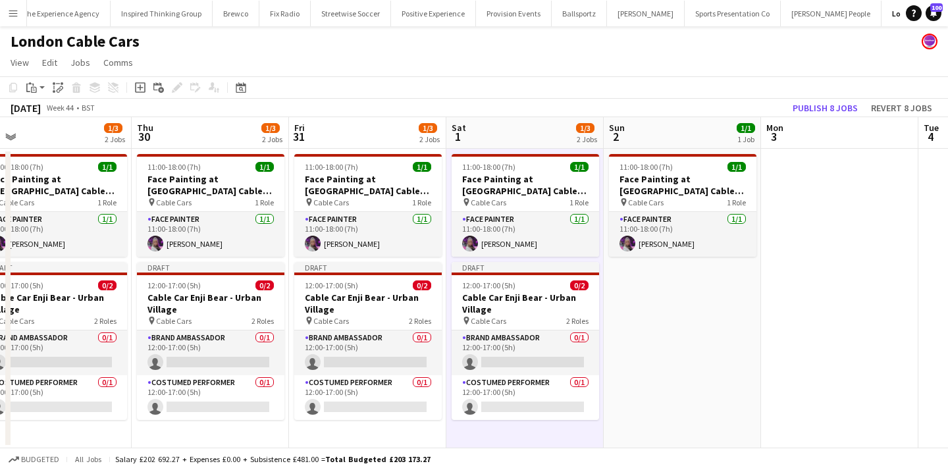
click at [638, 296] on app-date-cell "11:00-18:00 (7h) 1/1 Face Painting at London Cable Cars pin Cable Cars 1 Role F…" at bounding box center [682, 299] width 157 height 300
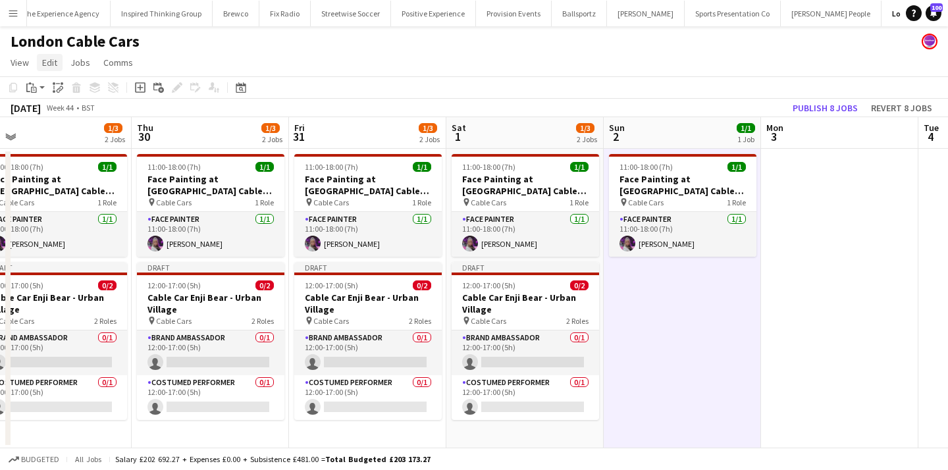
click at [53, 57] on span "Edit" at bounding box center [49, 63] width 15 height 12
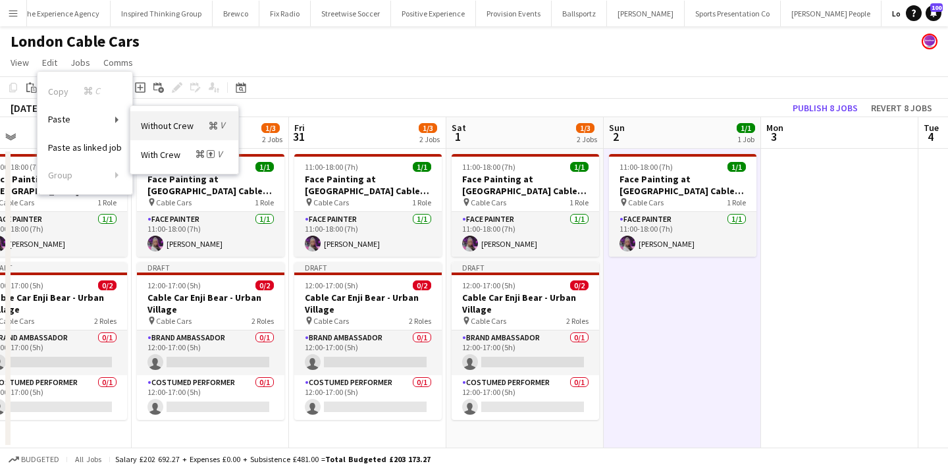
click at [181, 119] on span "Without Crew Command V" at bounding box center [184, 125] width 87 height 13
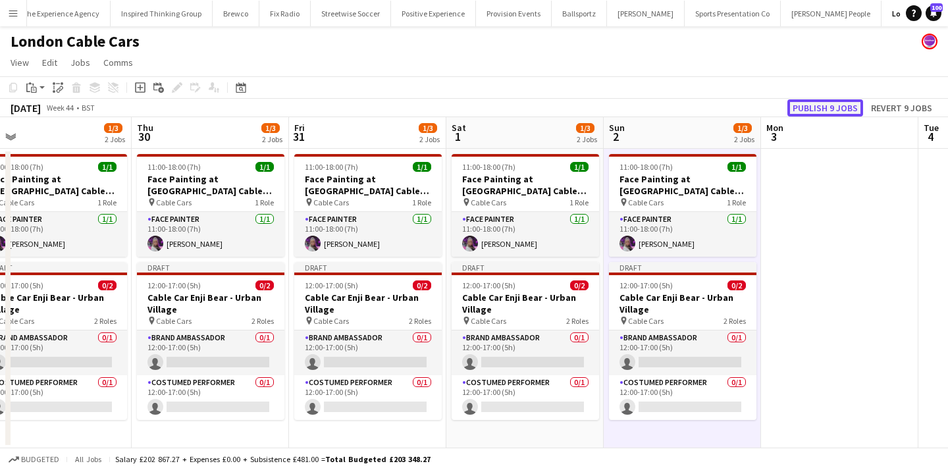
click at [805, 107] on button "Publish 9 jobs" at bounding box center [826, 107] width 76 height 17
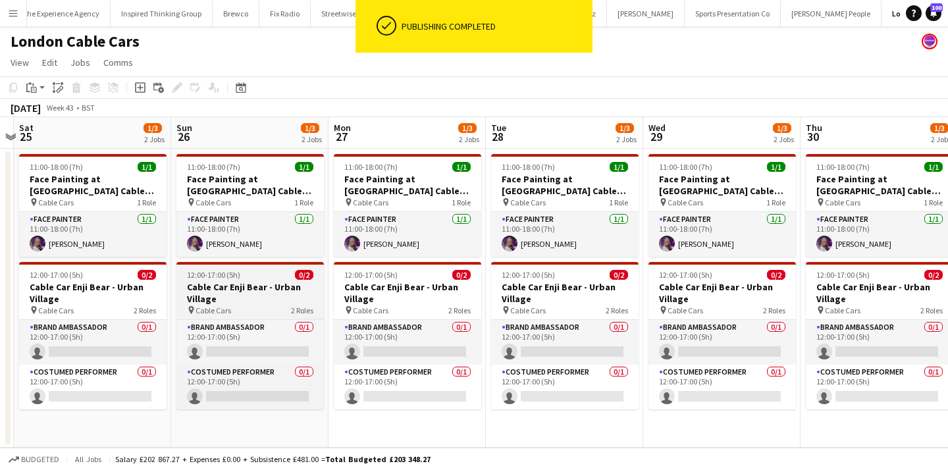
scroll to position [0, 315]
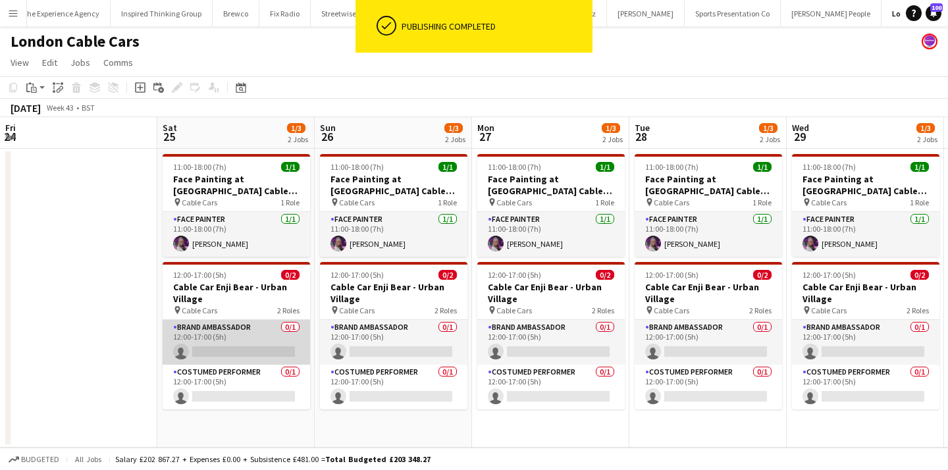
click at [176, 338] on app-card-role "Brand Ambassador 0/1 12:00-17:00 (5h) single-neutral-actions" at bounding box center [237, 342] width 148 height 45
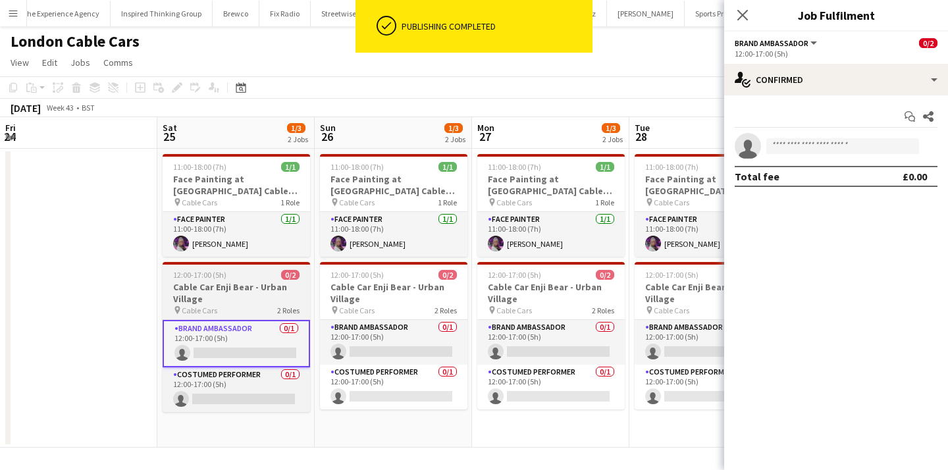
click at [222, 299] on h3 "Cable Car Enji Bear - Urban Village" at bounding box center [237, 293] width 148 height 24
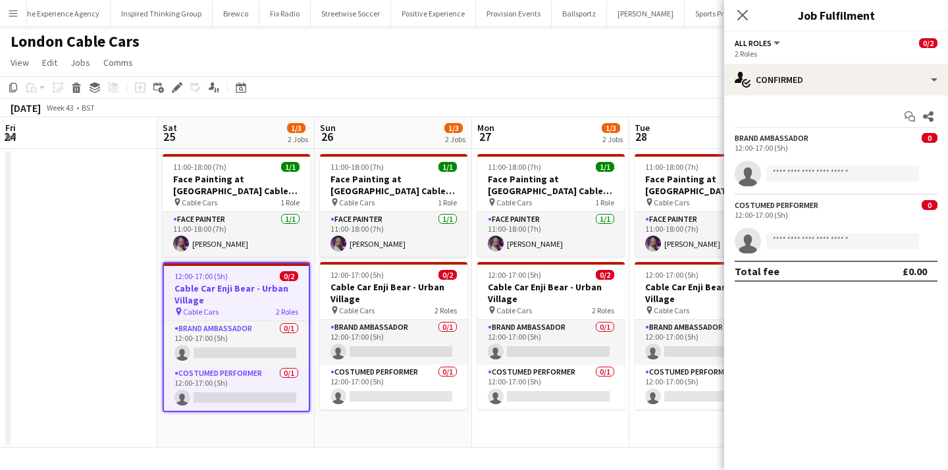
click at [226, 439] on app-date-cell "11:00-18:00 (7h) 1/1 Face Painting at London Cable Cars pin Cable Cars 1 Role F…" at bounding box center [235, 298] width 157 height 299
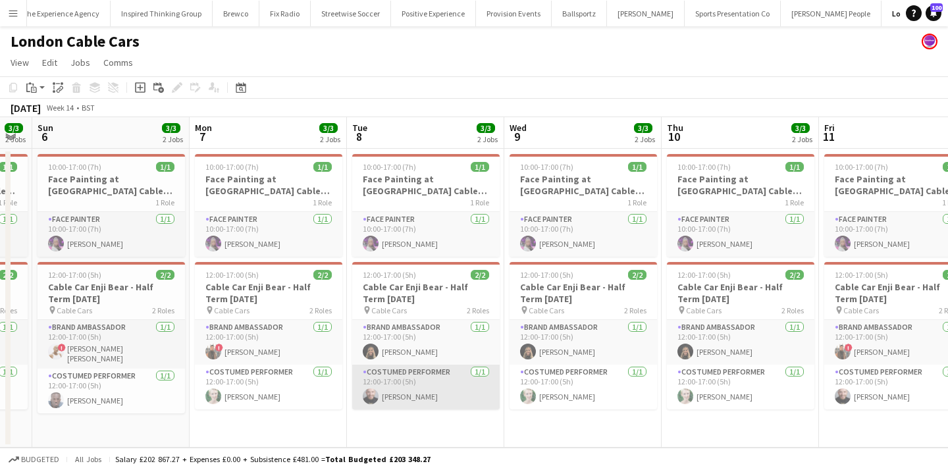
scroll to position [0, 282]
click at [419, 399] on app-card-role "Costumed Performer 1/1 12:00-17:00 (5h) Alexandru Silaghi" at bounding box center [427, 387] width 148 height 45
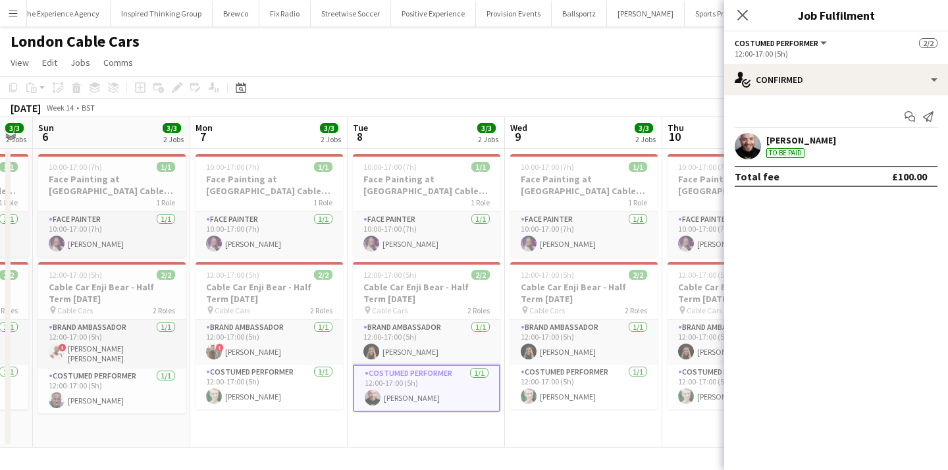
click at [787, 148] on div "To be paid" at bounding box center [786, 153] width 38 height 10
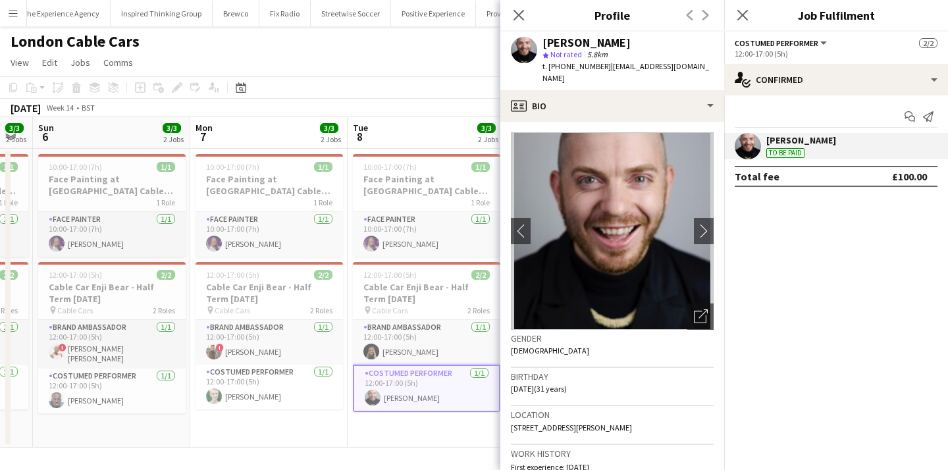
click at [622, 43] on div "Alexandru Silaghi" at bounding box center [587, 43] width 88 height 12
drag, startPoint x: 622, startPoint y: 43, endPoint x: 560, endPoint y: 38, distance: 61.4
click at [560, 38] on div "Alexandru Silaghi" at bounding box center [587, 43] width 88 height 12
copy div "Alexandru Silaghi"
click at [3, 19] on button "Menu" at bounding box center [13, 13] width 26 height 26
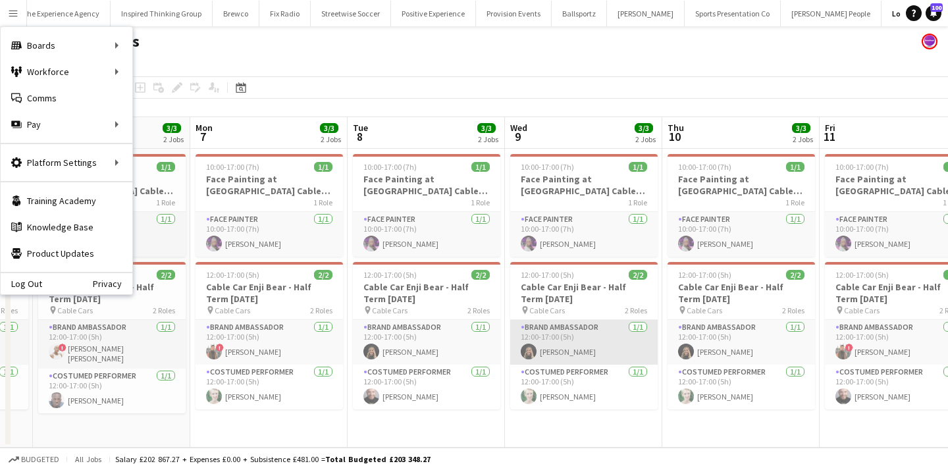
click at [569, 321] on app-card-role "Brand Ambassador 1/1 12:00-17:00 (5h) Ellie Harman" at bounding box center [584, 342] width 148 height 45
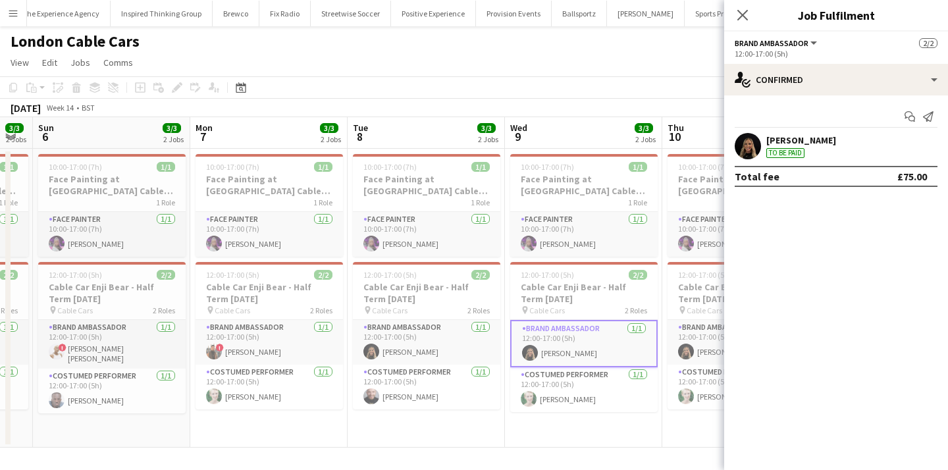
click at [553, 425] on app-date-cell "10:00-17:00 (7h) 1/1 Face Painting at London Cable Cars 1 Role Face Painter 1/1…" at bounding box center [583, 298] width 157 height 299
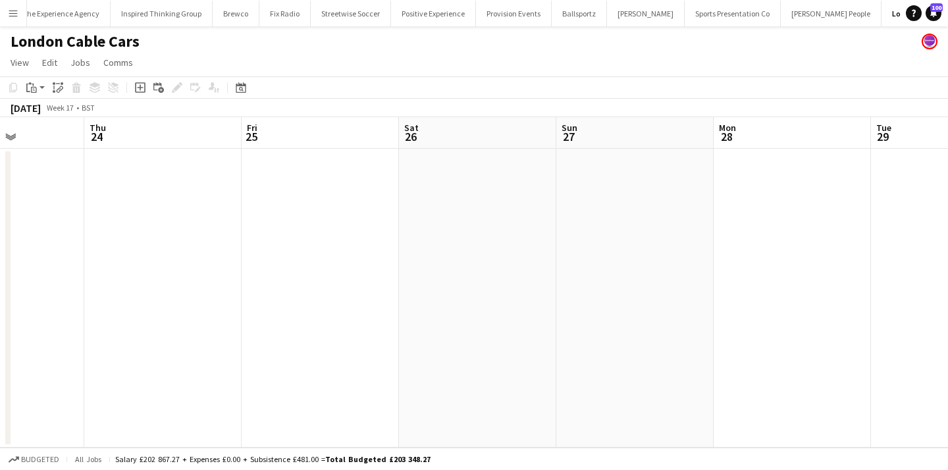
scroll to position [0, 673]
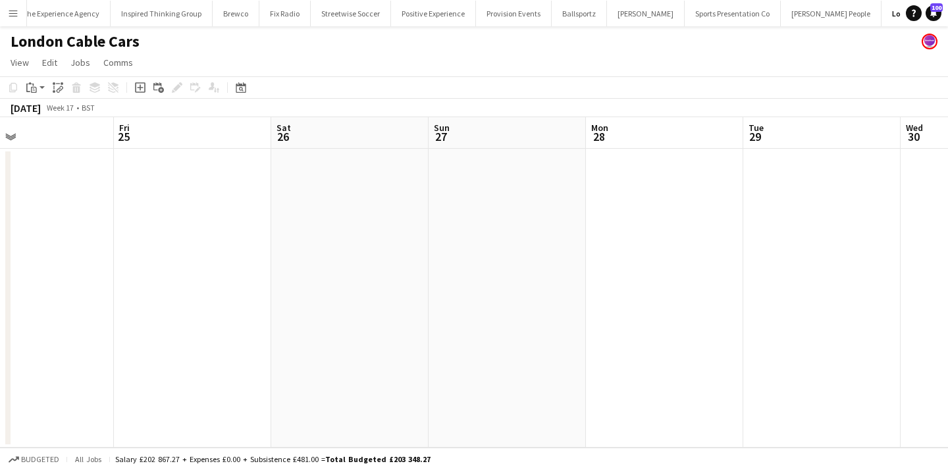
click at [15, 18] on button "Menu" at bounding box center [13, 13] width 26 height 26
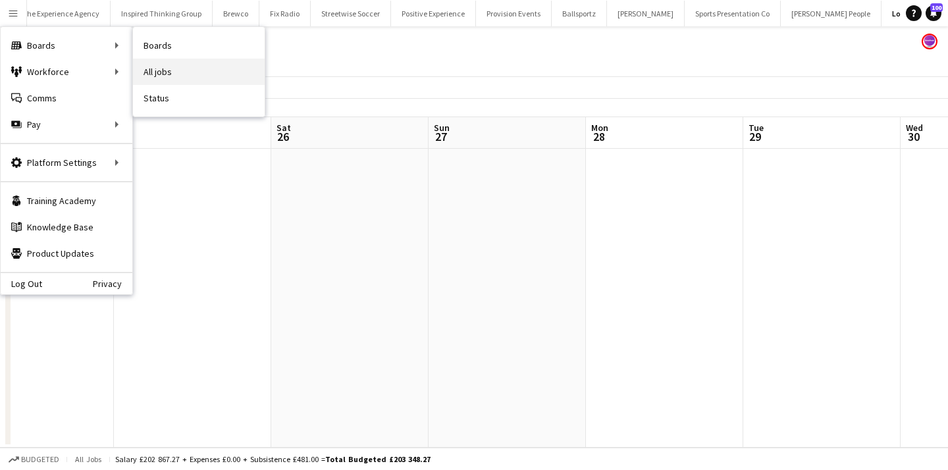
click at [170, 80] on link "All jobs" at bounding box center [199, 72] width 132 height 26
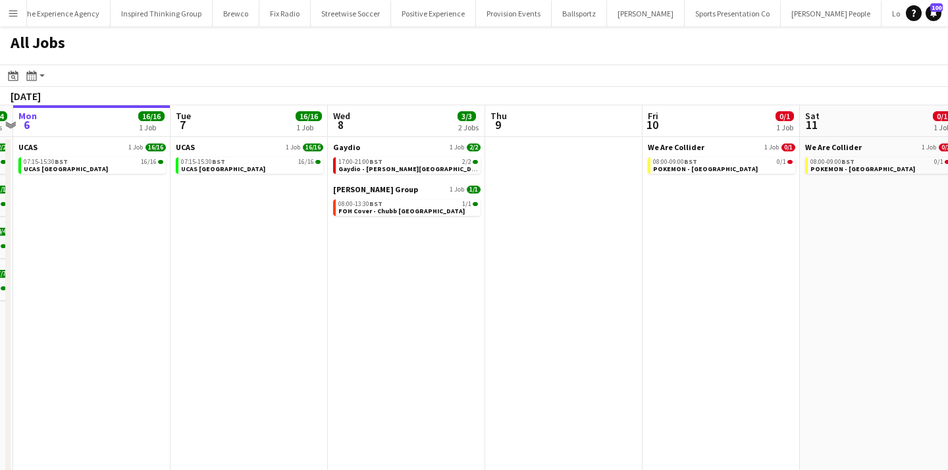
scroll to position [0, 315]
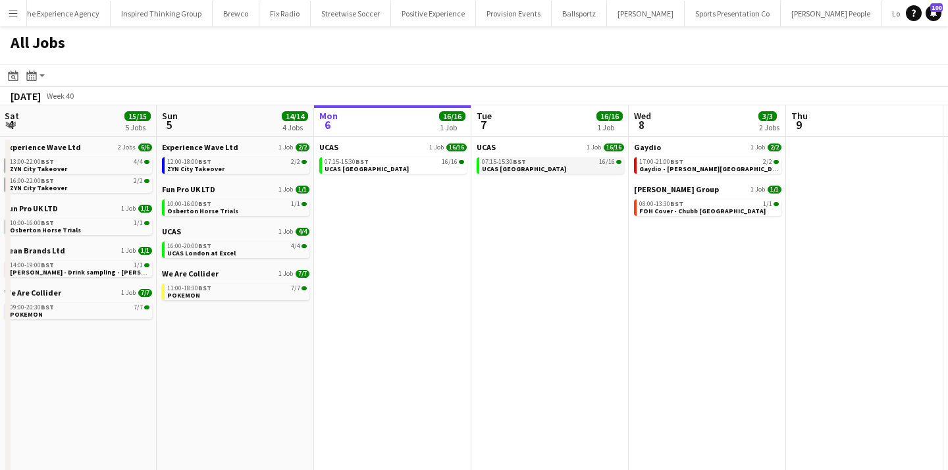
click at [588, 159] on div "07:15-15:30 BST 16/16" at bounding box center [552, 162] width 140 height 7
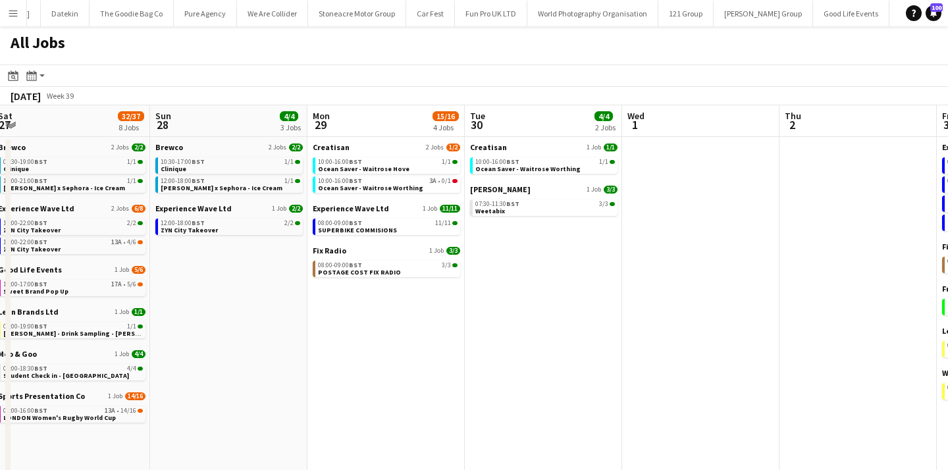
scroll to position [0, 1905]
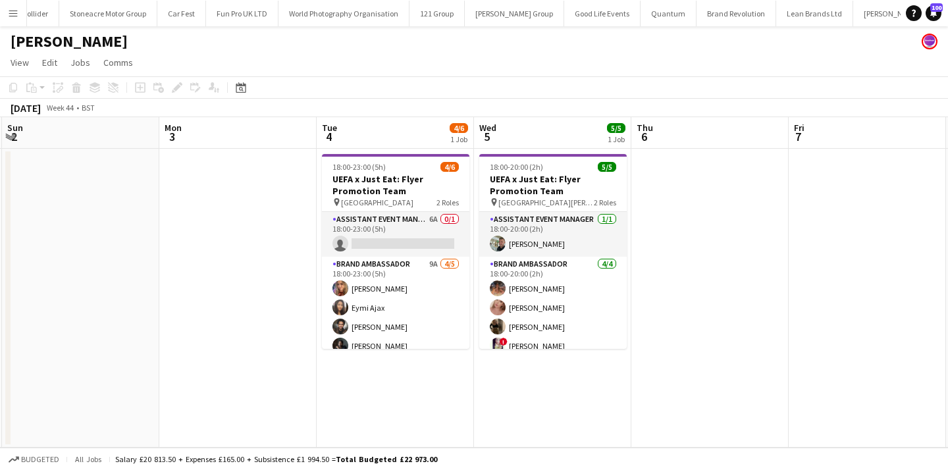
scroll to position [0, 416]
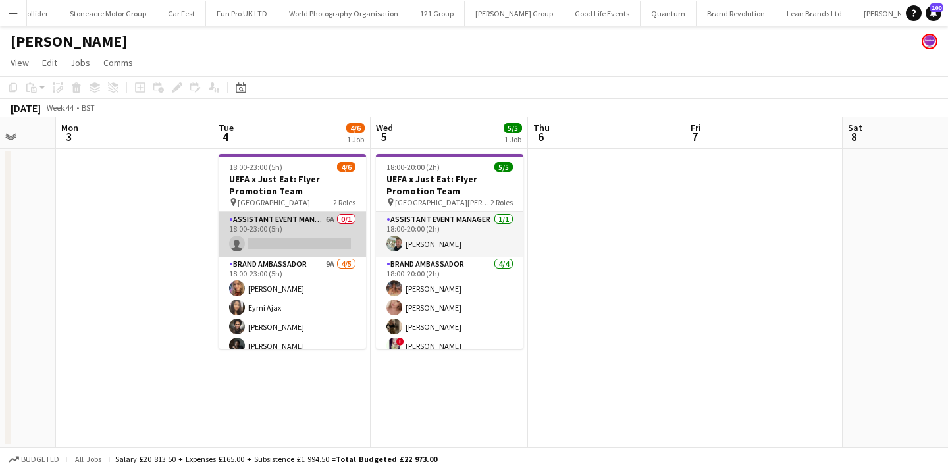
click at [321, 234] on app-card-role "Assistant Event Manager 6A 0/1 18:00-23:00 (5h) single-neutral-actions" at bounding box center [293, 234] width 148 height 45
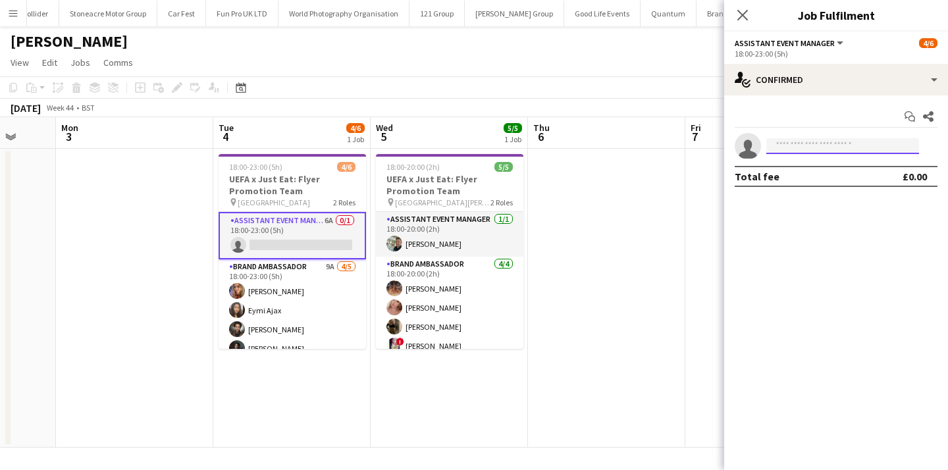
click at [829, 143] on input at bounding box center [843, 146] width 153 height 16
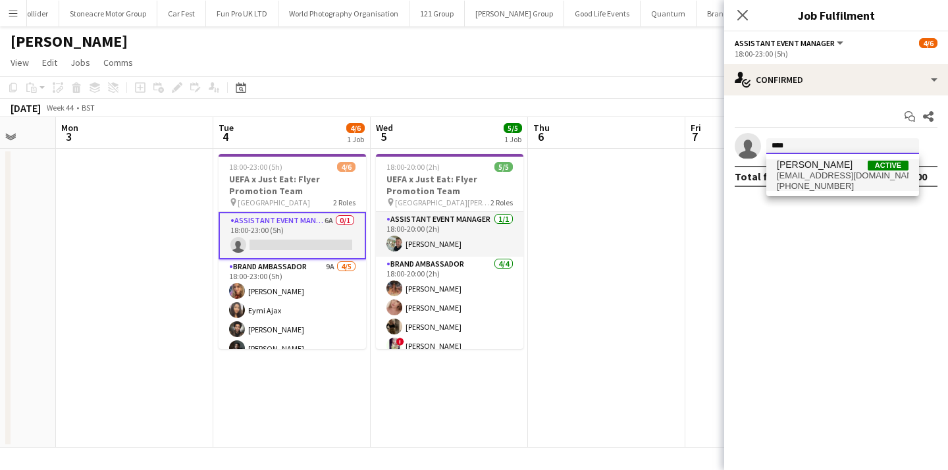
type input "****"
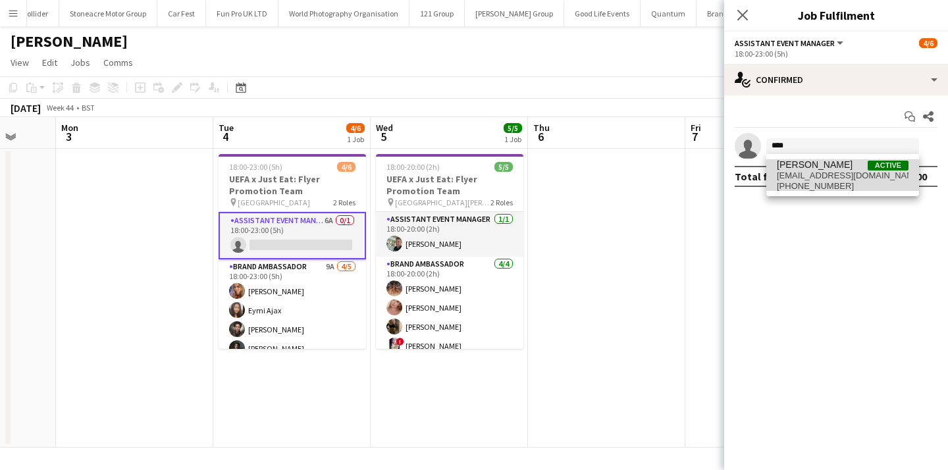
click at [832, 162] on span "[PERSON_NAME]" at bounding box center [815, 164] width 76 height 11
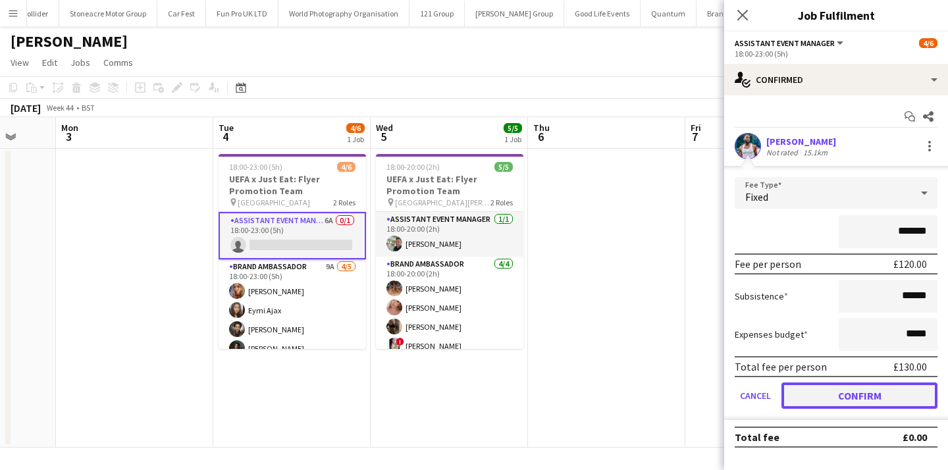
click at [861, 399] on button "Confirm" at bounding box center [860, 396] width 156 height 26
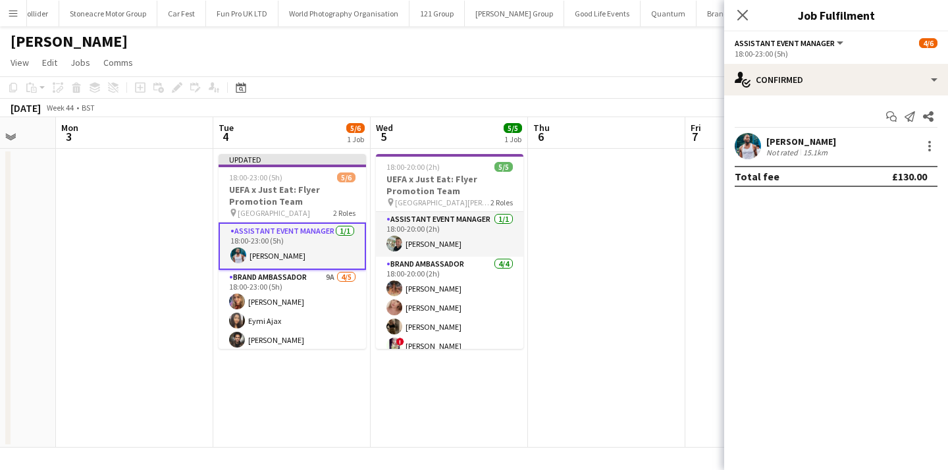
click at [618, 279] on app-date-cell at bounding box center [606, 298] width 157 height 299
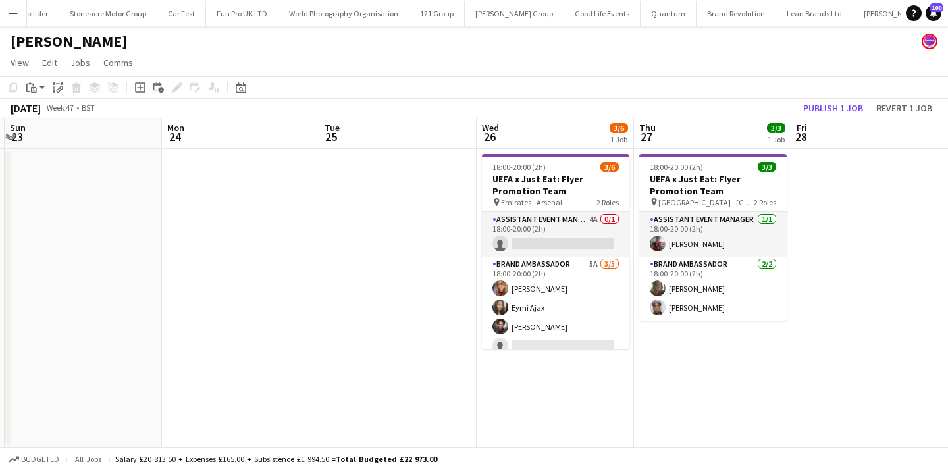
scroll to position [0, 562]
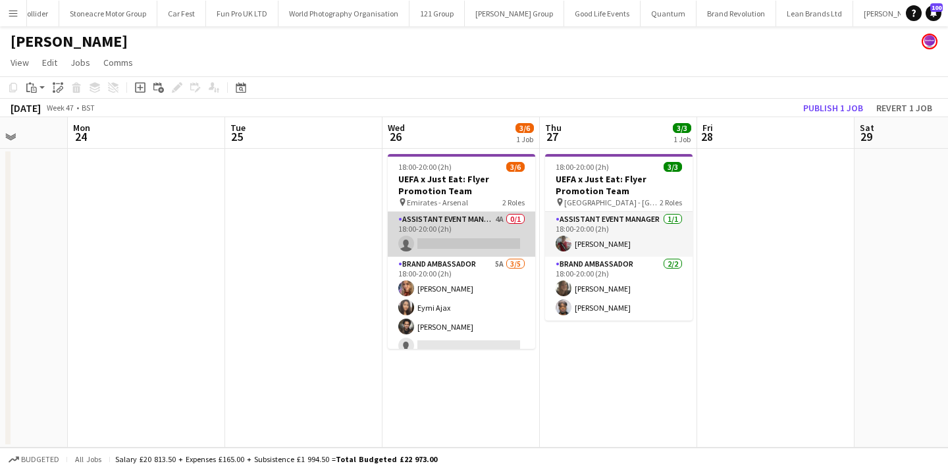
click at [489, 252] on app-card-role "Assistant Event Manager 4A 0/1 18:00-20:00 (2h) single-neutral-actions" at bounding box center [462, 234] width 148 height 45
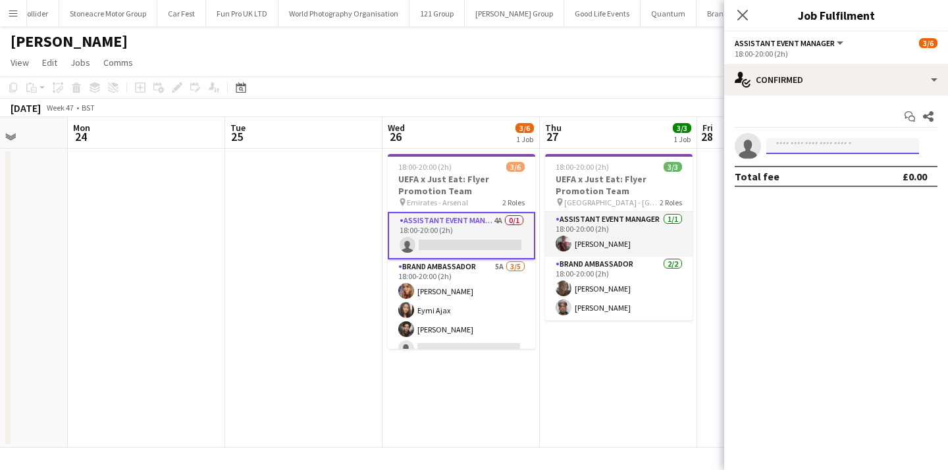
click at [798, 144] on input at bounding box center [843, 146] width 153 height 16
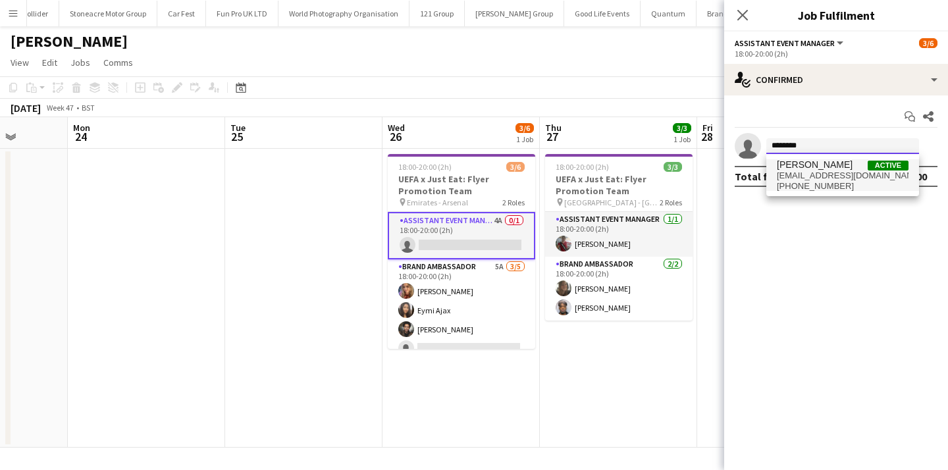
type input "********"
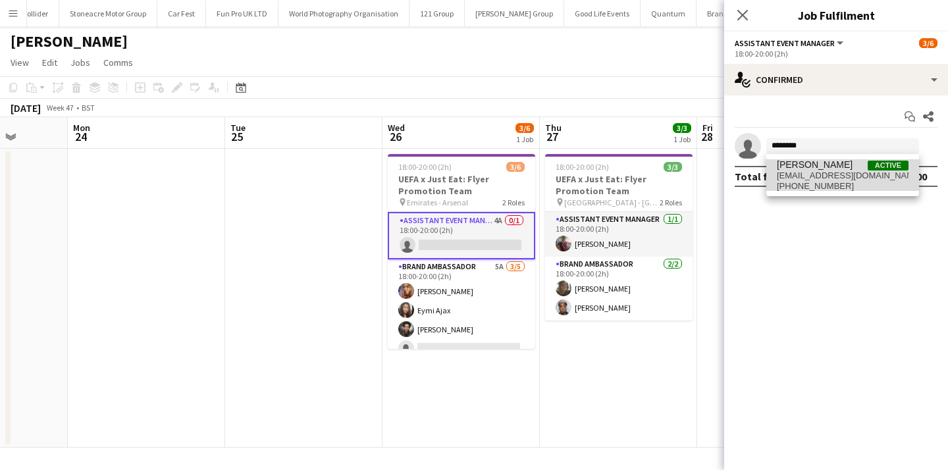
click at [798, 171] on span "mr100pand@gmail.com" at bounding box center [843, 176] width 132 height 11
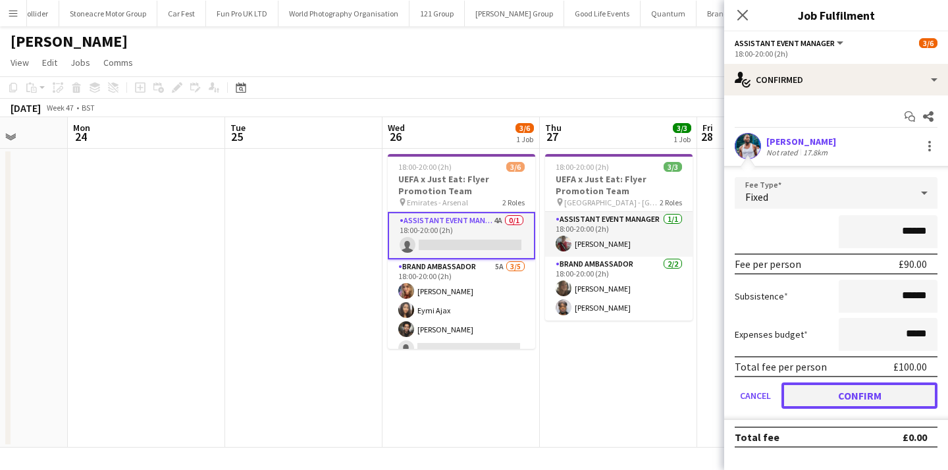
click at [839, 398] on button "Confirm" at bounding box center [860, 396] width 156 height 26
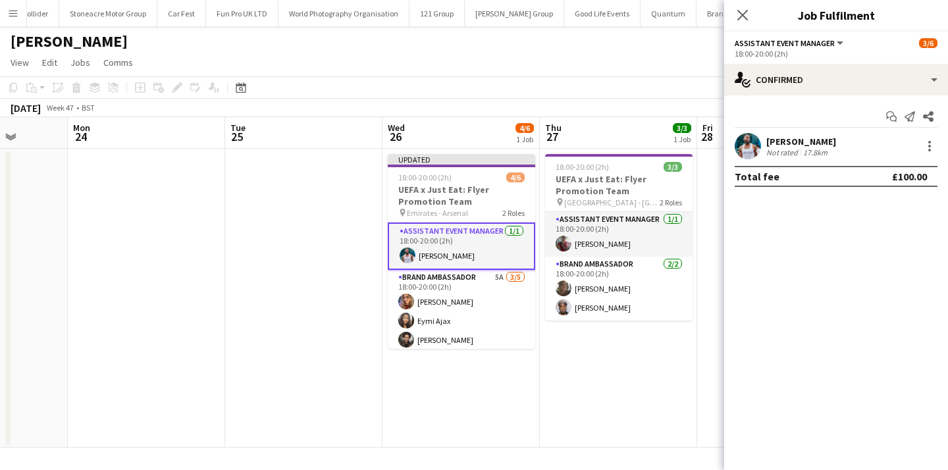
click at [627, 367] on app-date-cell "18:00-20:00 (2h) 3/3 UEFA x Just Eat: Flyer Promotion Team pin City Ground - No…" at bounding box center [618, 298] width 157 height 299
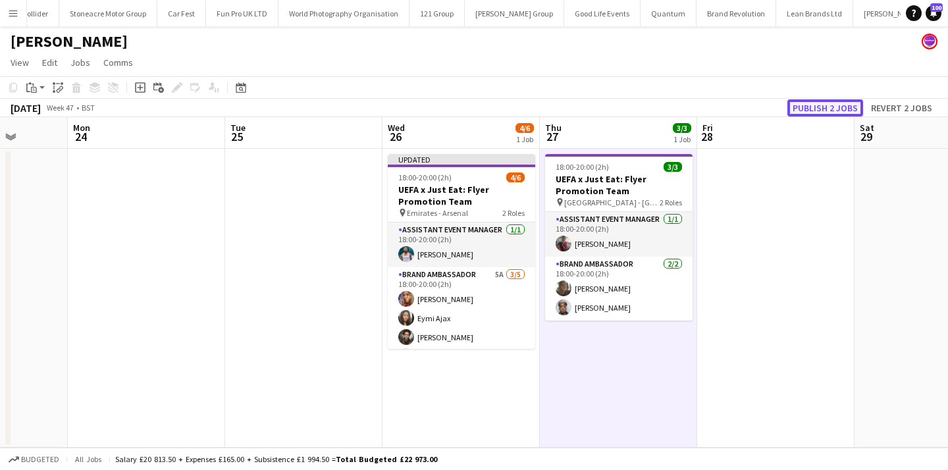
click at [831, 103] on button "Publish 2 jobs" at bounding box center [826, 107] width 76 height 17
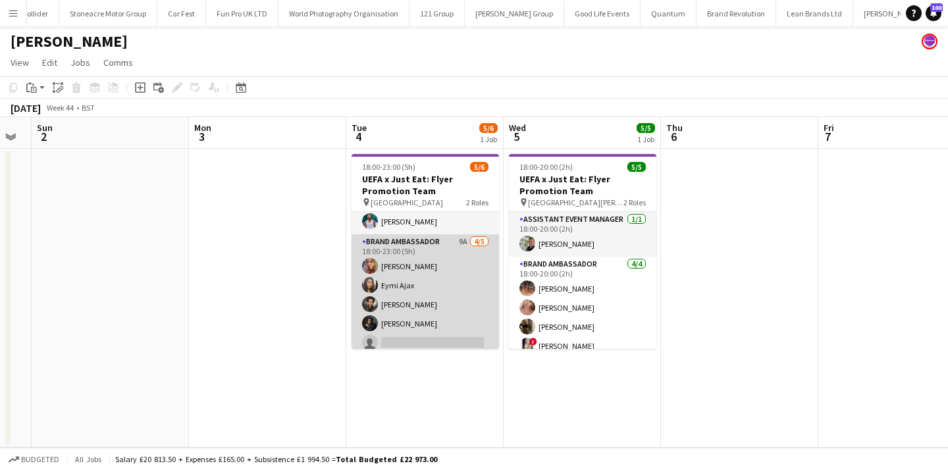
scroll to position [29, 0]
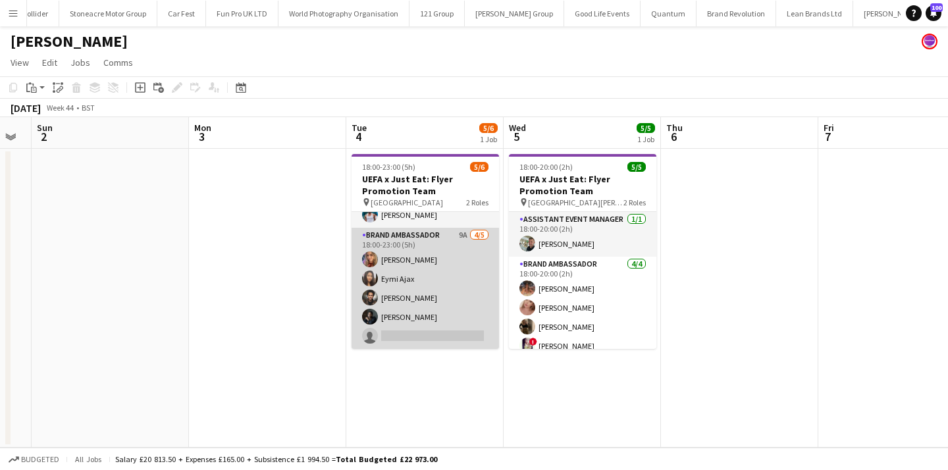
click at [457, 325] on app-card-role "Brand Ambassador 9A [DATE] 18:00-23:00 (5h) [PERSON_NAME] Eymi Ajax [PERSON_NAM…" at bounding box center [426, 288] width 148 height 121
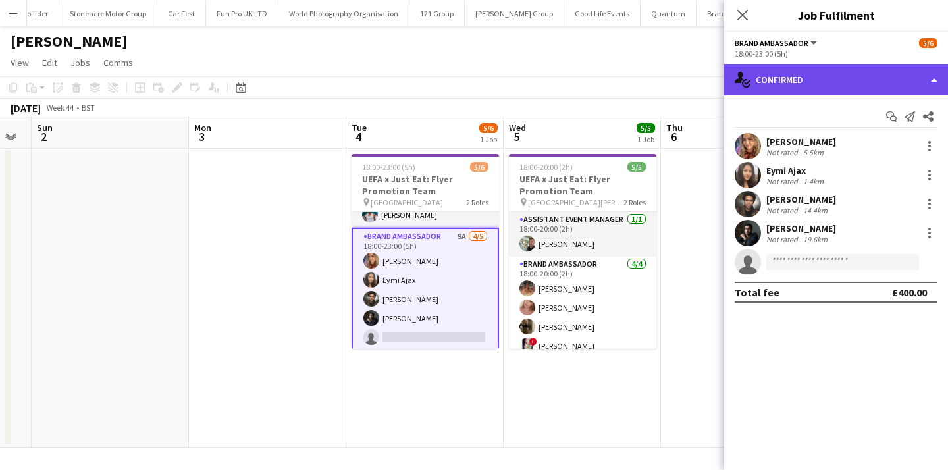
click at [817, 92] on div "single-neutral-actions-check-2 Confirmed" at bounding box center [836, 80] width 224 height 32
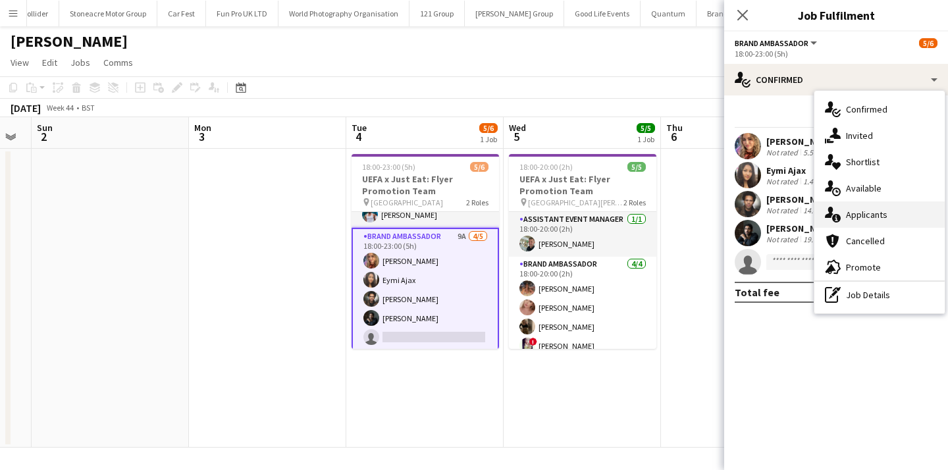
click at [857, 210] on span "Applicants" at bounding box center [866, 215] width 41 height 12
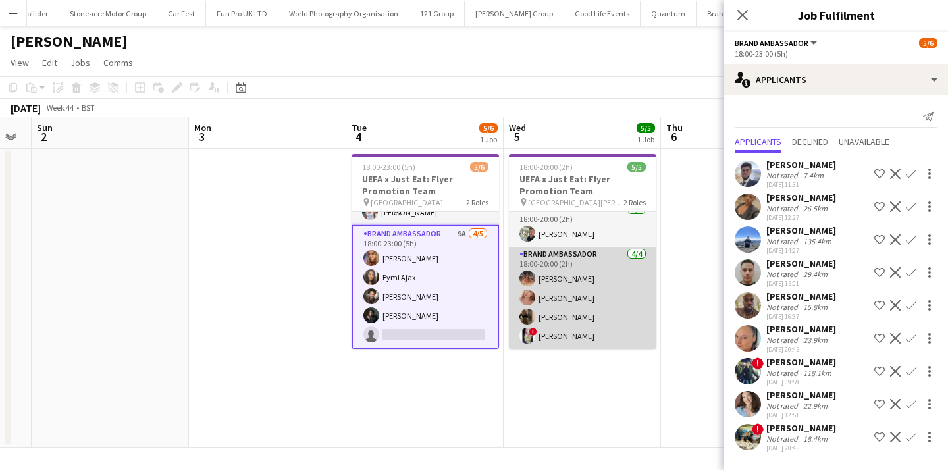
scroll to position [0, 0]
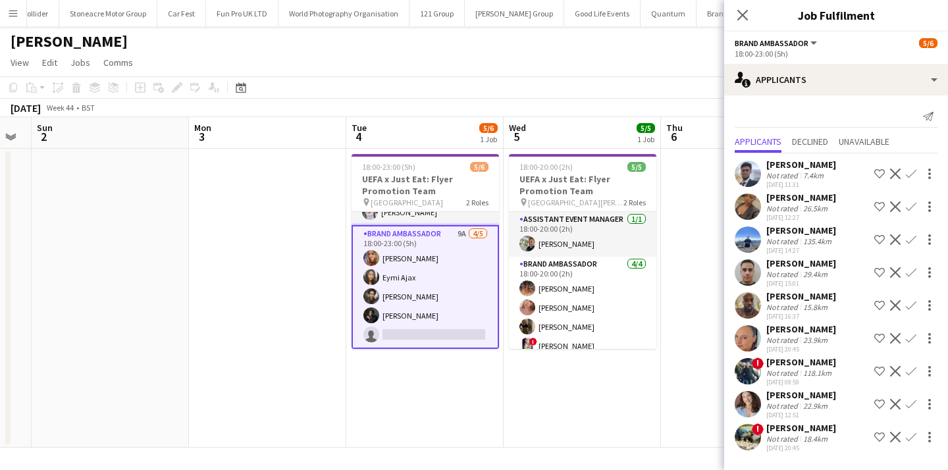
click at [557, 400] on app-date-cell "18:00-20:00 (2h) 5/5 UEFA x Just Eat: Flyer Promotion Team pin St James' Park -…" at bounding box center [582, 298] width 157 height 299
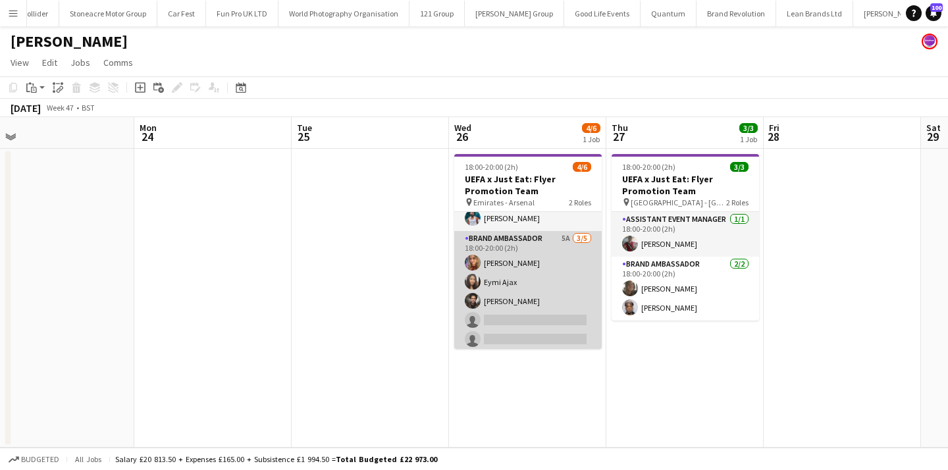
scroll to position [29, 0]
click at [569, 316] on app-card-role "Brand Ambassador 5A 3/5 18:00-20:00 (2h) Kelly Darcy Eymi Ajax Jade Willis sing…" at bounding box center [528, 288] width 148 height 121
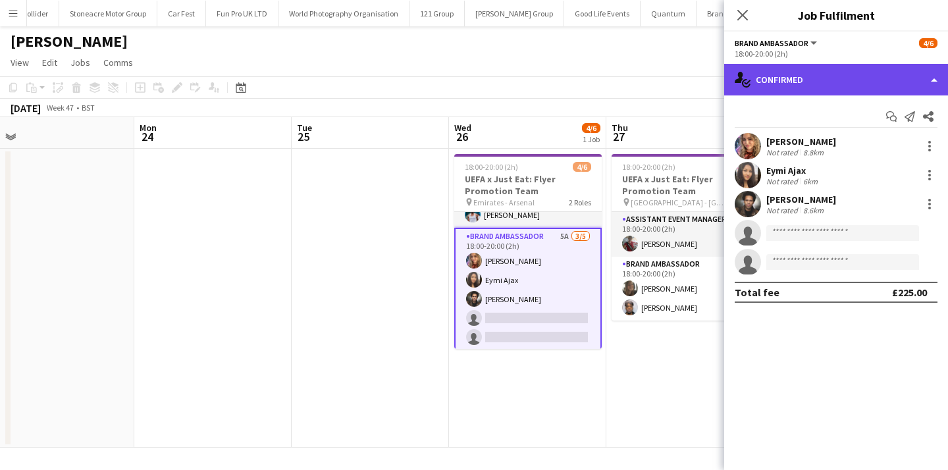
click at [817, 84] on div "single-neutral-actions-check-2 Confirmed" at bounding box center [836, 80] width 224 height 32
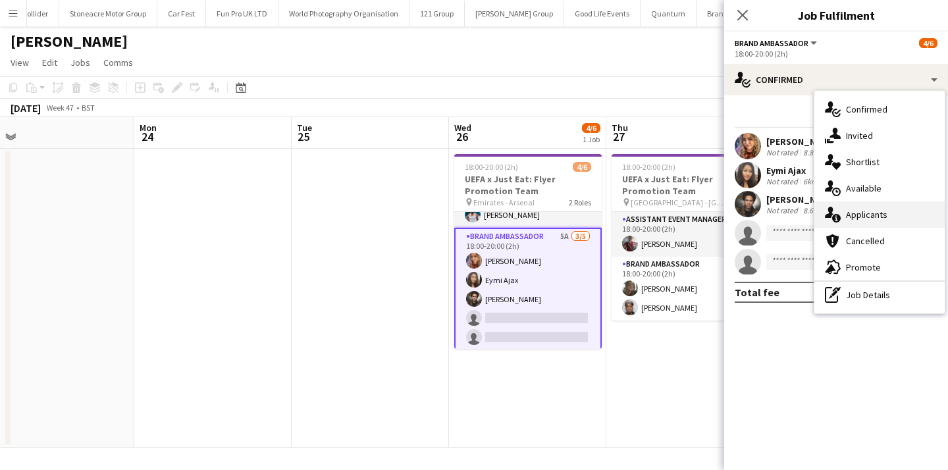
click at [850, 209] on span "Applicants" at bounding box center [866, 215] width 41 height 12
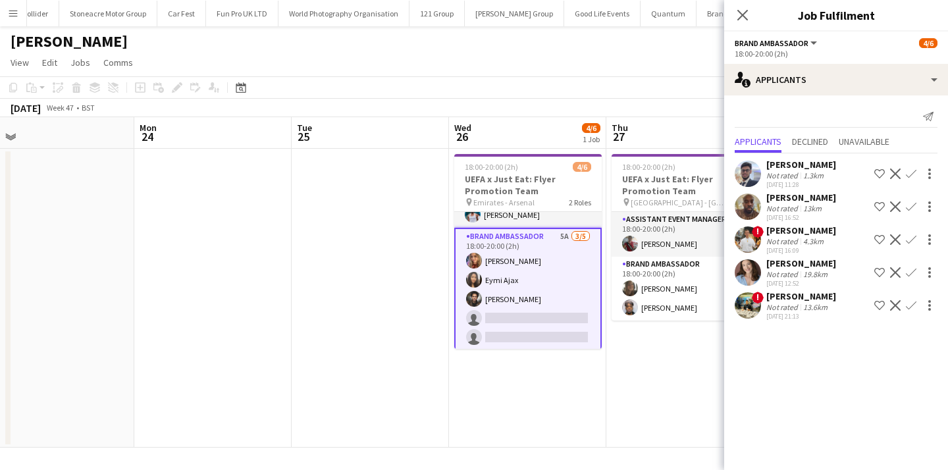
click at [662, 375] on app-date-cell "18:00-20:00 (2h) 3/3 UEFA x Just Eat: Flyer Promotion Team pin City Ground - No…" at bounding box center [685, 298] width 157 height 299
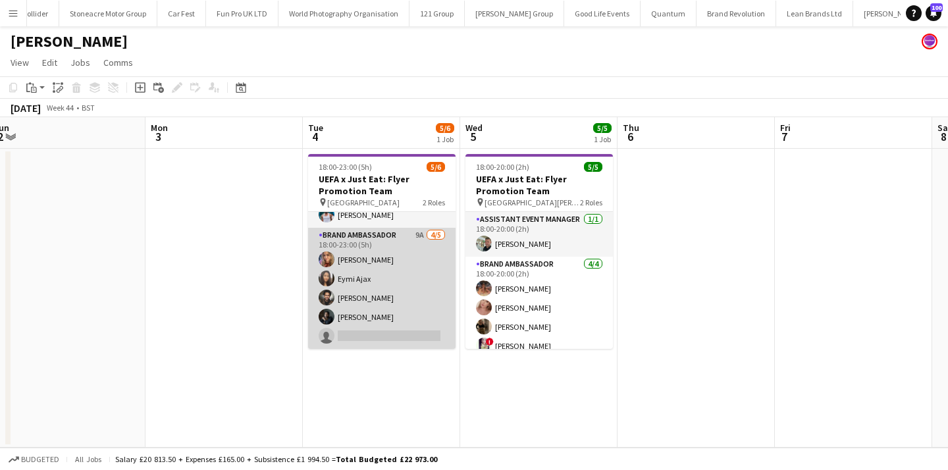
click at [393, 330] on app-card-role "Brand Ambassador 9A [DATE] 18:00-23:00 (5h) [PERSON_NAME] Eymi Ajax [PERSON_NAM…" at bounding box center [382, 288] width 148 height 121
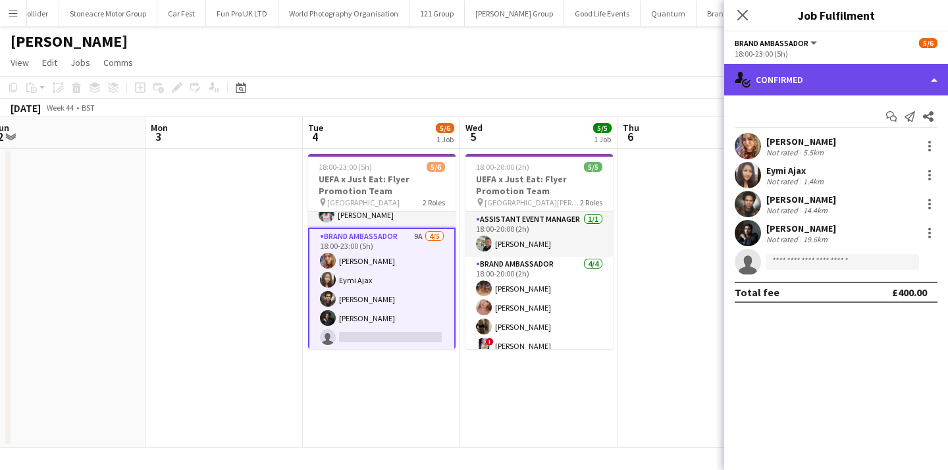
click at [828, 84] on div "single-neutral-actions-check-2 Confirmed" at bounding box center [836, 80] width 224 height 32
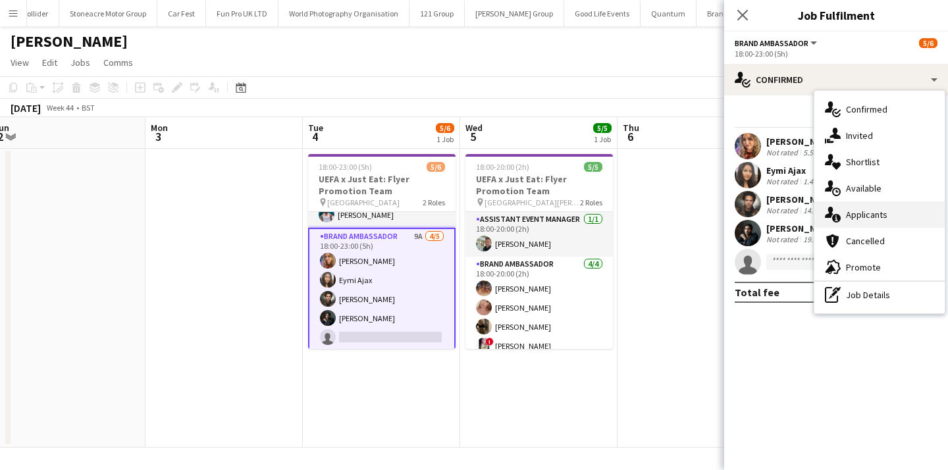
click at [855, 217] on span "Applicants" at bounding box center [866, 215] width 41 height 12
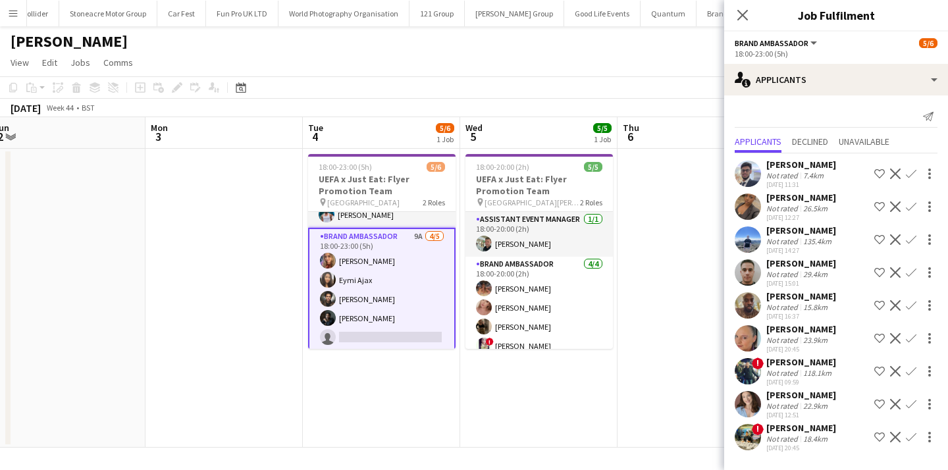
click at [589, 400] on app-date-cell "18:00-20:00 (2h) 5/5 UEFA x Just Eat: Flyer Promotion Team pin St James' Park -…" at bounding box center [538, 298] width 157 height 299
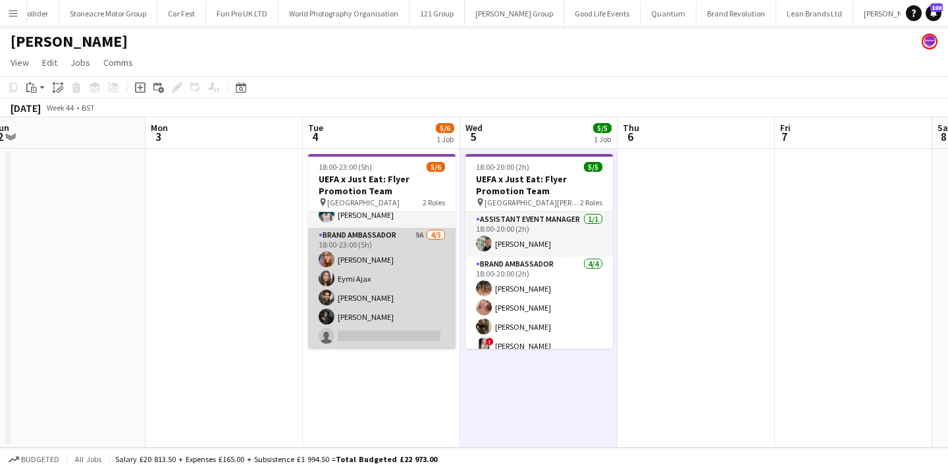
click at [408, 288] on app-card-role "Brand Ambassador 9A [DATE] 18:00-23:00 (5h) [PERSON_NAME] Eymi Ajax [PERSON_NAM…" at bounding box center [382, 288] width 148 height 121
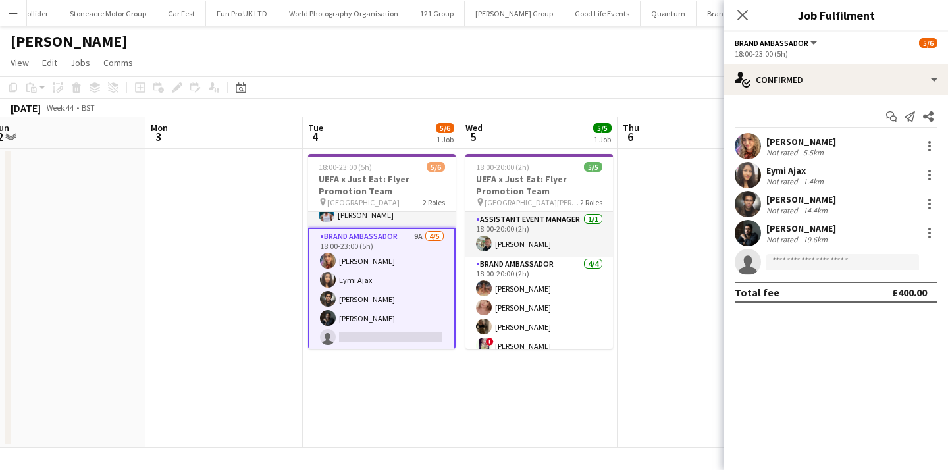
click at [497, 385] on app-date-cell "18:00-20:00 (2h) 5/5 UEFA x Just Eat: Flyer Promotion Team pin St James' Park -…" at bounding box center [538, 298] width 157 height 299
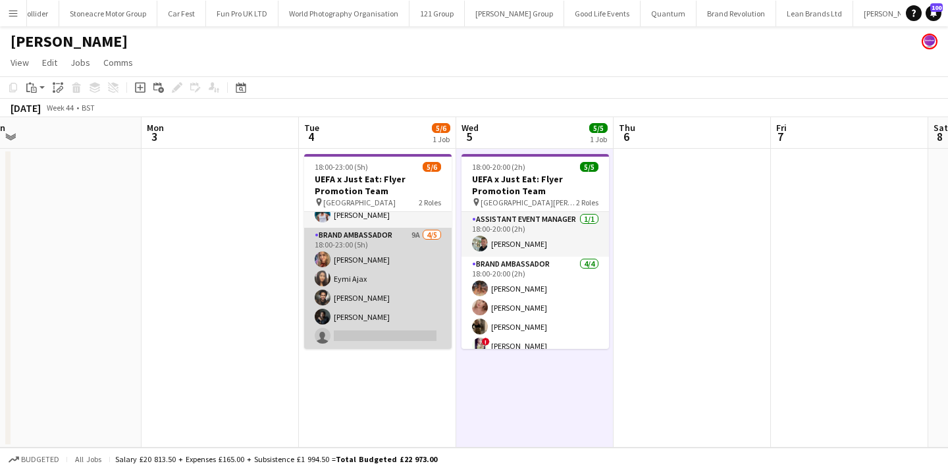
click at [396, 333] on app-card-role "Brand Ambassador 9A [DATE] 18:00-23:00 (5h) [PERSON_NAME] Eymi Ajax [PERSON_NAM…" at bounding box center [378, 288] width 148 height 121
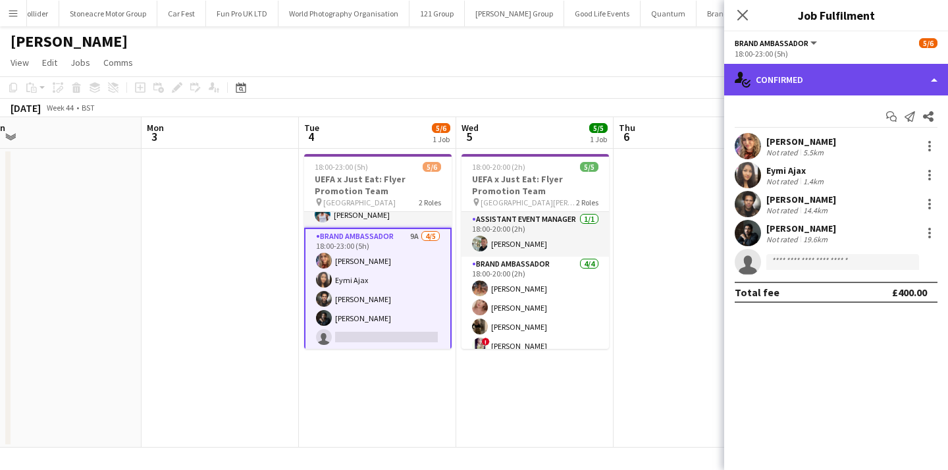
click at [861, 67] on div "single-neutral-actions-check-2 Confirmed" at bounding box center [836, 80] width 224 height 32
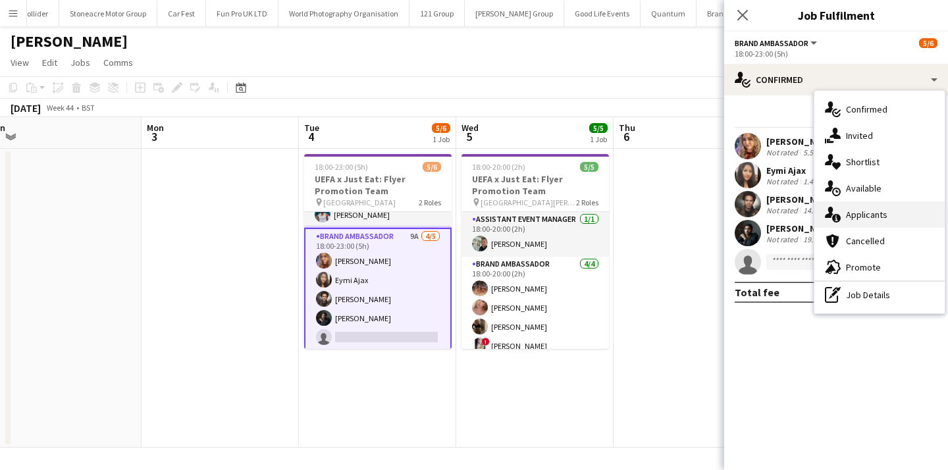
click at [873, 212] on span "Applicants" at bounding box center [866, 215] width 41 height 12
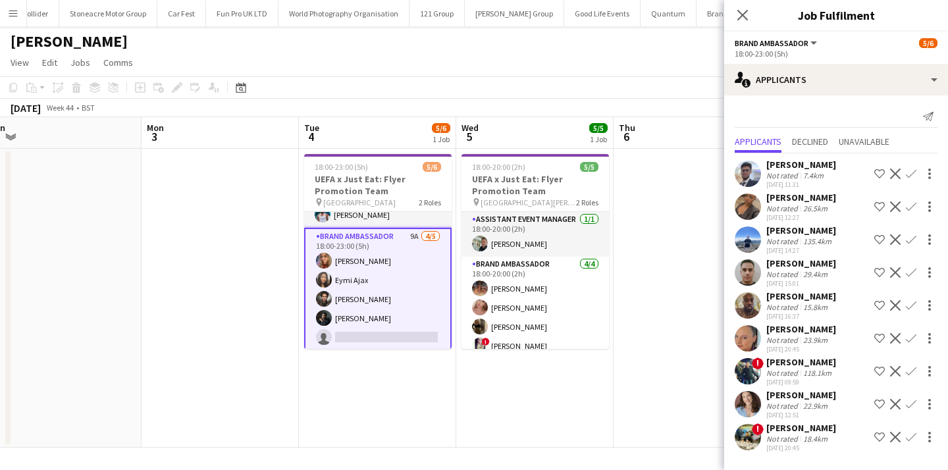
click at [371, 398] on app-date-cell "18:00-23:00 (5h) 5/6 UEFA x Just Eat: Flyer Promotion Team pin Tottenham Hotspu…" at bounding box center [377, 298] width 157 height 299
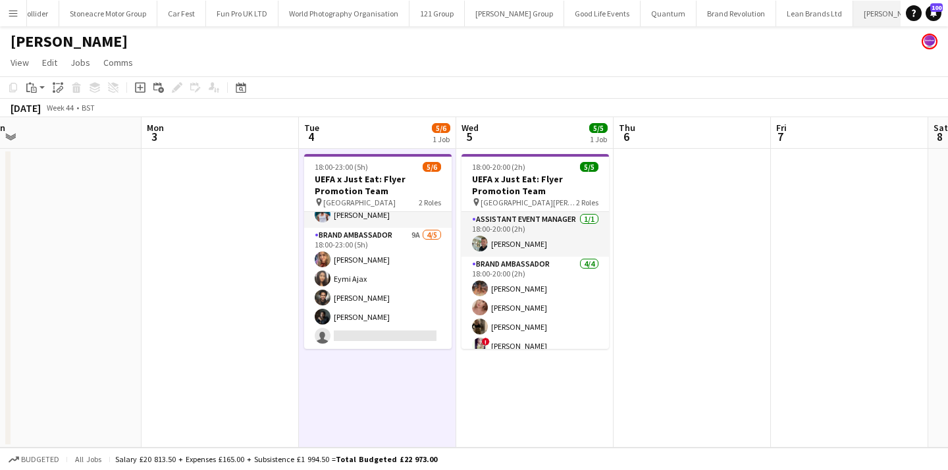
scroll to position [0, 1905]
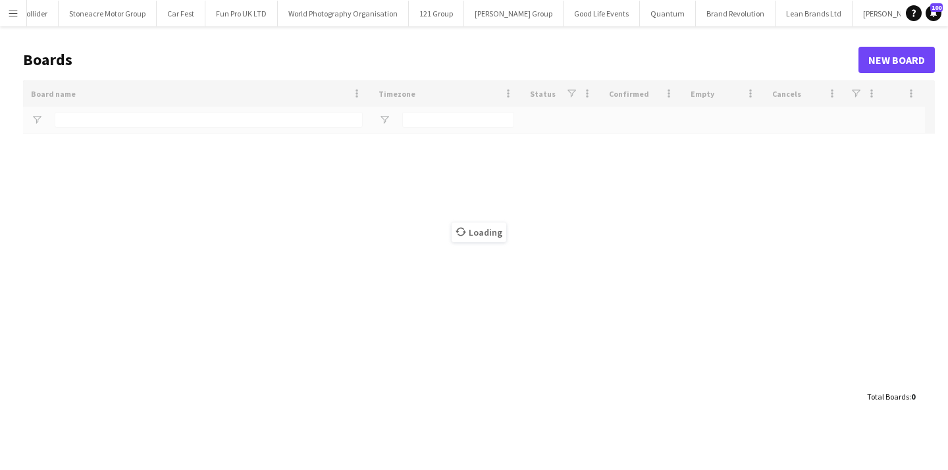
scroll to position [0, 1905]
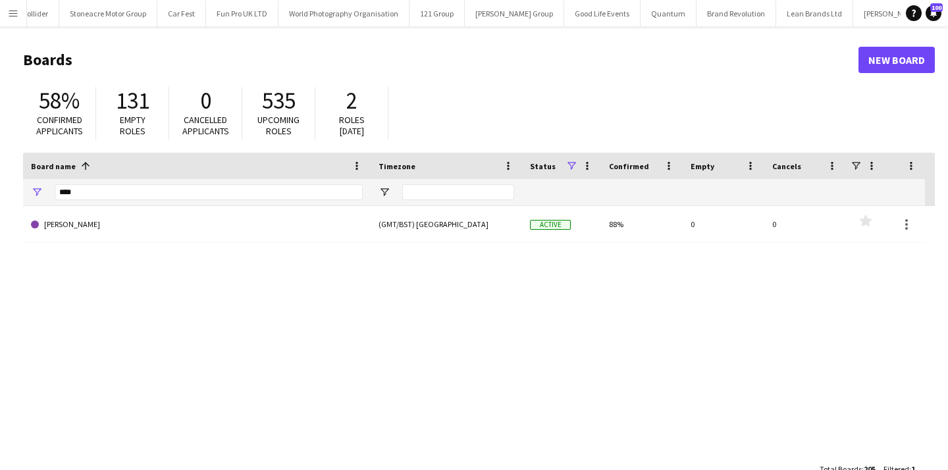
click at [263, 182] on div "****" at bounding box center [209, 192] width 308 height 26
click at [261, 194] on input "****" at bounding box center [209, 192] width 308 height 16
type input "*"
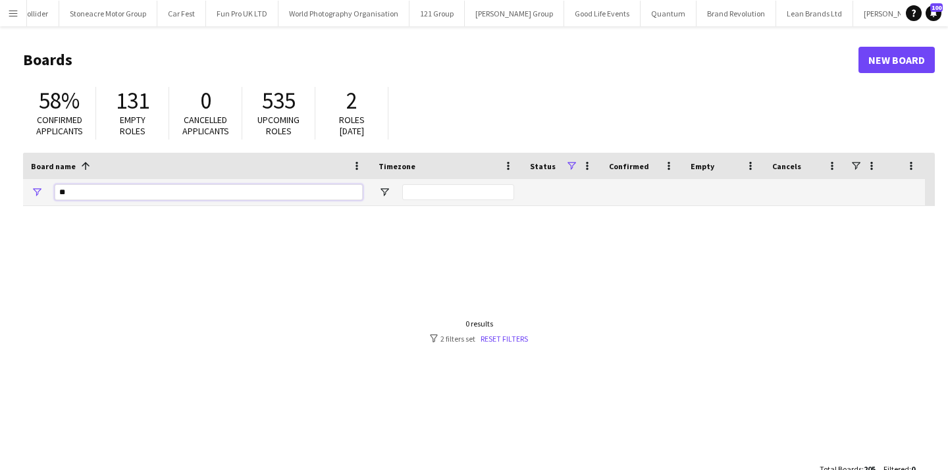
type input "*"
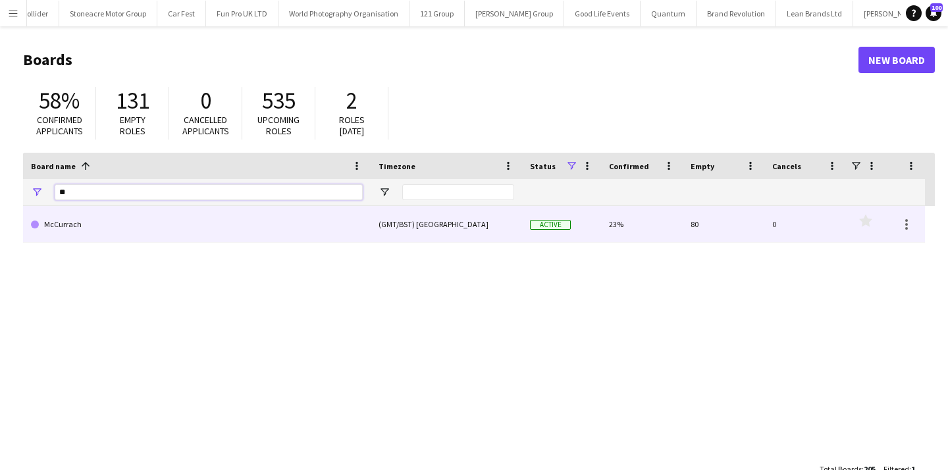
type input "**"
click at [246, 219] on link "McCurrach" at bounding box center [197, 224] width 332 height 37
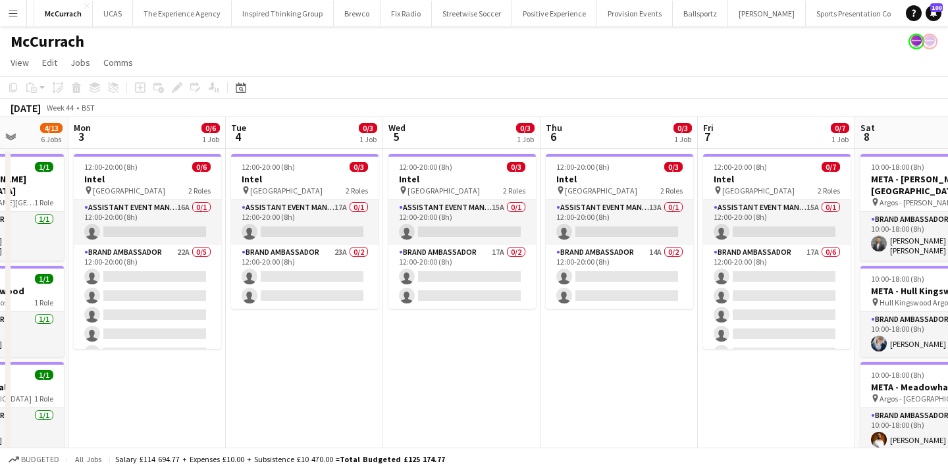
scroll to position [0, 408]
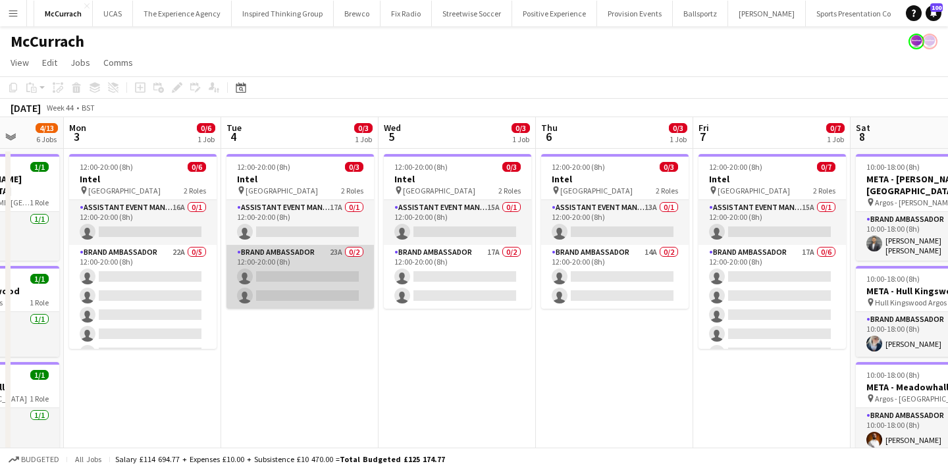
click at [339, 267] on app-card-role "Brand Ambassador 23A 0/2 12:00-20:00 (8h) single-neutral-actions single-neutral…" at bounding box center [301, 277] width 148 height 64
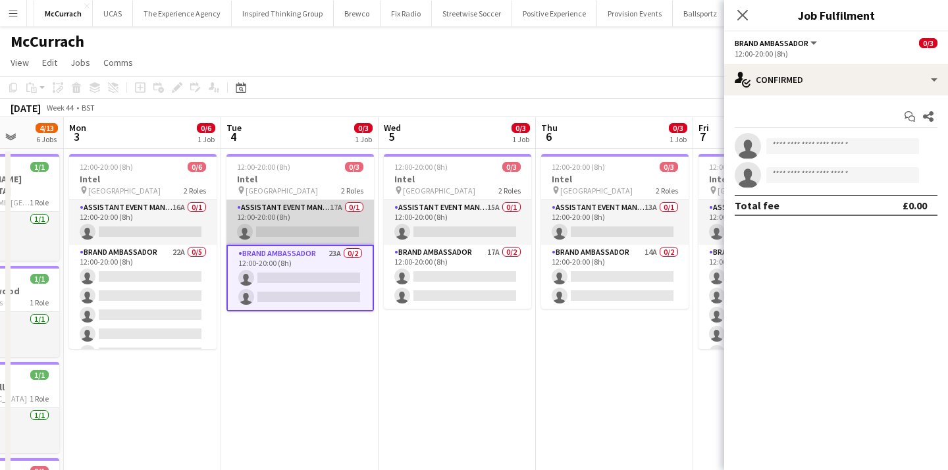
click at [339, 227] on app-card-role "Assistant Event Manager 17A 0/1 12:00-20:00 (8h) single-neutral-actions" at bounding box center [301, 222] width 148 height 45
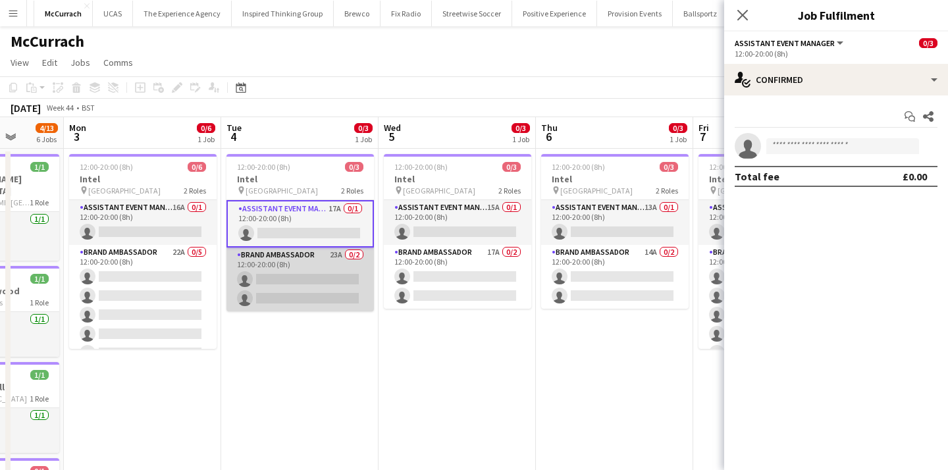
click at [337, 268] on app-card-role "Brand Ambassador 23A 0/2 12:00-20:00 (8h) single-neutral-actions single-neutral…" at bounding box center [301, 280] width 148 height 64
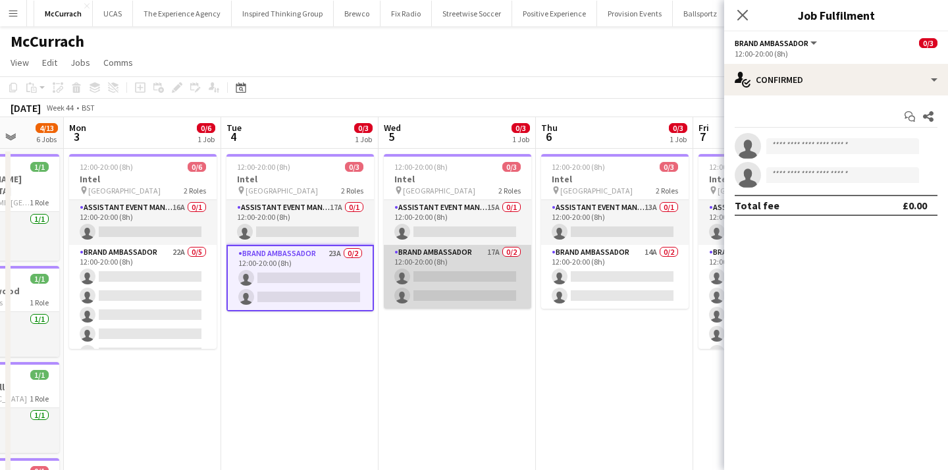
click at [445, 306] on app-card-role "Brand Ambassador 17A 0/2 12:00-20:00 (8h) single-neutral-actions single-neutral…" at bounding box center [458, 277] width 148 height 64
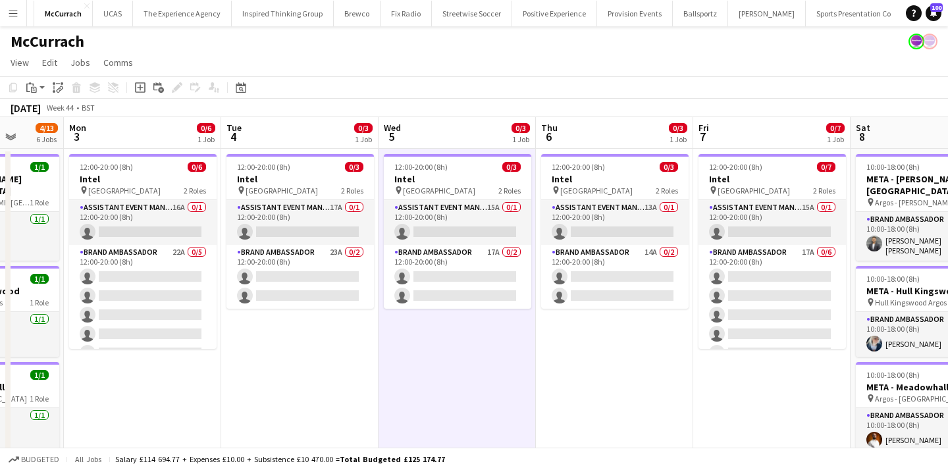
click at [9, 5] on button "Menu" at bounding box center [13, 13] width 26 height 26
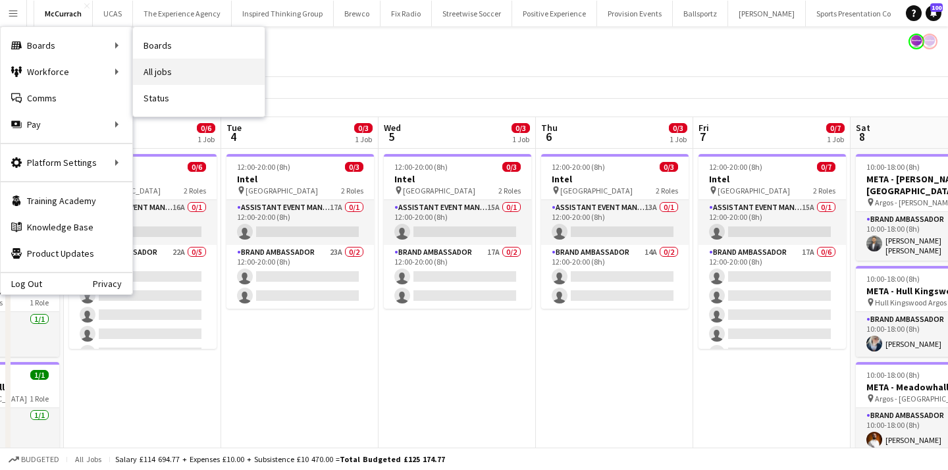
click at [146, 77] on link "All jobs" at bounding box center [199, 72] width 132 height 26
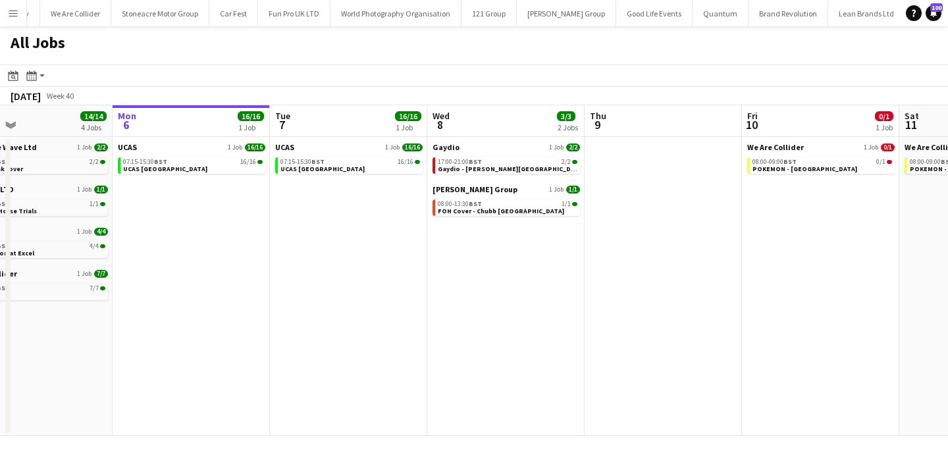
scroll to position [0, 1905]
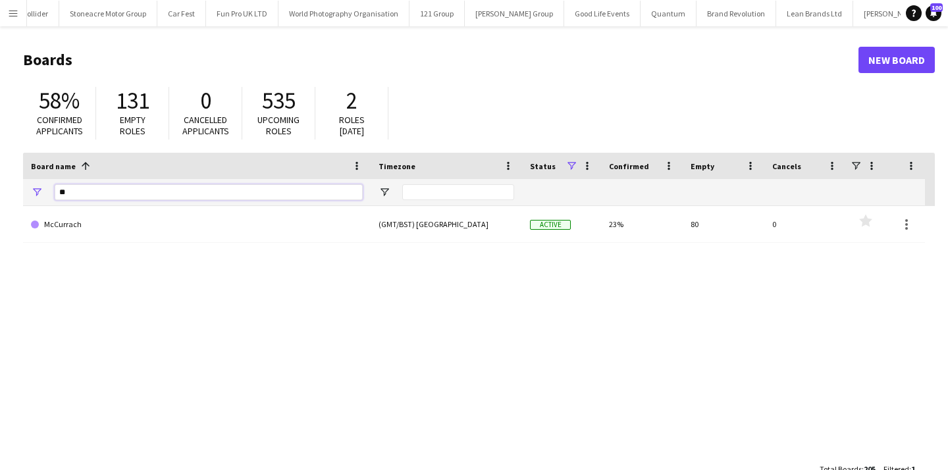
click at [252, 184] on input "**" at bounding box center [209, 192] width 308 height 16
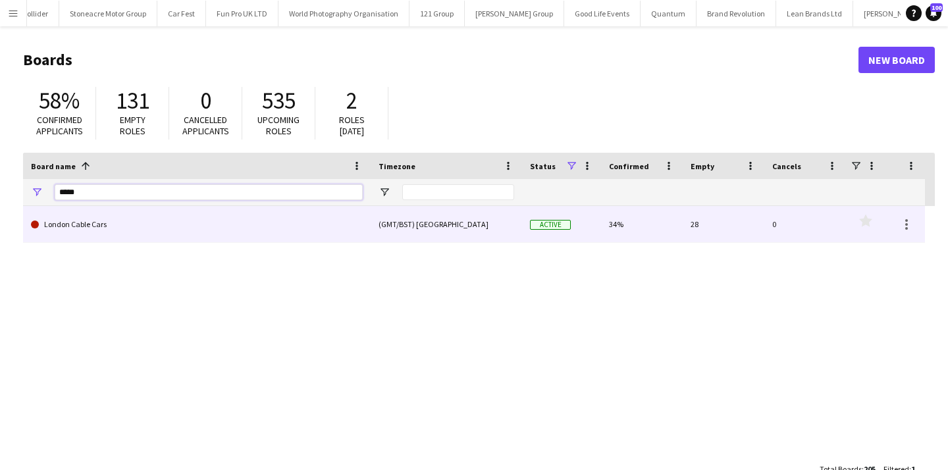
type input "*****"
click at [229, 238] on link "London Cable Cars" at bounding box center [197, 224] width 332 height 37
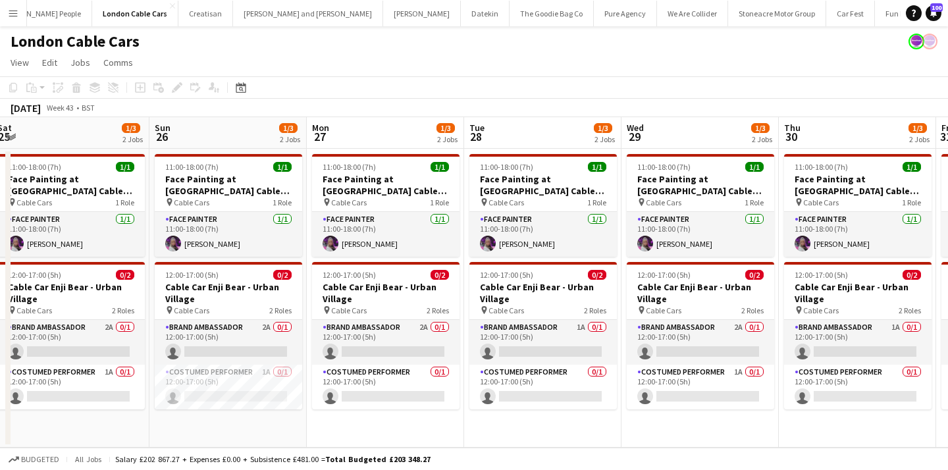
scroll to position [0, 417]
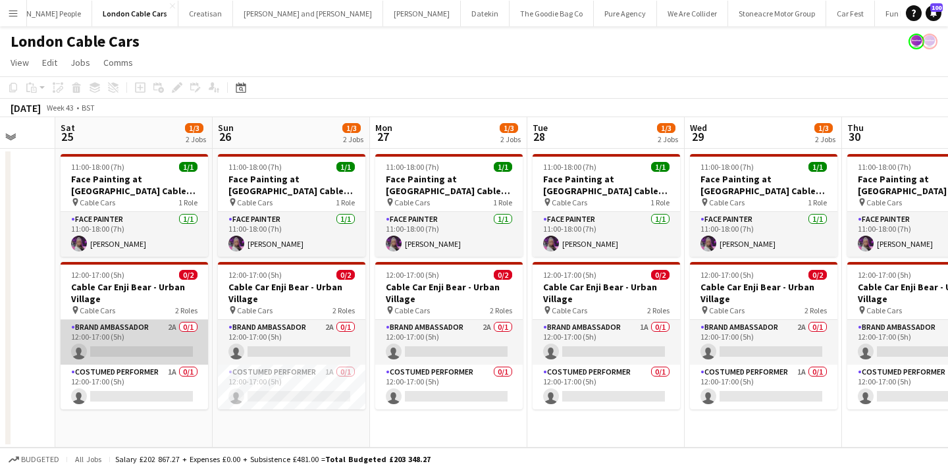
click at [183, 344] on app-card-role "Brand Ambassador 2A 0/1 12:00-17:00 (5h) single-neutral-actions" at bounding box center [135, 342] width 148 height 45
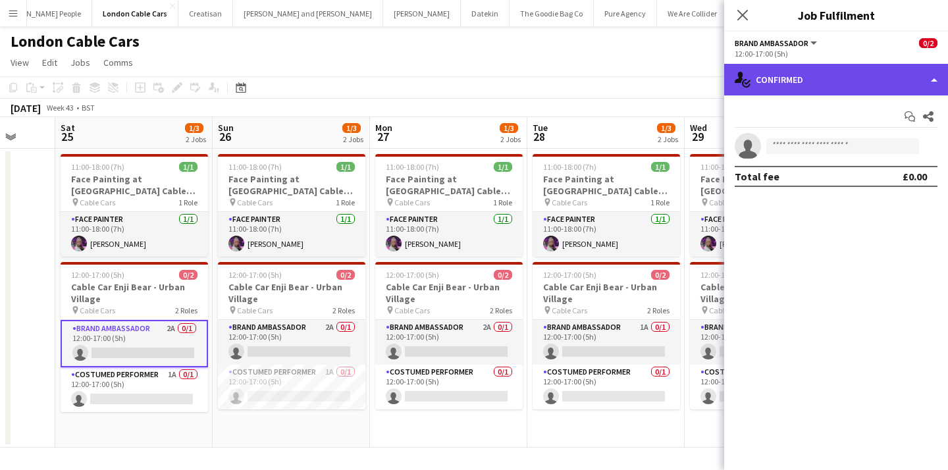
click at [826, 77] on div "single-neutral-actions-check-2 Confirmed" at bounding box center [836, 80] width 224 height 32
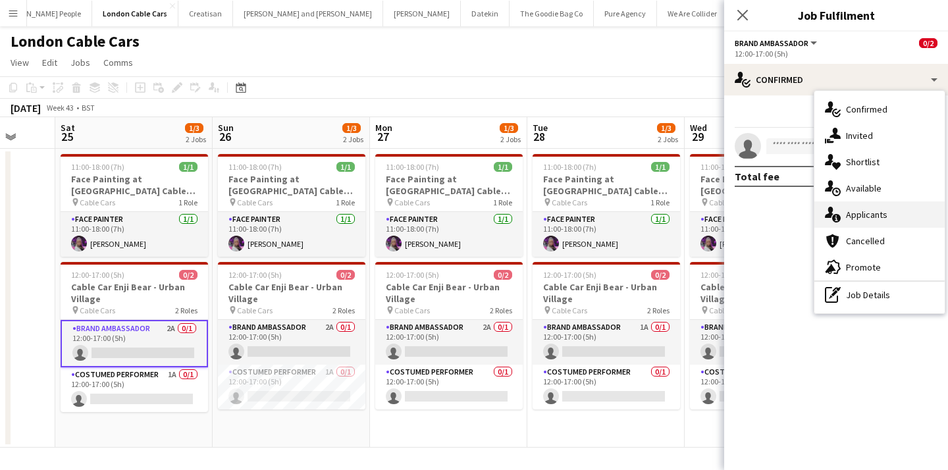
click at [862, 220] on span "Applicants" at bounding box center [866, 215] width 41 height 12
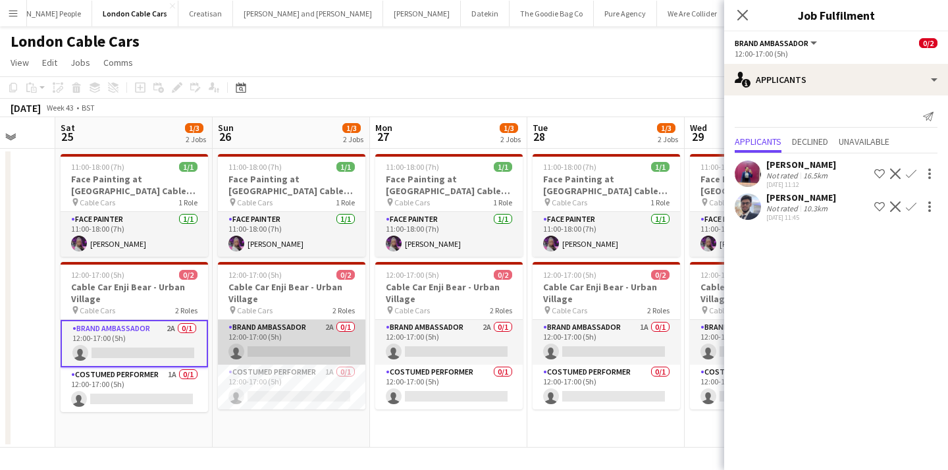
click at [320, 342] on app-card-role "Brand Ambassador 2A 0/1 12:00-17:00 (5h) single-neutral-actions" at bounding box center [292, 342] width 148 height 45
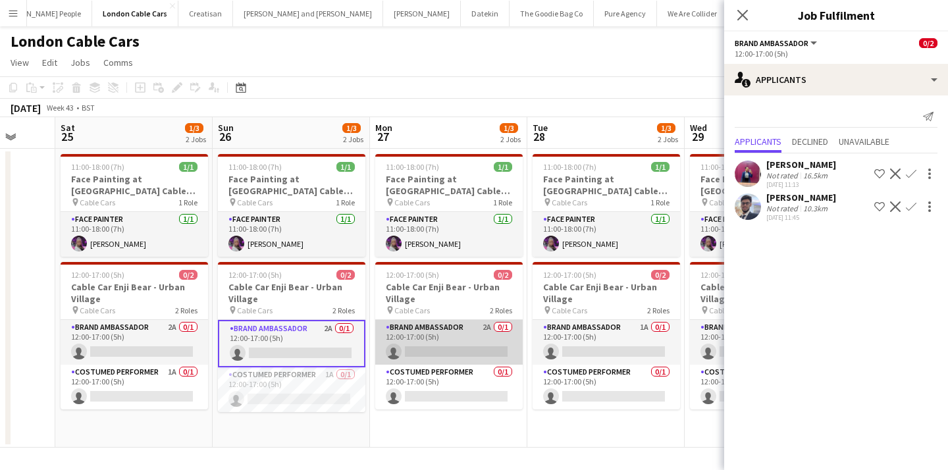
click at [437, 340] on app-card-role "Brand Ambassador 2A 0/1 12:00-17:00 (5h) single-neutral-actions" at bounding box center [449, 342] width 148 height 45
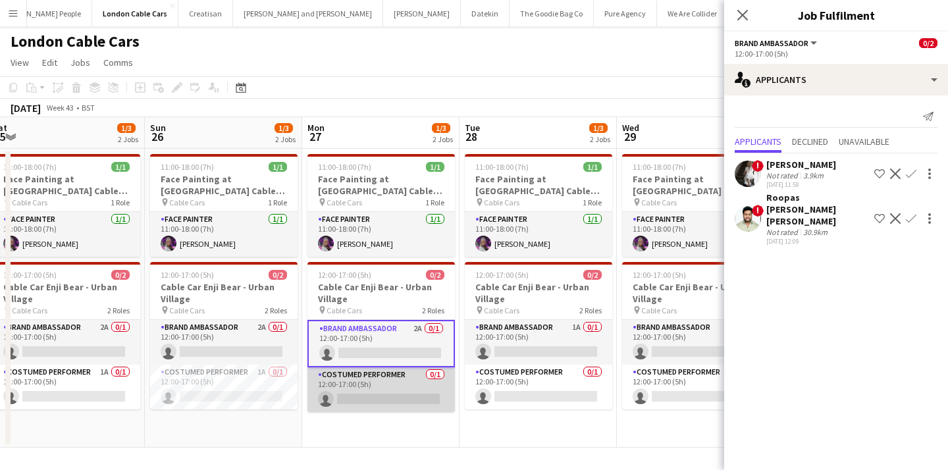
scroll to position [0, 491]
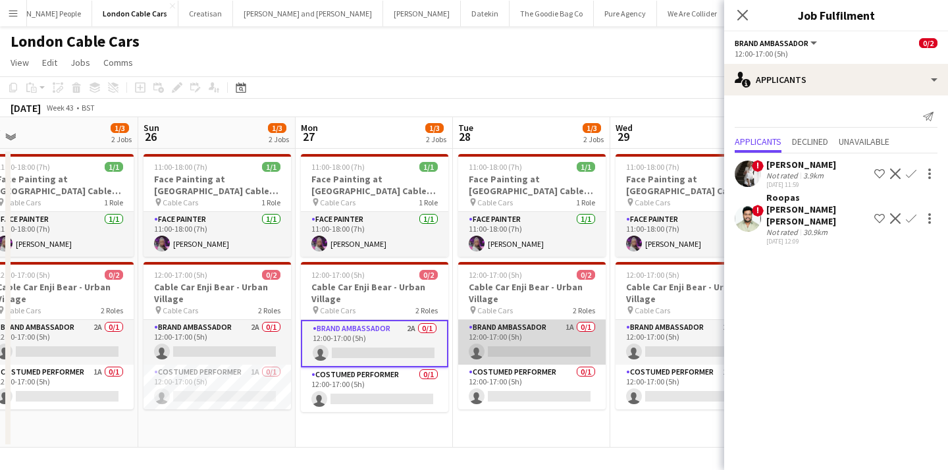
click at [516, 358] on app-card-role "Brand Ambassador 1A 0/1 12:00-17:00 (5h) single-neutral-actions" at bounding box center [532, 342] width 148 height 45
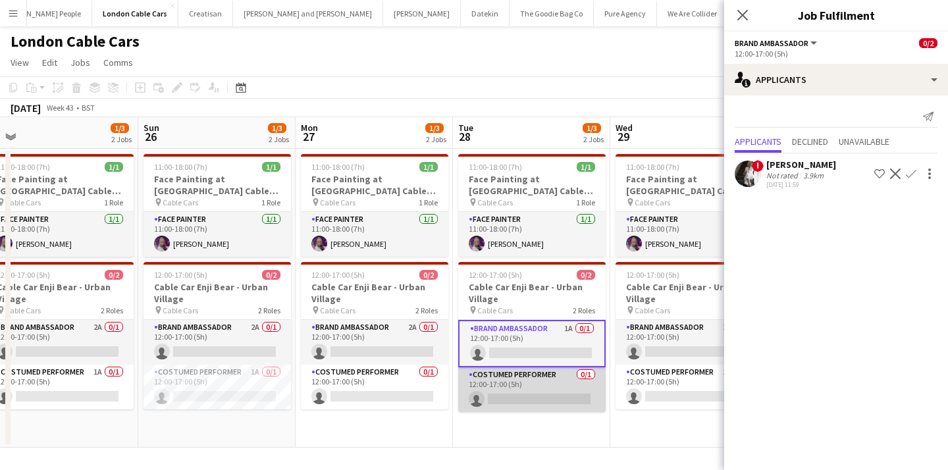
click at [527, 387] on app-card-role "Costumed Performer 0/1 12:00-17:00 (5h) single-neutral-actions" at bounding box center [532, 390] width 148 height 45
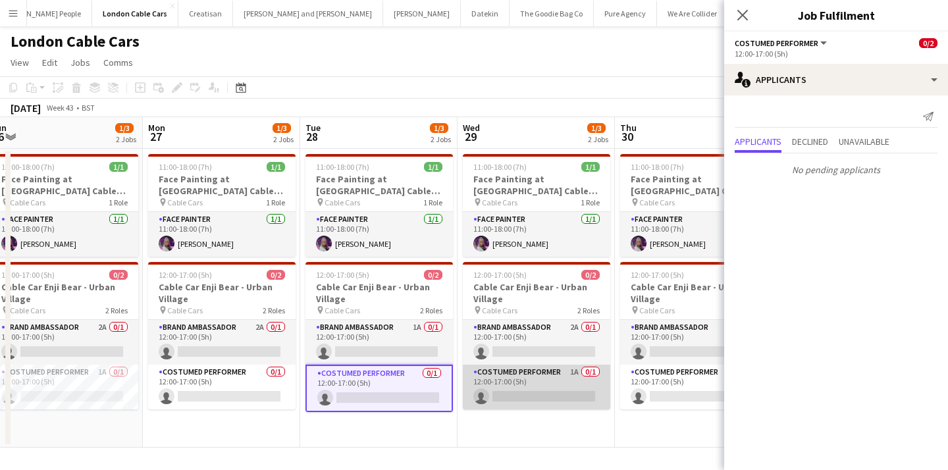
scroll to position [0, 655]
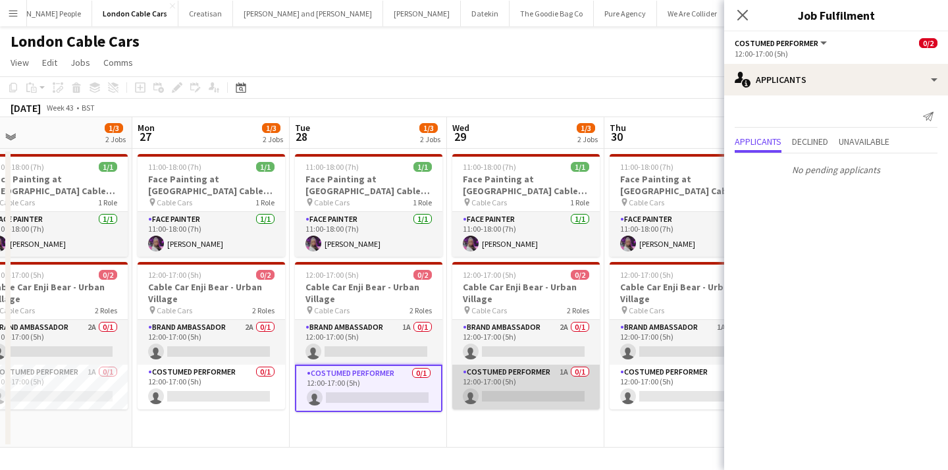
click at [528, 375] on app-card-role "Costumed Performer 1A 0/1 12:00-17:00 (5h) single-neutral-actions" at bounding box center [526, 387] width 148 height 45
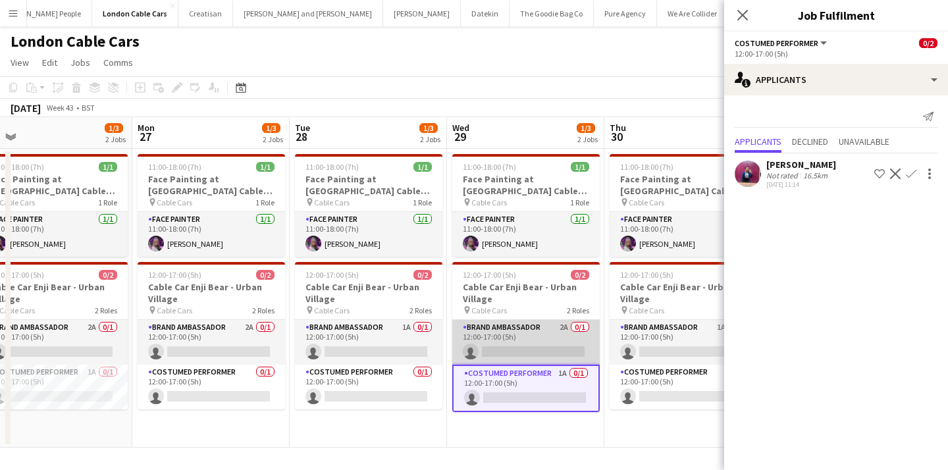
click at [532, 346] on app-card-role "Brand Ambassador 2A 0/1 12:00-17:00 (5h) single-neutral-actions" at bounding box center [526, 342] width 148 height 45
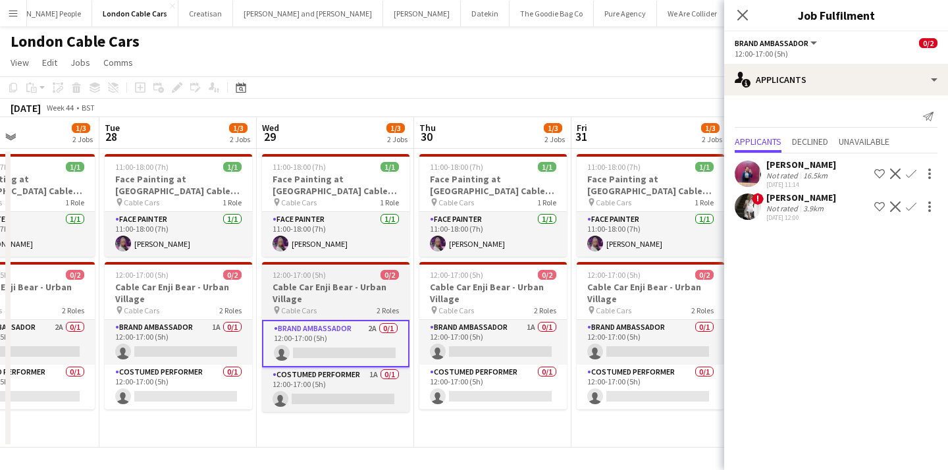
scroll to position [0, 587]
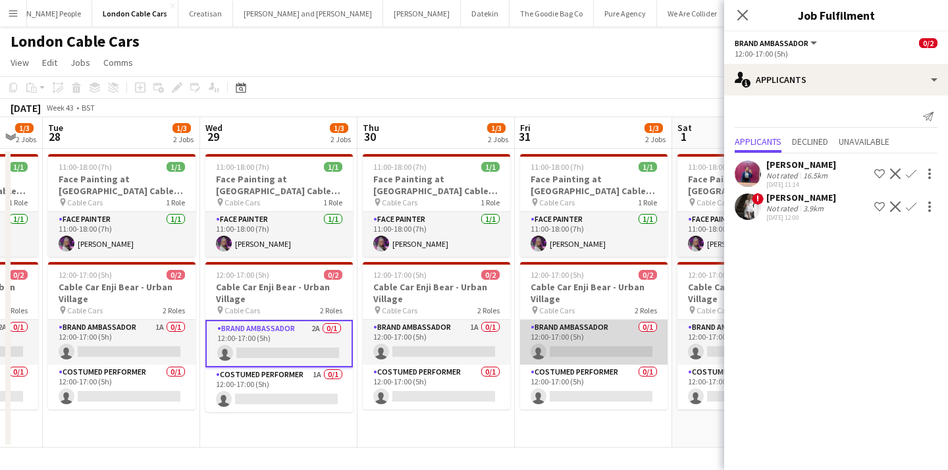
click at [579, 346] on app-card-role "Brand Ambassador 0/1 12:00-17:00 (5h) single-neutral-actions" at bounding box center [594, 342] width 148 height 45
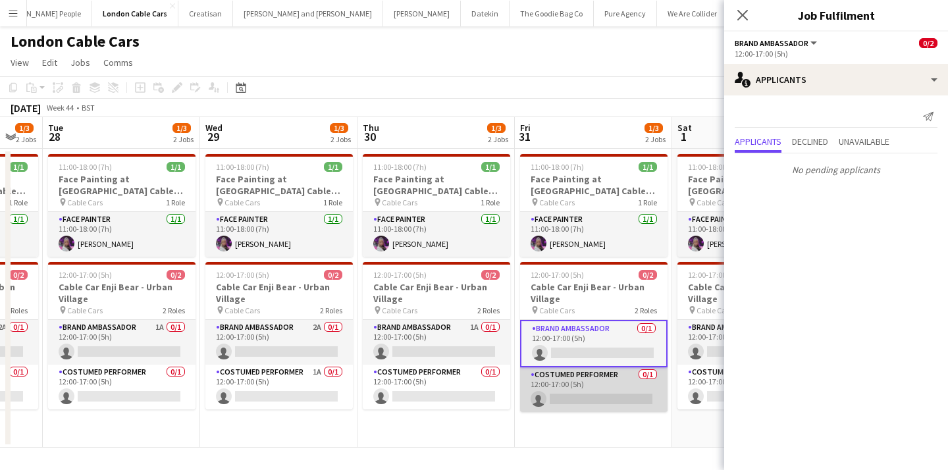
click at [584, 380] on app-card-role "Costumed Performer 0/1 12:00-17:00 (5h) single-neutral-actions" at bounding box center [594, 390] width 148 height 45
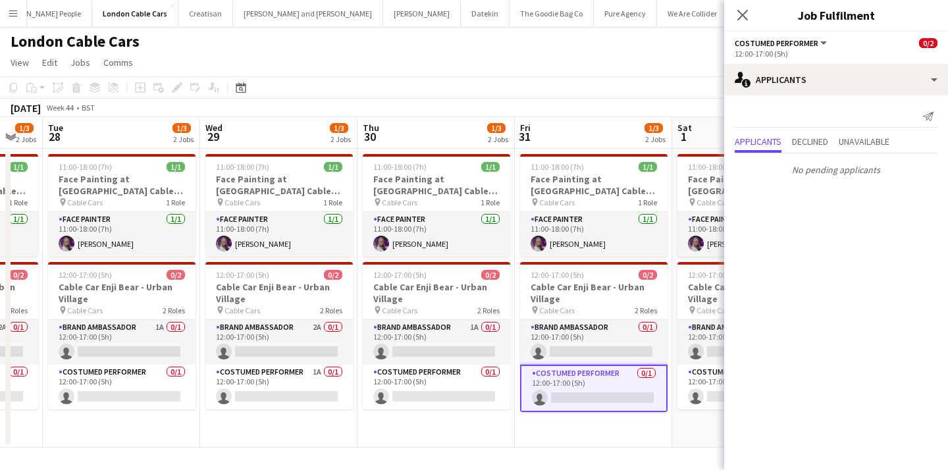
click at [9, 15] on app-icon "Menu" at bounding box center [13, 13] width 11 height 11
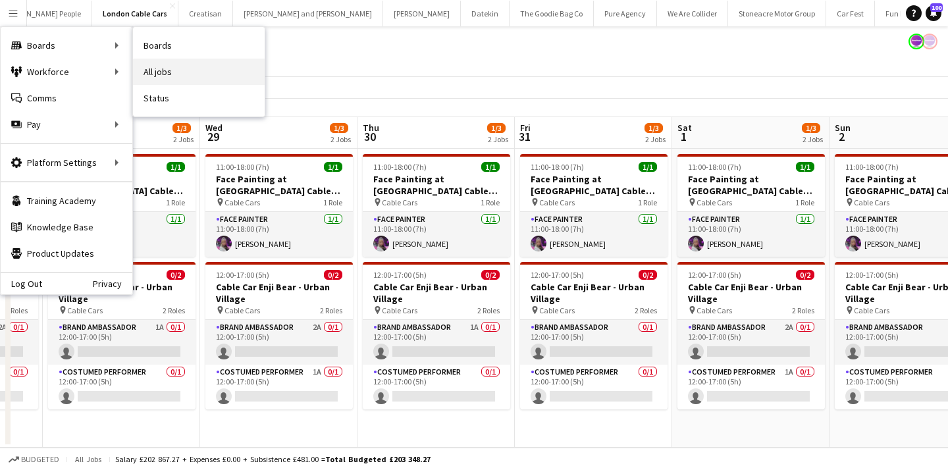
click at [140, 65] on link "All jobs" at bounding box center [199, 72] width 132 height 26
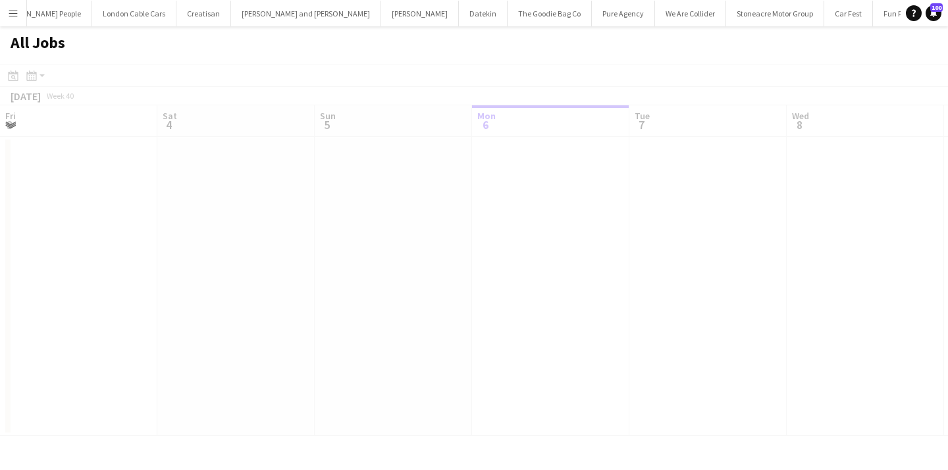
scroll to position [0, 315]
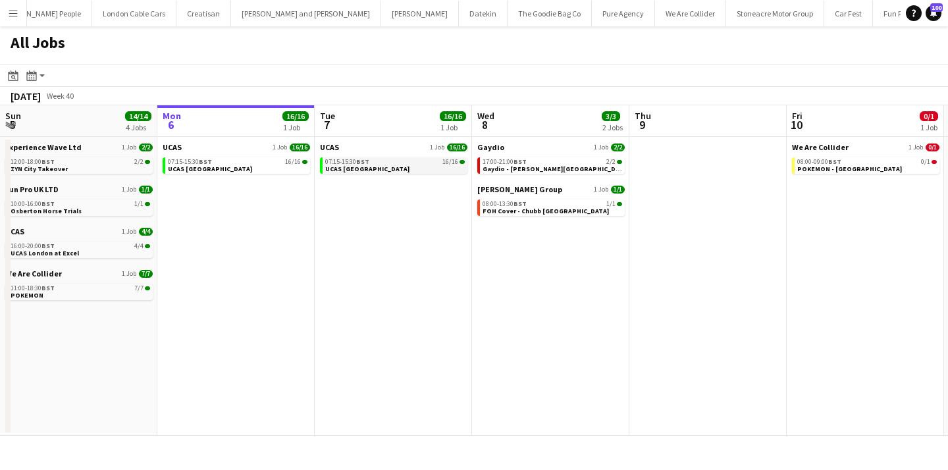
click at [404, 162] on div "07:15-15:30 BST 16/16" at bounding box center [395, 162] width 140 height 7
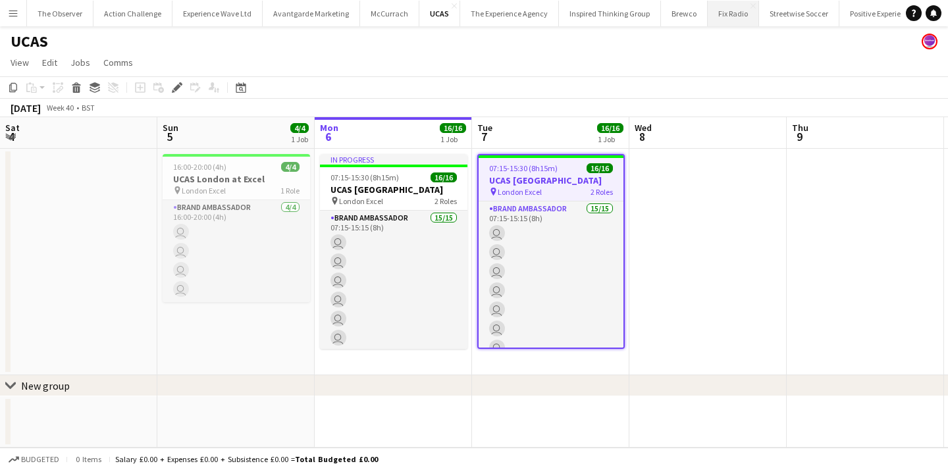
scroll to position [0, 453]
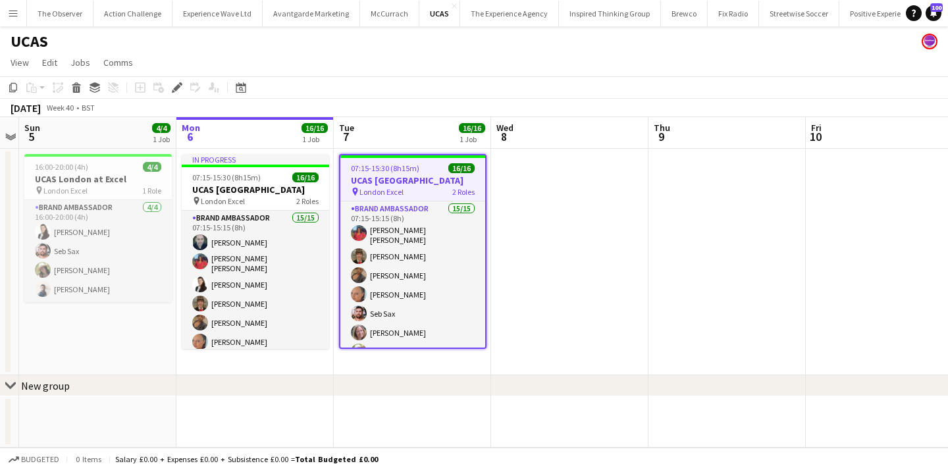
click at [11, 7] on button "Menu" at bounding box center [13, 13] width 26 height 26
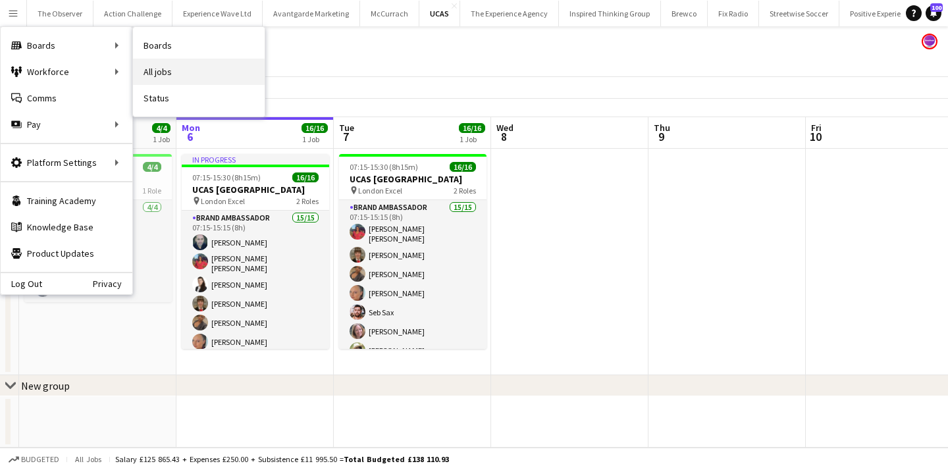
click at [172, 64] on link "All jobs" at bounding box center [199, 72] width 132 height 26
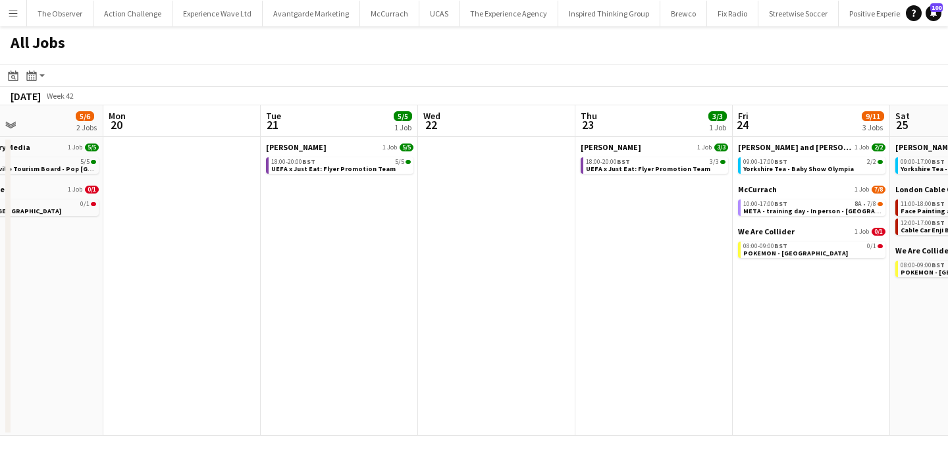
scroll to position [0, 387]
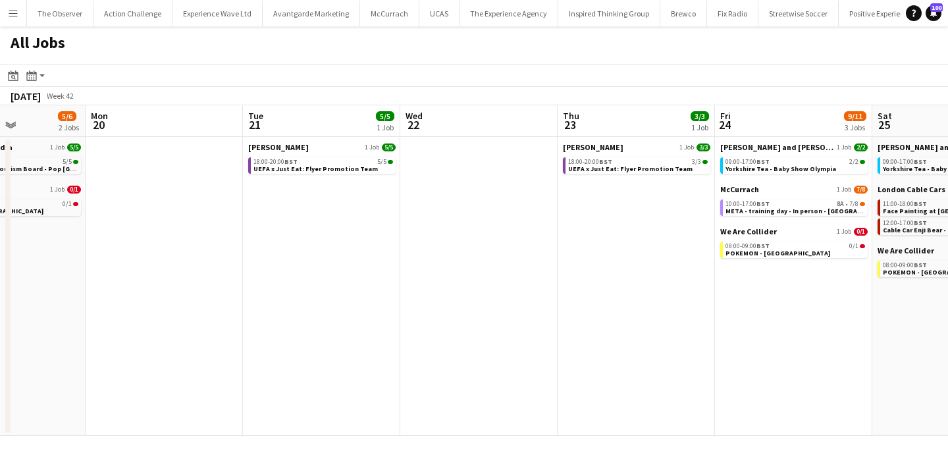
click at [17, 21] on button "Menu" at bounding box center [13, 13] width 26 height 26
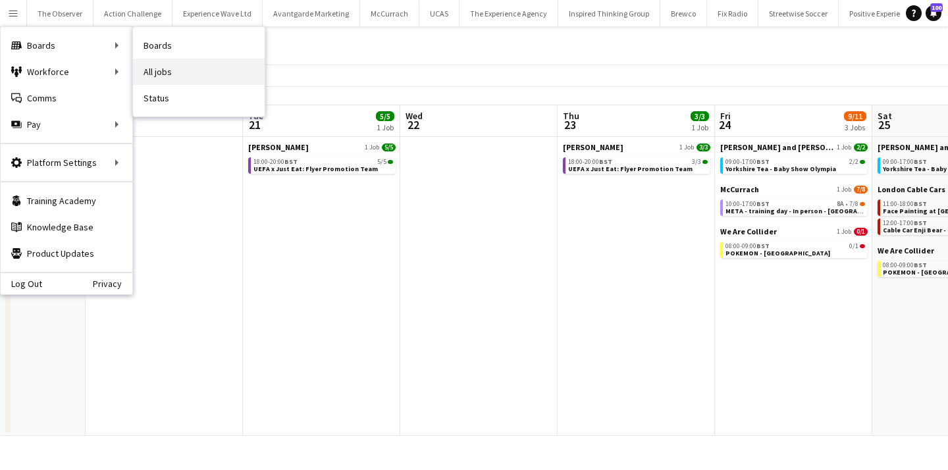
click at [184, 78] on link "All jobs" at bounding box center [199, 72] width 132 height 26
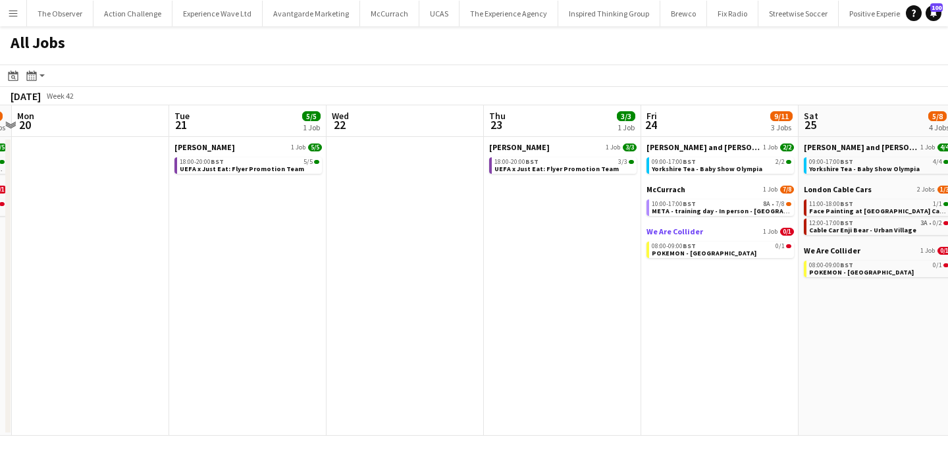
scroll to position [0, 365]
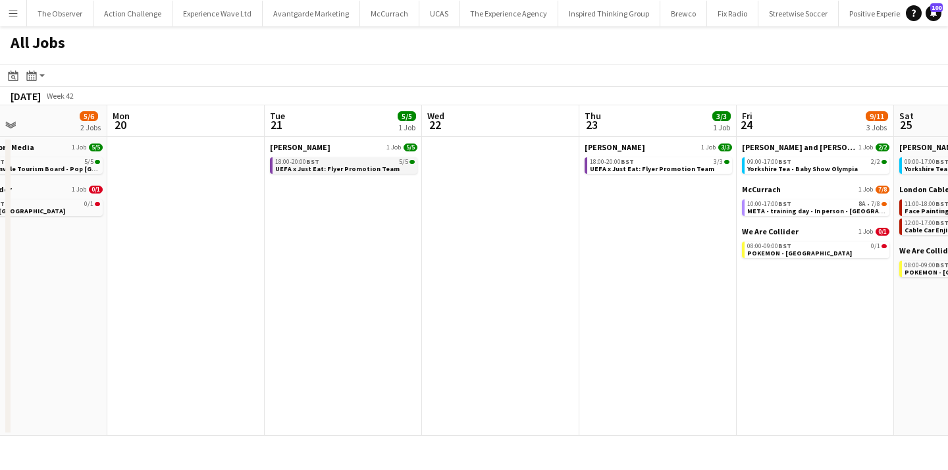
click at [387, 165] on div "18:00-20:00 BST 5/5" at bounding box center [345, 162] width 140 height 7
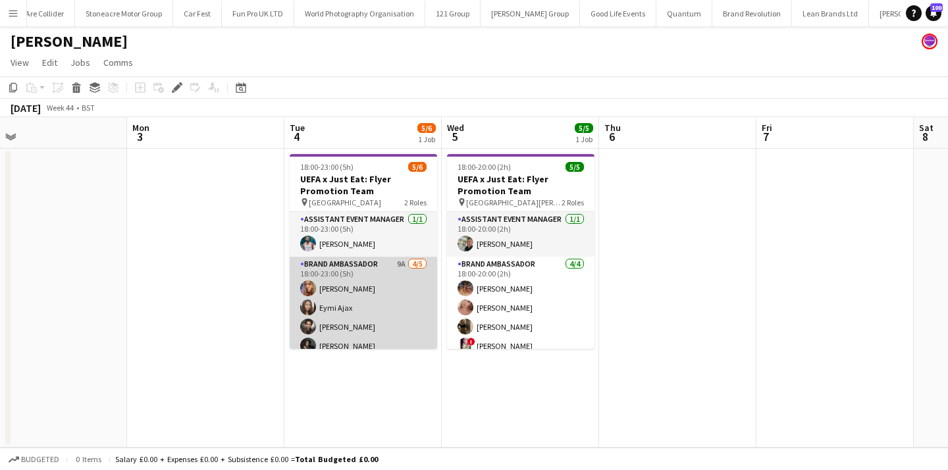
click at [409, 318] on app-card-role "Brand Ambassador 9A [DATE] 18:00-23:00 (5h) [PERSON_NAME] Eymi Ajax [PERSON_NAM…" at bounding box center [364, 317] width 148 height 121
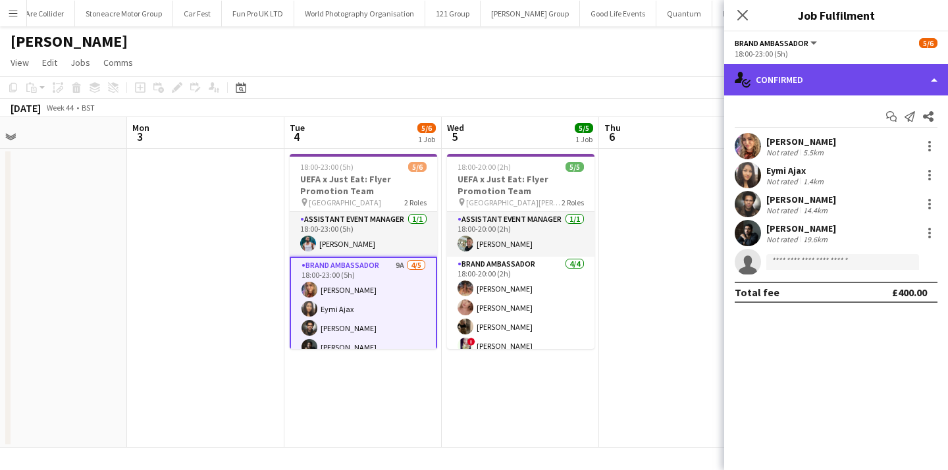
click at [846, 84] on div "single-neutral-actions-check-2 Confirmed" at bounding box center [836, 80] width 224 height 32
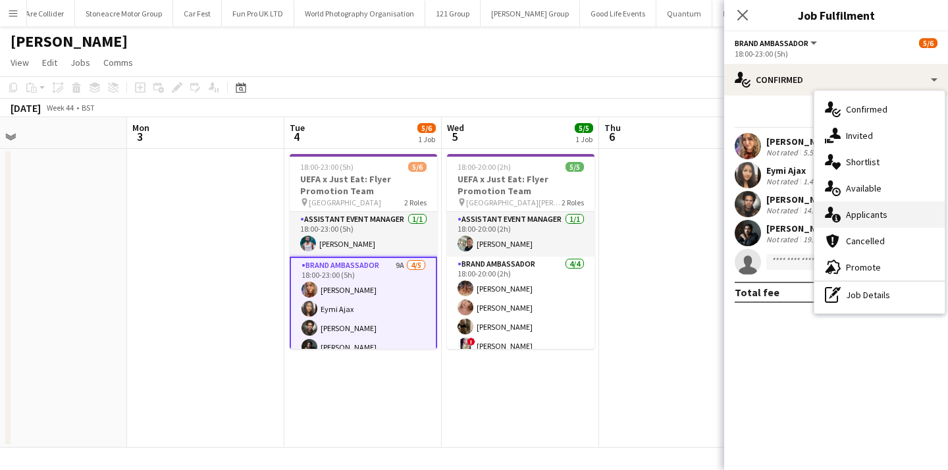
click at [867, 217] on span "Applicants" at bounding box center [866, 215] width 41 height 12
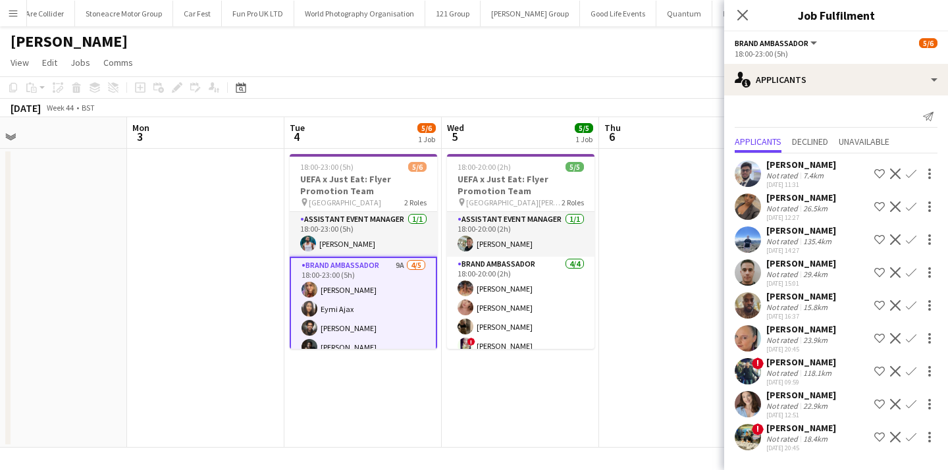
click at [678, 375] on app-date-cell at bounding box center [677, 298] width 157 height 299
